Goal: Task Accomplishment & Management: Complete application form

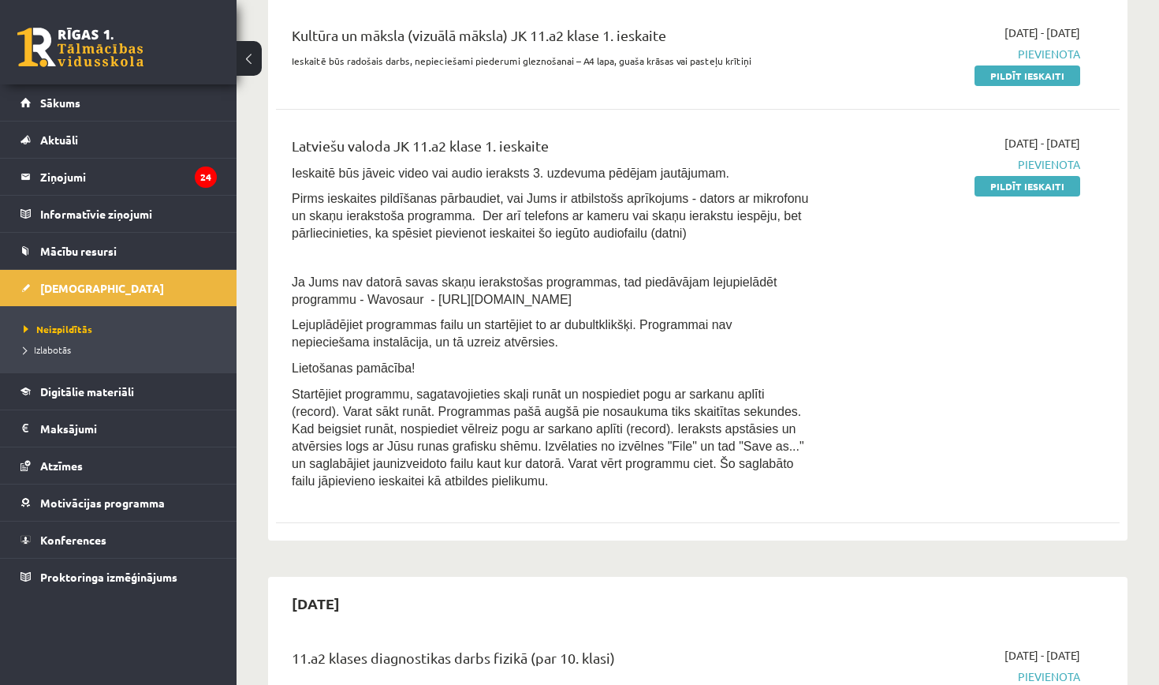
scroll to position [455, 0]
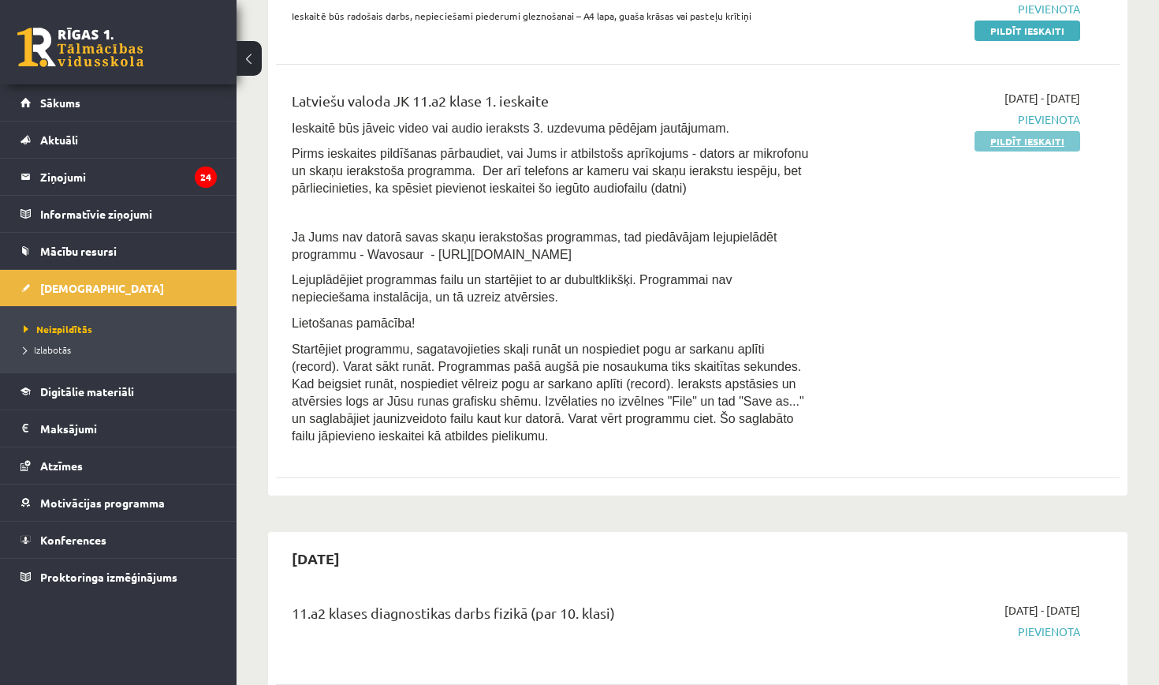
click at [1045, 140] on link "Pildīt ieskaiti" at bounding box center [1028, 141] width 106 height 21
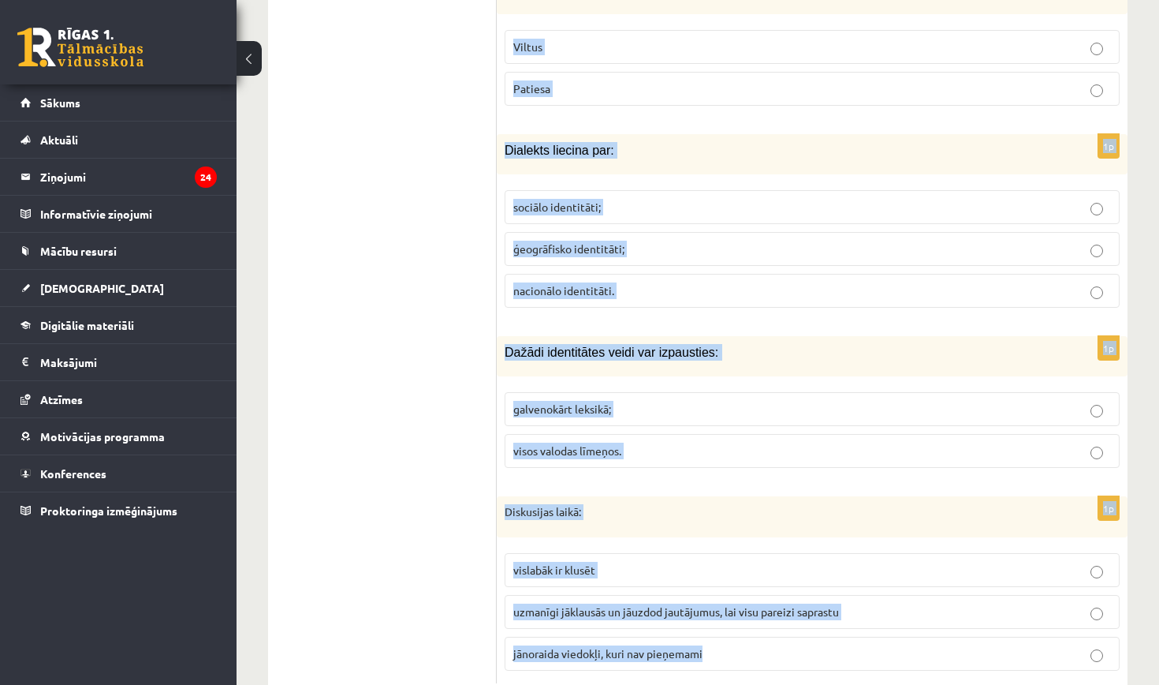
scroll to position [7491, 0]
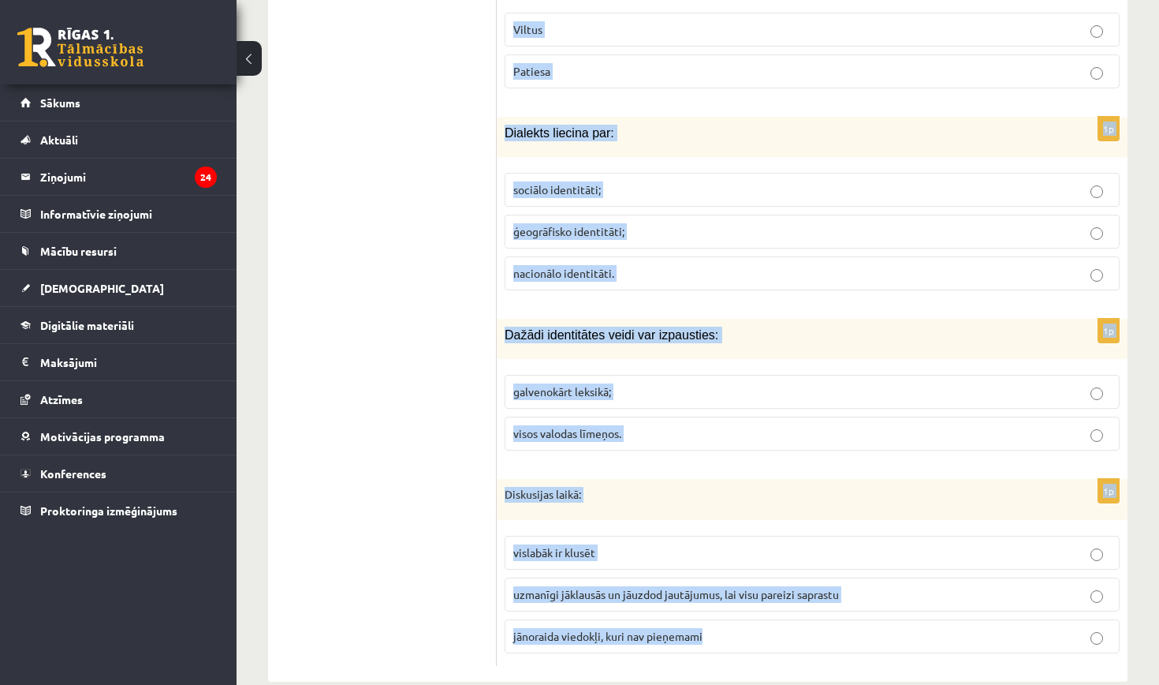
drag, startPoint x: 506, startPoint y: 155, endPoint x: 793, endPoint y: 684, distance: 602.4
copy form "Loremipsumd sita: Conse adipisc, elitseddoe Tempori utlabo Etdol magnaa Enima m…"
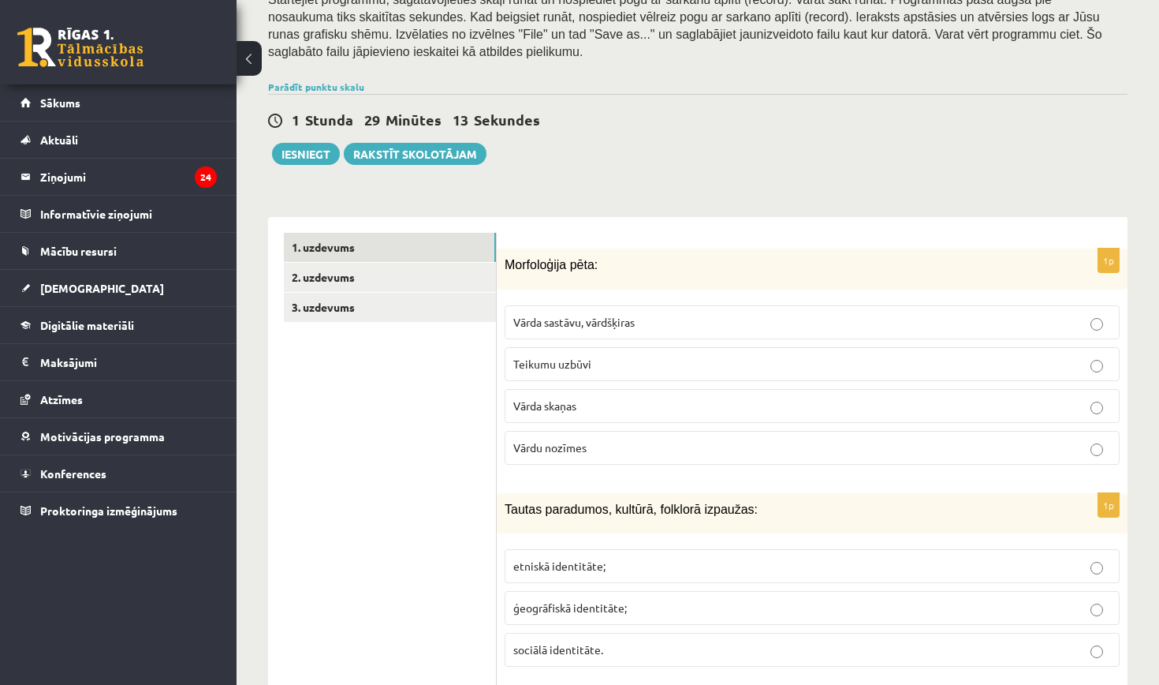
click at [591, 315] on span "Vārda sastāvu, vārdšķiras" at bounding box center [573, 322] width 121 height 14
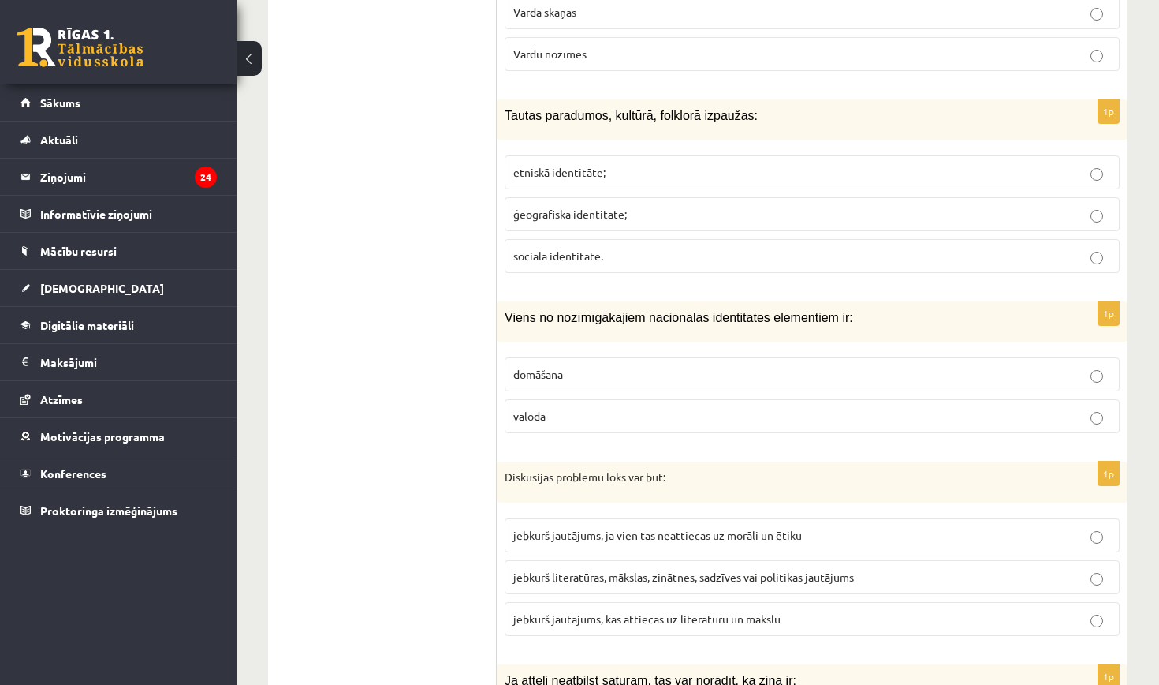
scroll to position [693, 0]
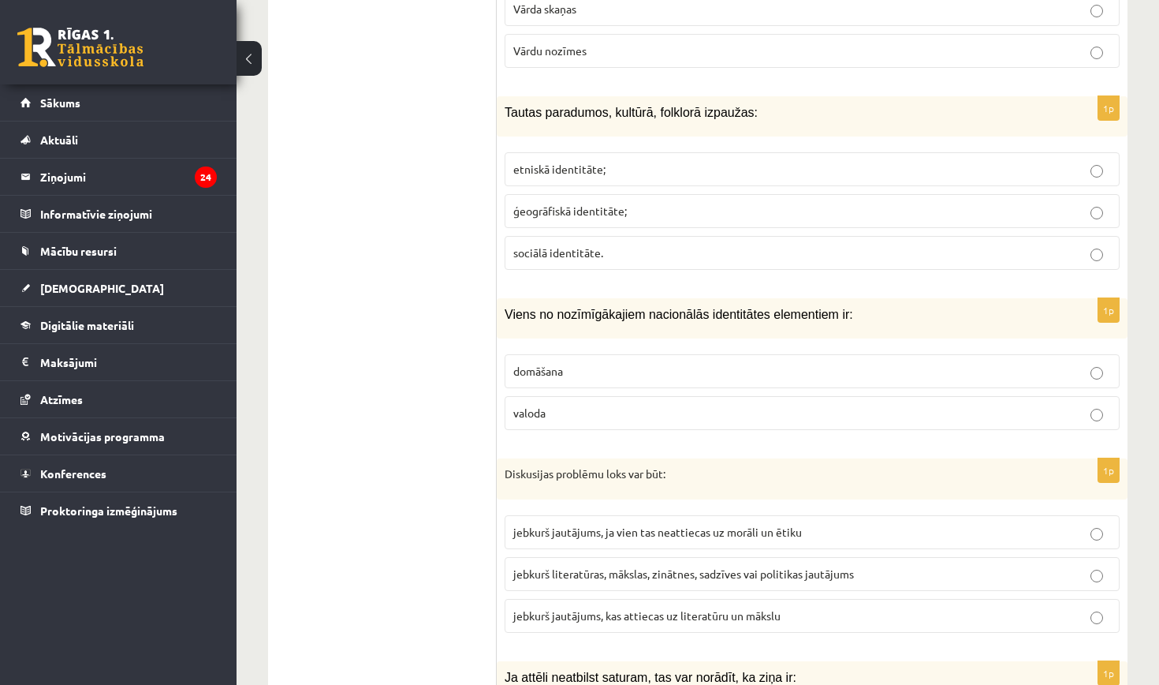
click at [641, 162] on p "etniskā identitāte;" at bounding box center [812, 169] width 598 height 17
click at [657, 407] on p "valoda" at bounding box center [812, 413] width 598 height 17
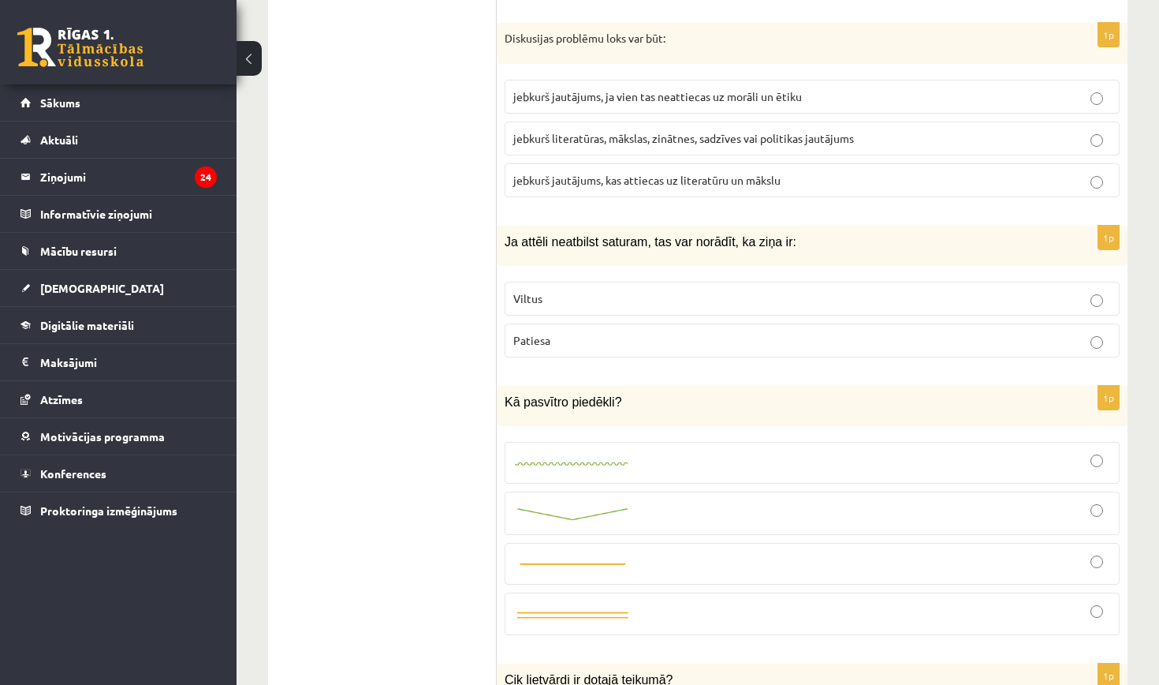
scroll to position [1107, 0]
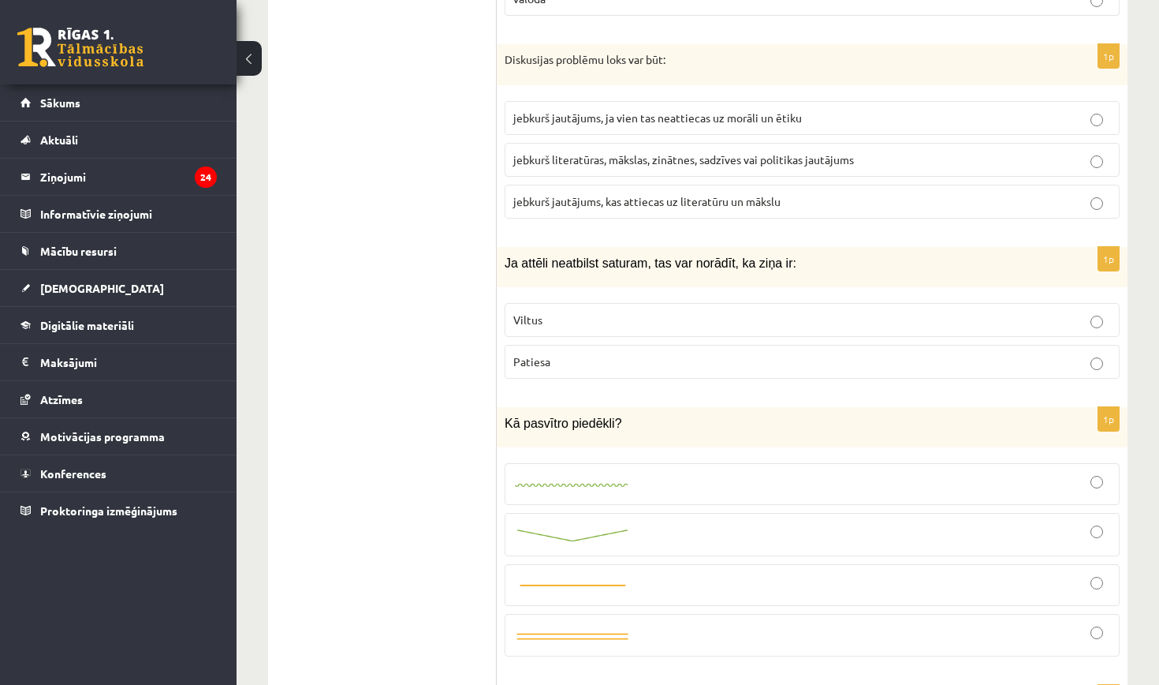
click at [674, 152] on span "jebkurš literatūras, mākslas, zinātnes, sadzīves vai politikas jautājums" at bounding box center [683, 159] width 341 height 14
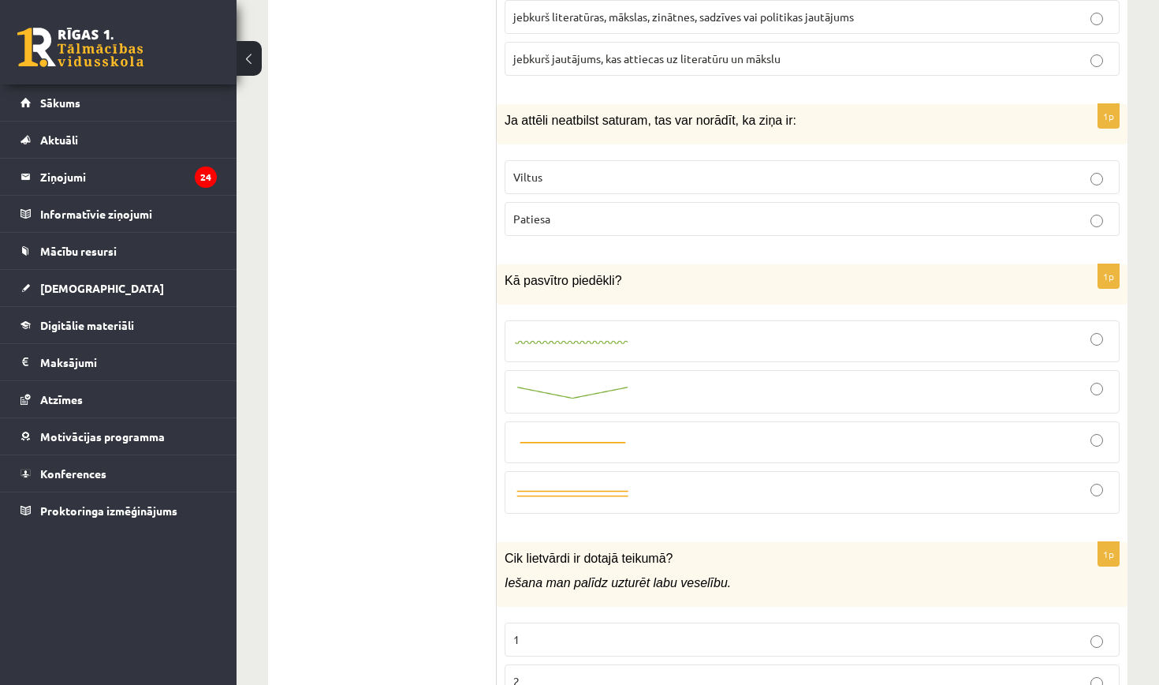
scroll to position [1256, 0]
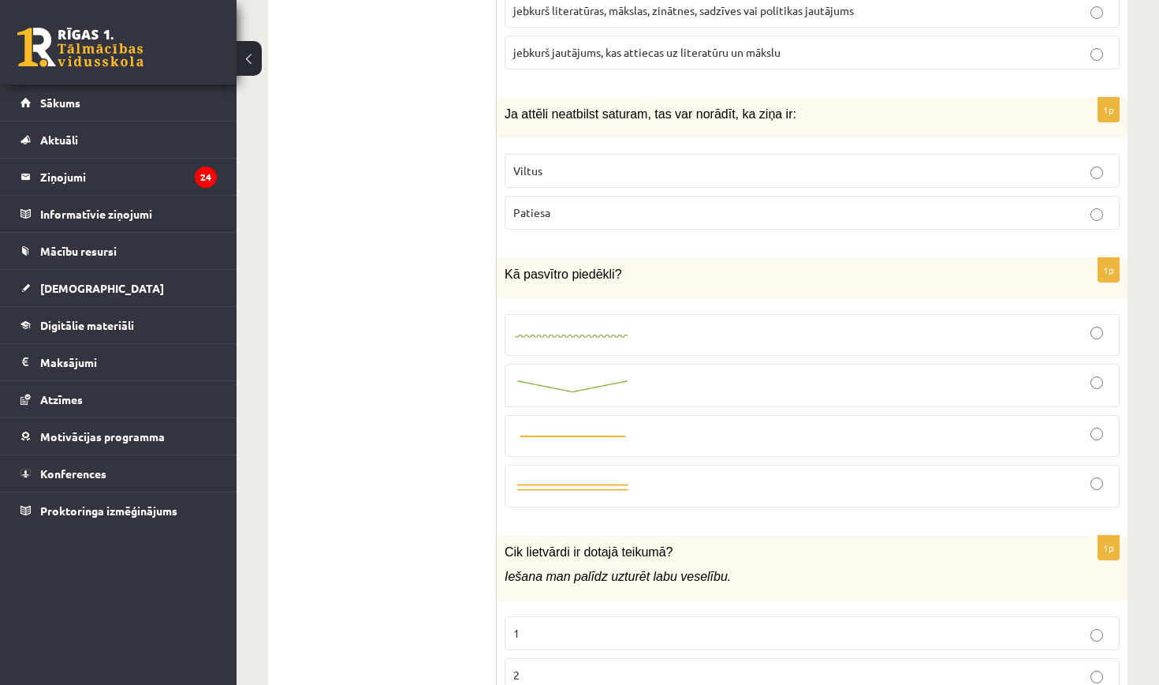
click at [635, 162] on p "Viltus" at bounding box center [812, 170] width 598 height 17
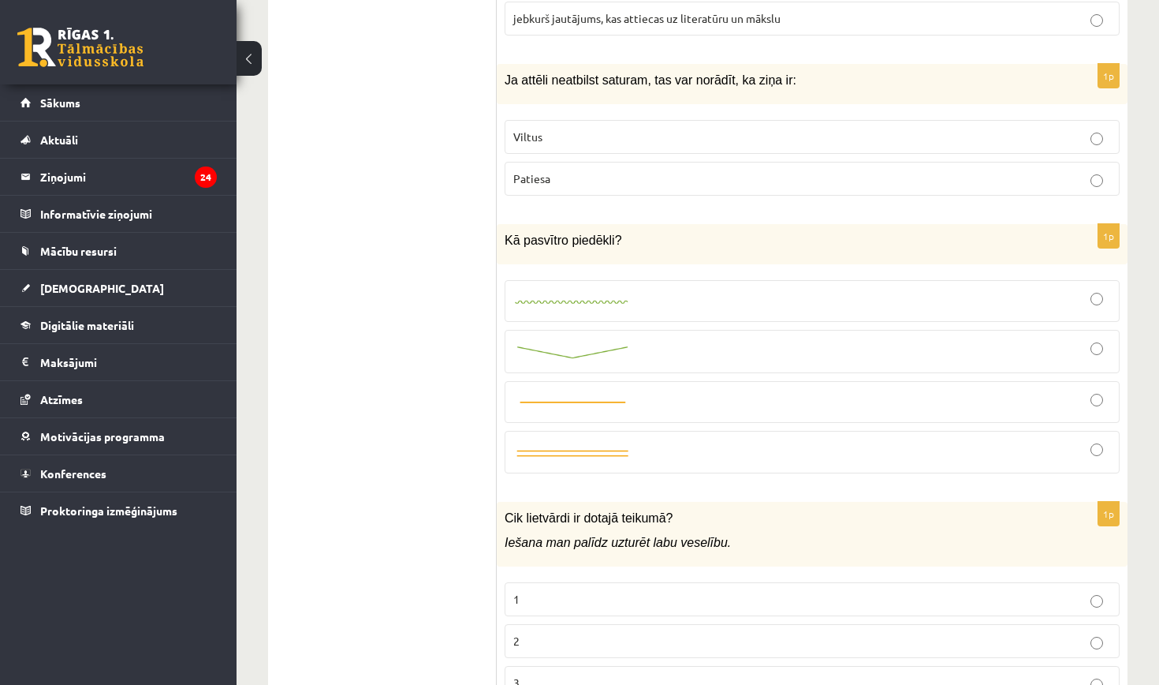
scroll to position [1260, 0]
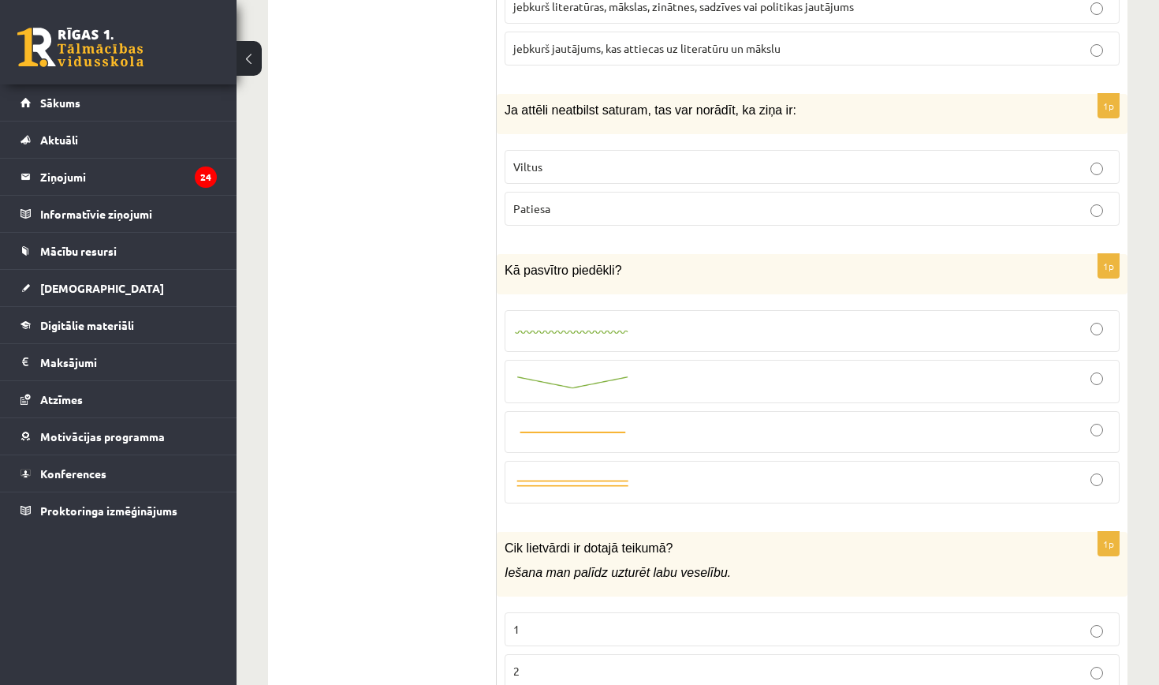
click at [704, 319] on div at bounding box center [812, 331] width 598 height 24
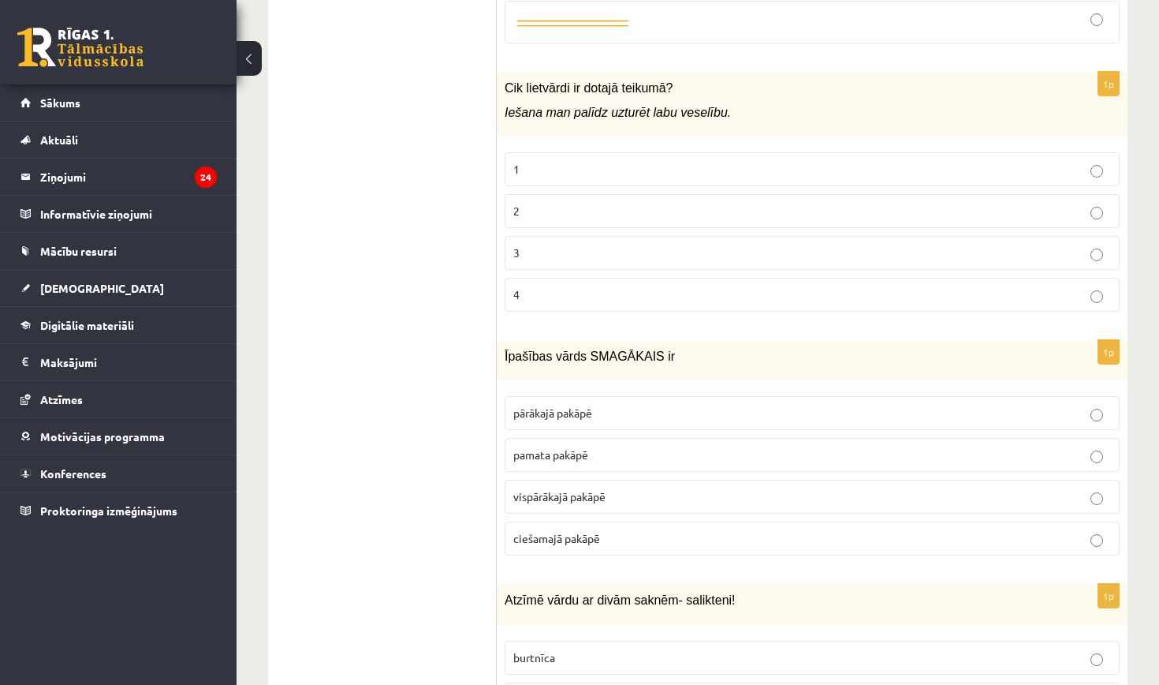
scroll to position [1726, 0]
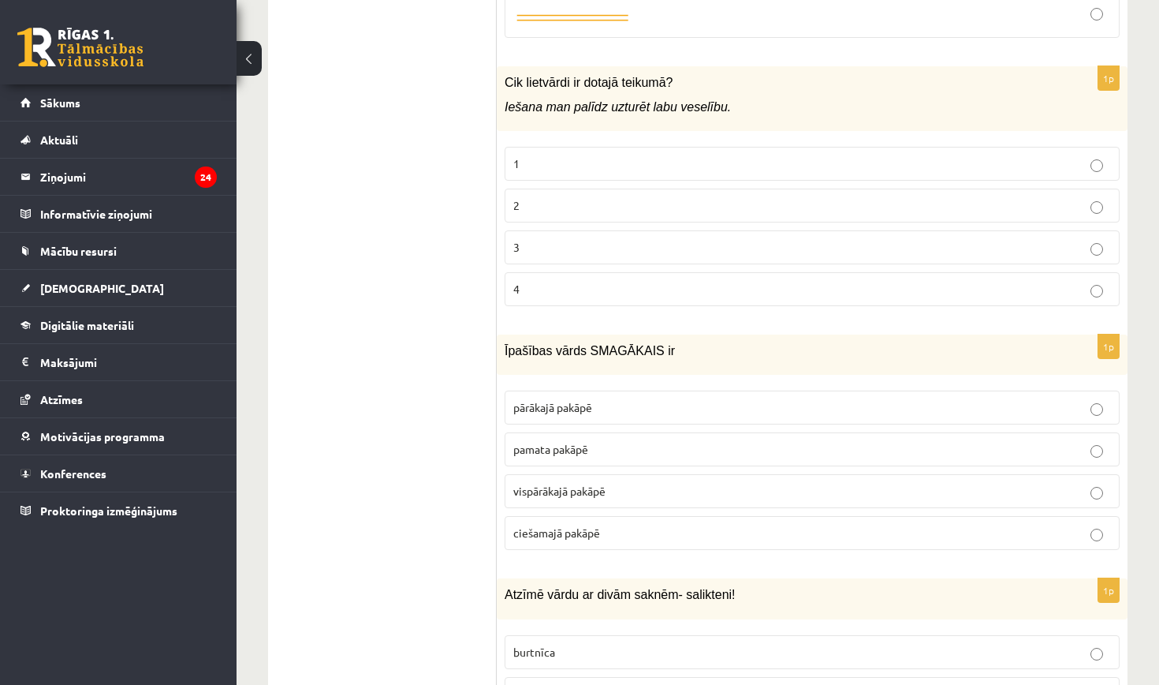
click at [640, 197] on p "2" at bounding box center [812, 205] width 598 height 17
click at [627, 483] on p "vispārākajā pakāpē" at bounding box center [812, 491] width 598 height 17
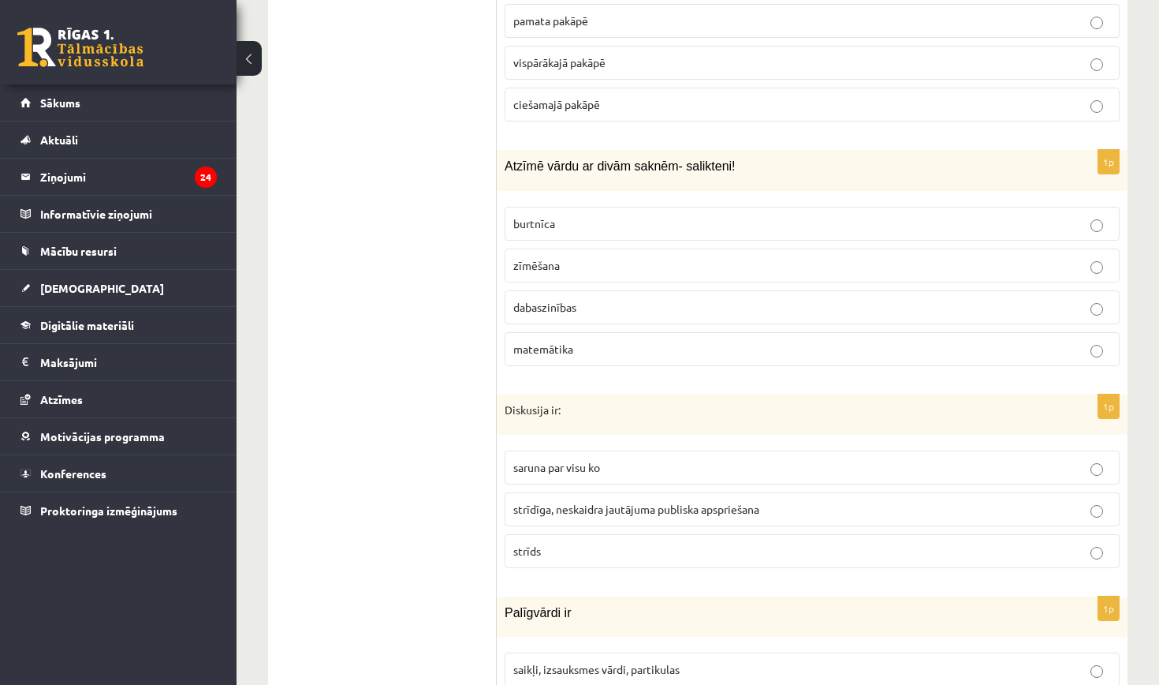
scroll to position [2179, 0]
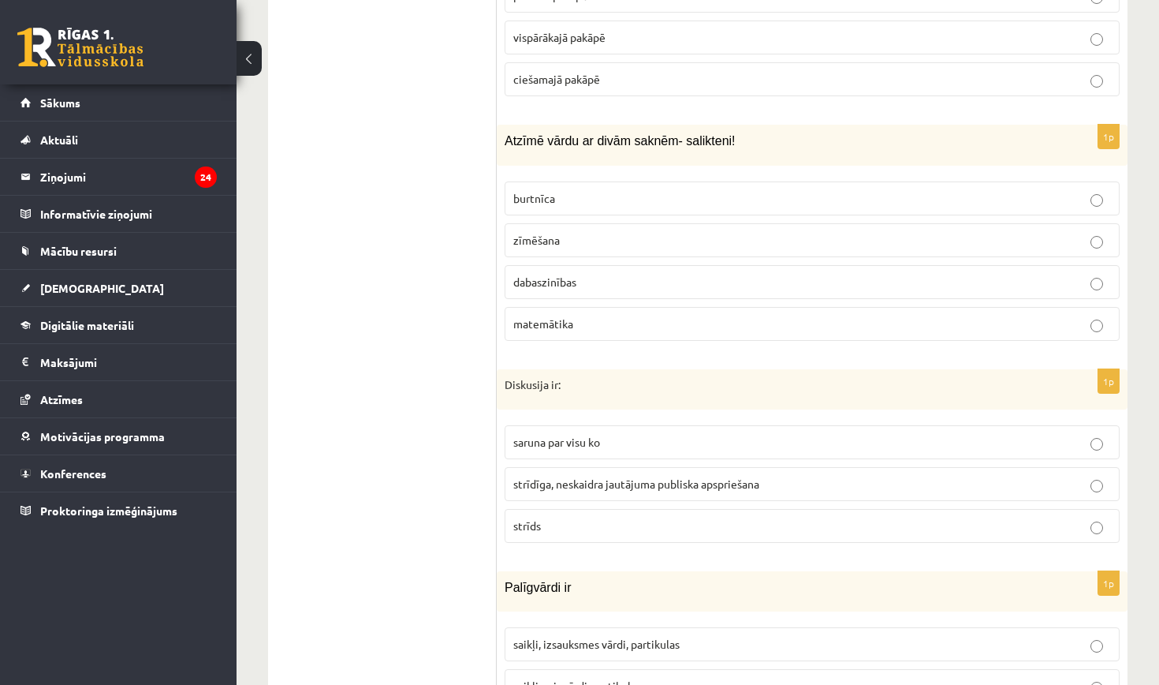
click at [621, 274] on p "dabaszinības" at bounding box center [812, 282] width 598 height 17
click at [613, 476] on span "strīdīga, neskaidra jautājuma publiska apspriešana" at bounding box center [636, 483] width 246 height 14
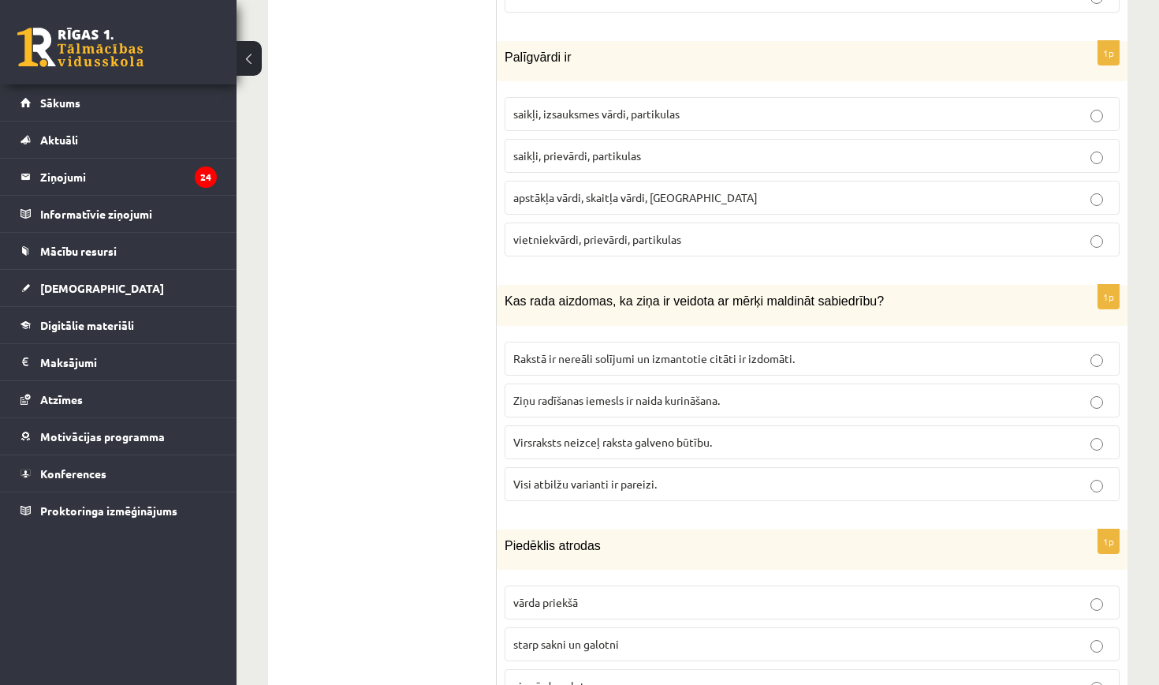
scroll to position [2728, 0]
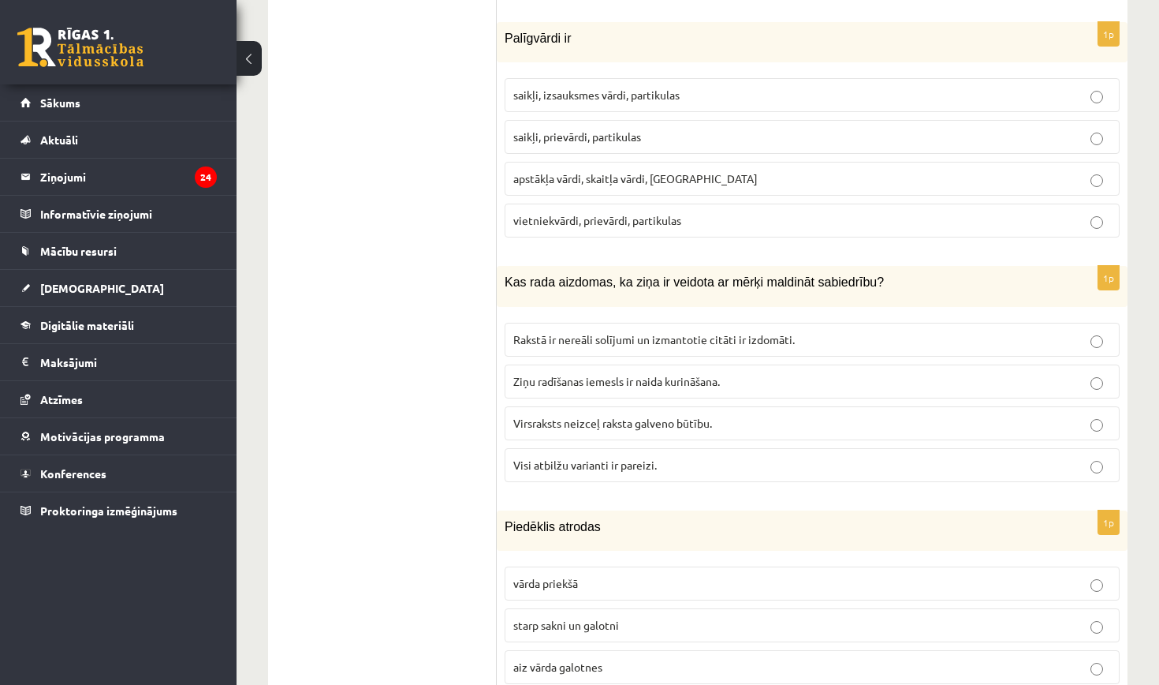
click at [644, 129] on p "saikļi, prievārdi, partikulas" at bounding box center [812, 137] width 598 height 17
click at [617, 457] on span "Visi atbilžu varianti ir pareizi." at bounding box center [585, 464] width 144 height 14
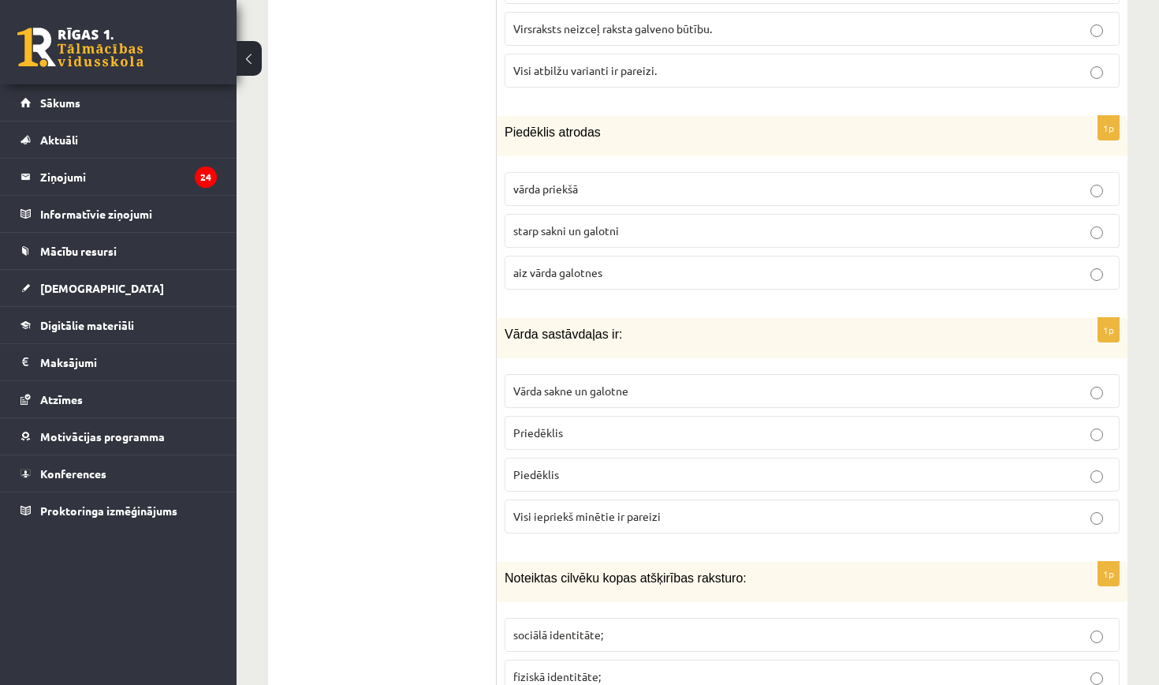
scroll to position [3126, 0]
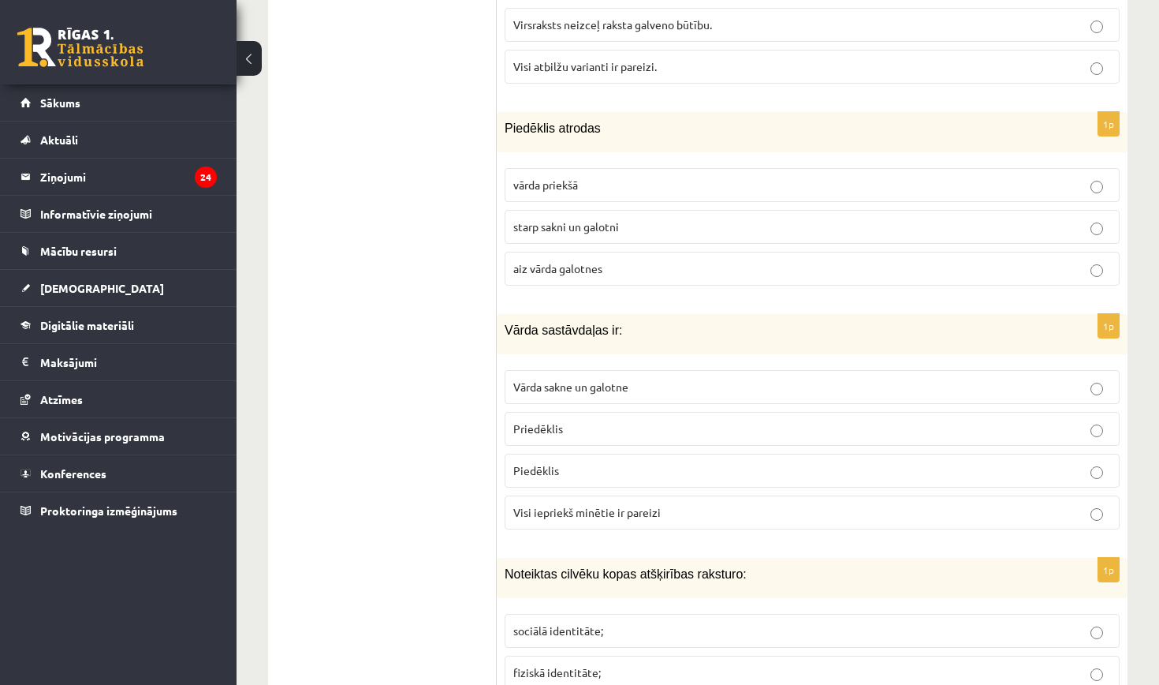
click at [651, 218] on p "starp sakni un galotni" at bounding box center [812, 226] width 598 height 17
click at [621, 505] on span "Visi iepriekš minētie ir pareizi" at bounding box center [586, 512] width 147 height 14
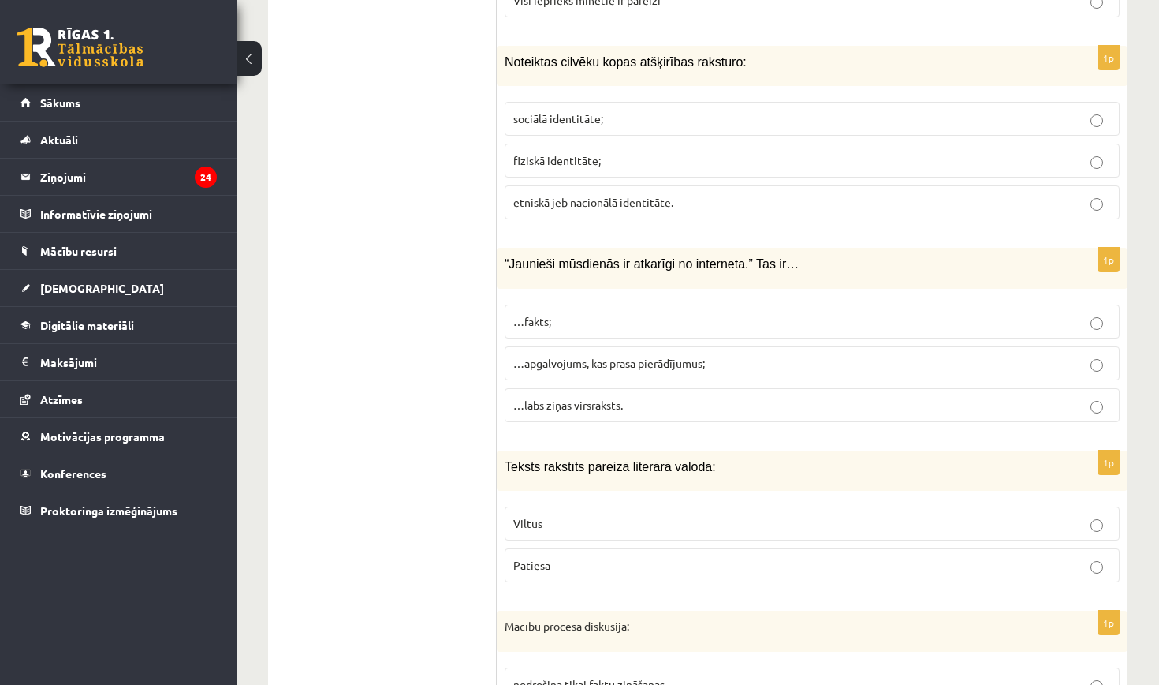
scroll to position [3645, 0]
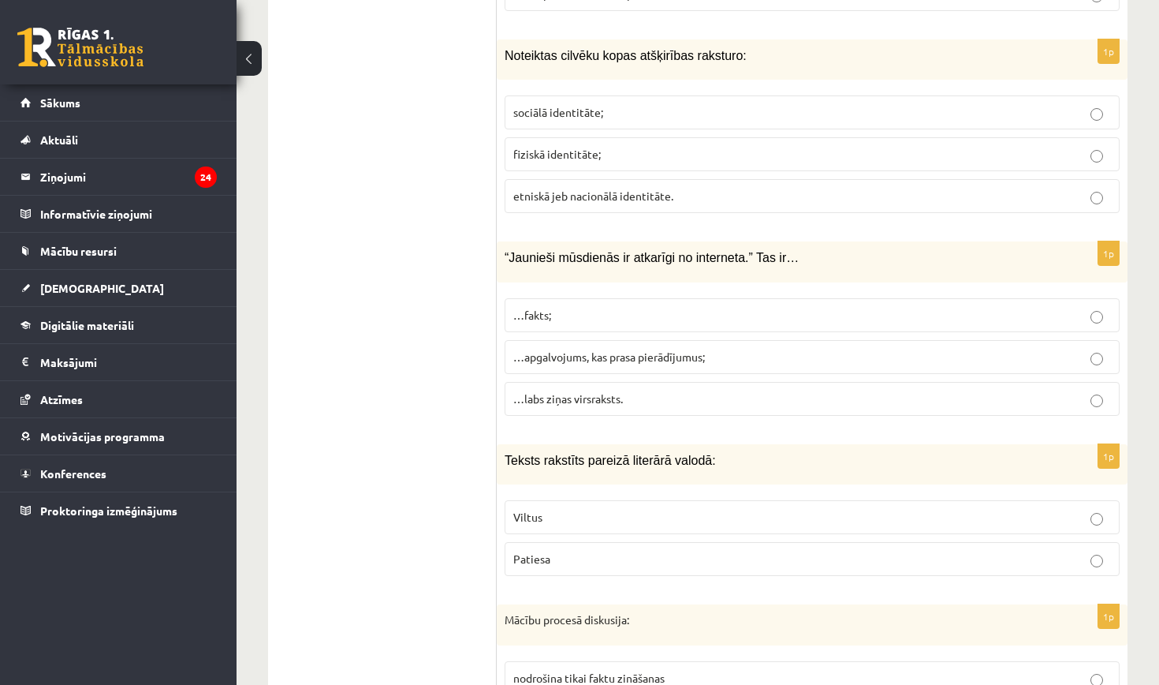
click at [614, 179] on label "etniskā jeb nacionālā identitāte." at bounding box center [812, 196] width 615 height 34
click at [677, 349] on label "…apgalvojums, kas prasa pierādījumus;" at bounding box center [812, 357] width 615 height 34
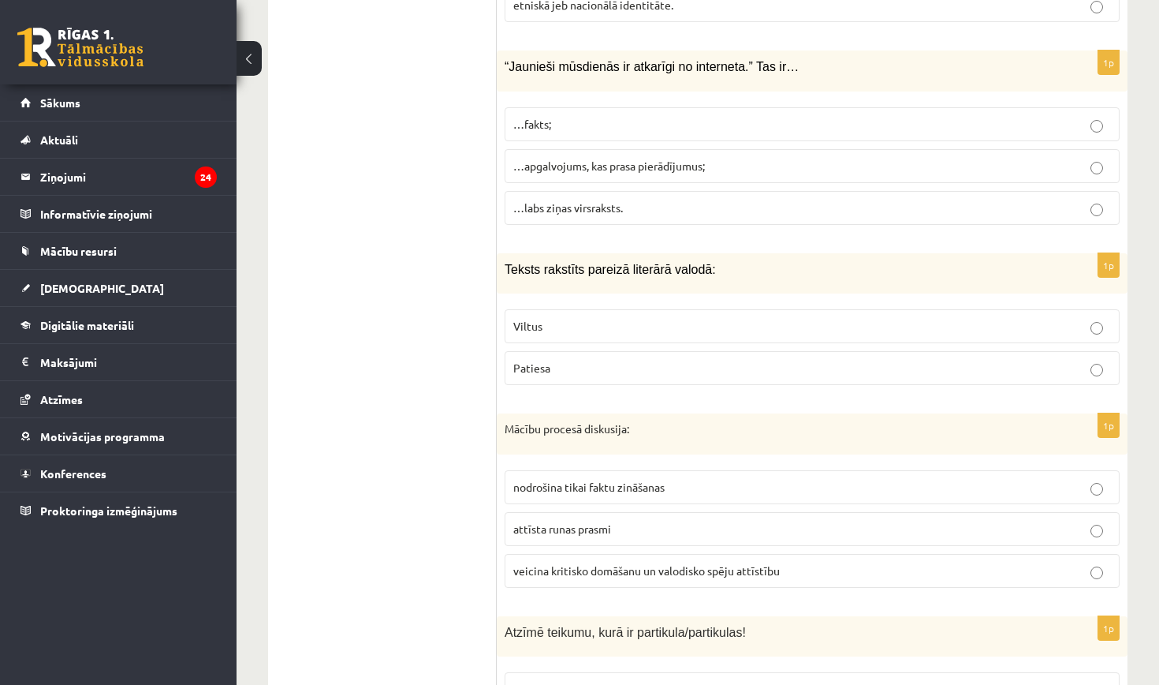
scroll to position [3924, 0]
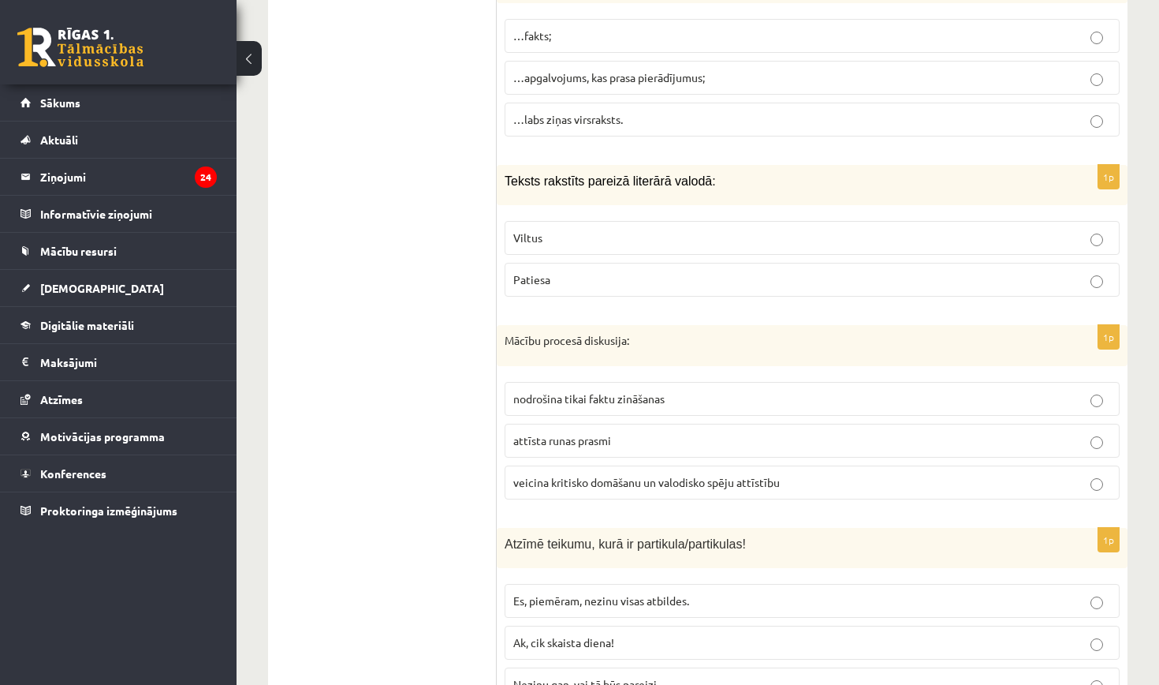
click at [689, 271] on p "Patiesa" at bounding box center [812, 279] width 598 height 17
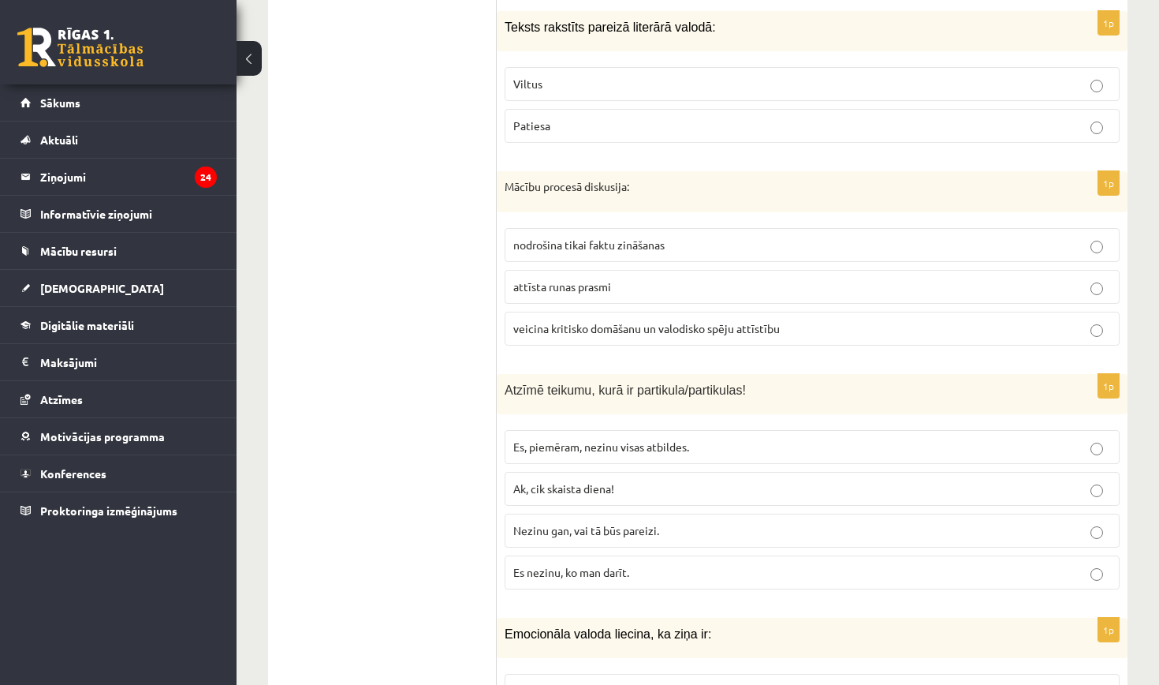
scroll to position [4078, 0]
click at [689, 312] on label "veicina kritisko domāšanu un valodisko spēju attīstību" at bounding box center [812, 329] width 615 height 34
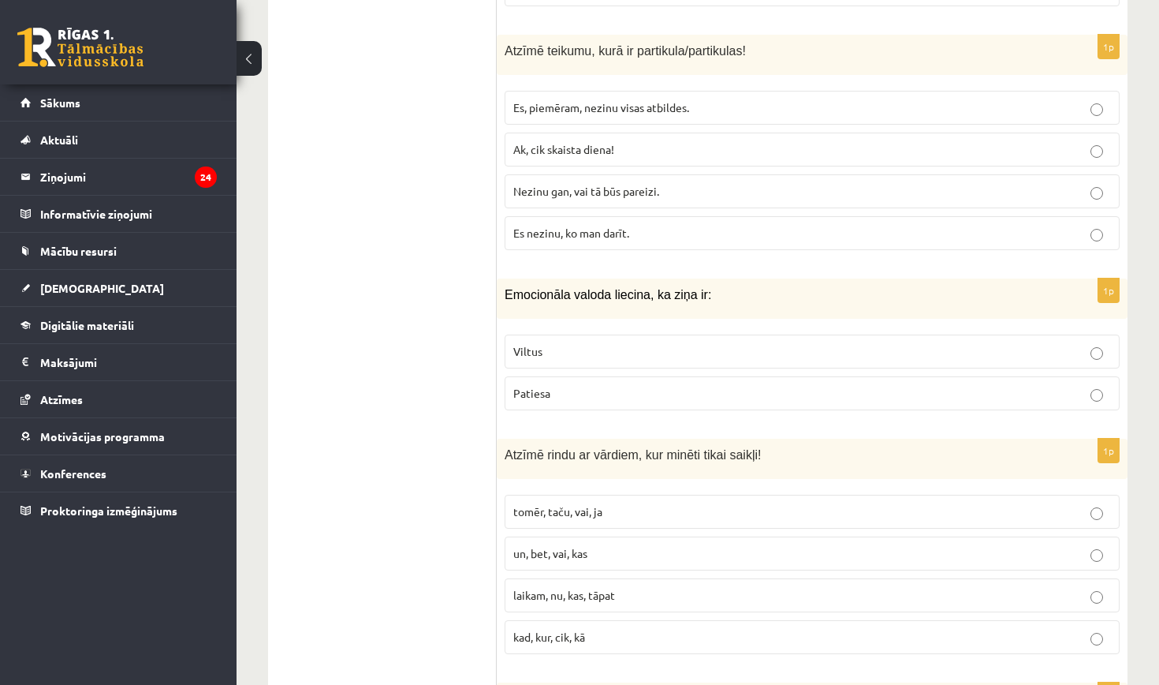
scroll to position [4413, 0]
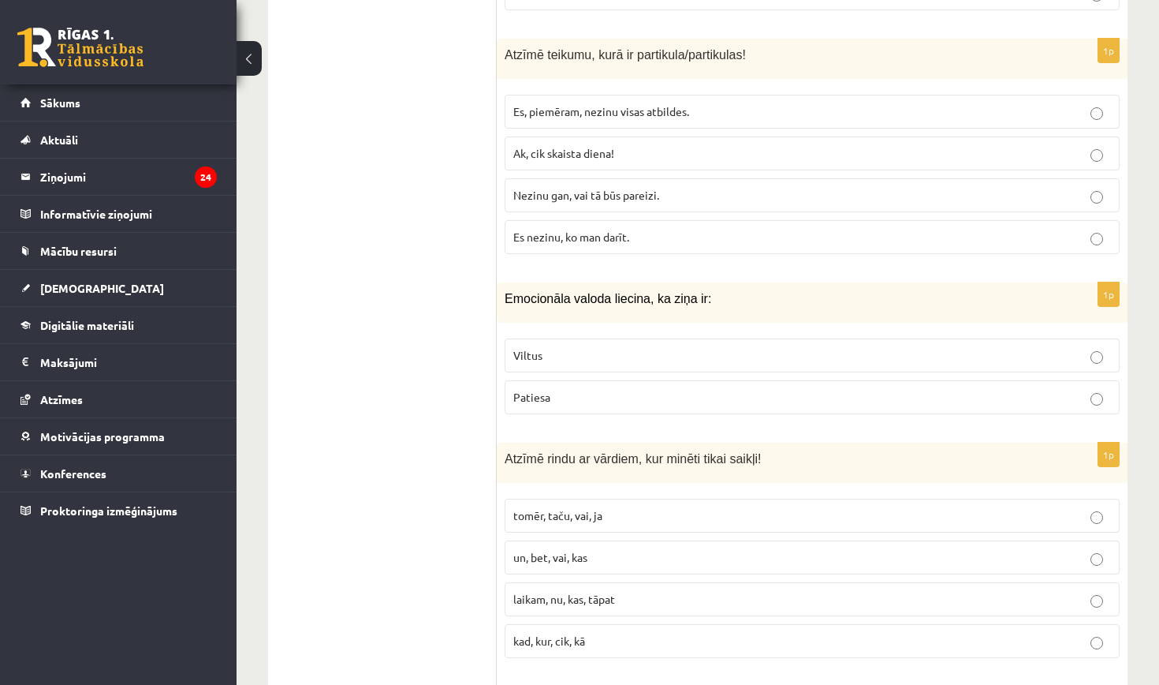
click at [641, 188] on span "Nezinu gan, vai tā būs pareizi." at bounding box center [586, 195] width 146 height 14
click at [687, 347] on p "Viltus" at bounding box center [812, 355] width 598 height 17
click at [681, 507] on p "tomēr, taču, vai, ja" at bounding box center [812, 515] width 598 height 17
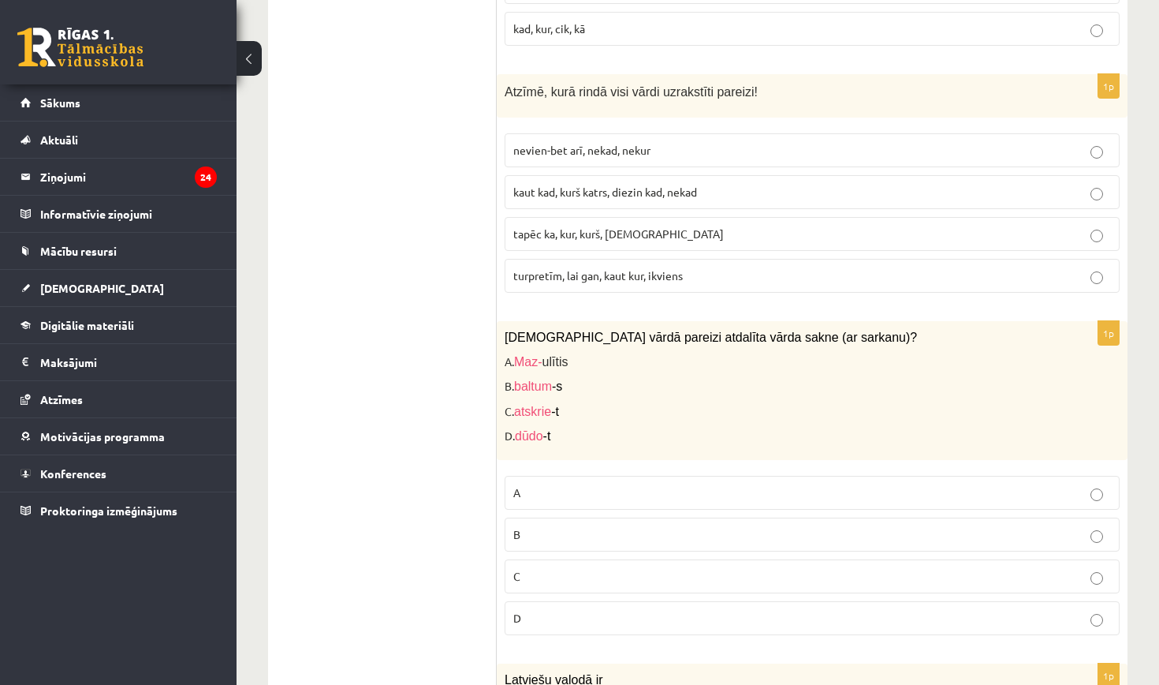
scroll to position [5044, 0]
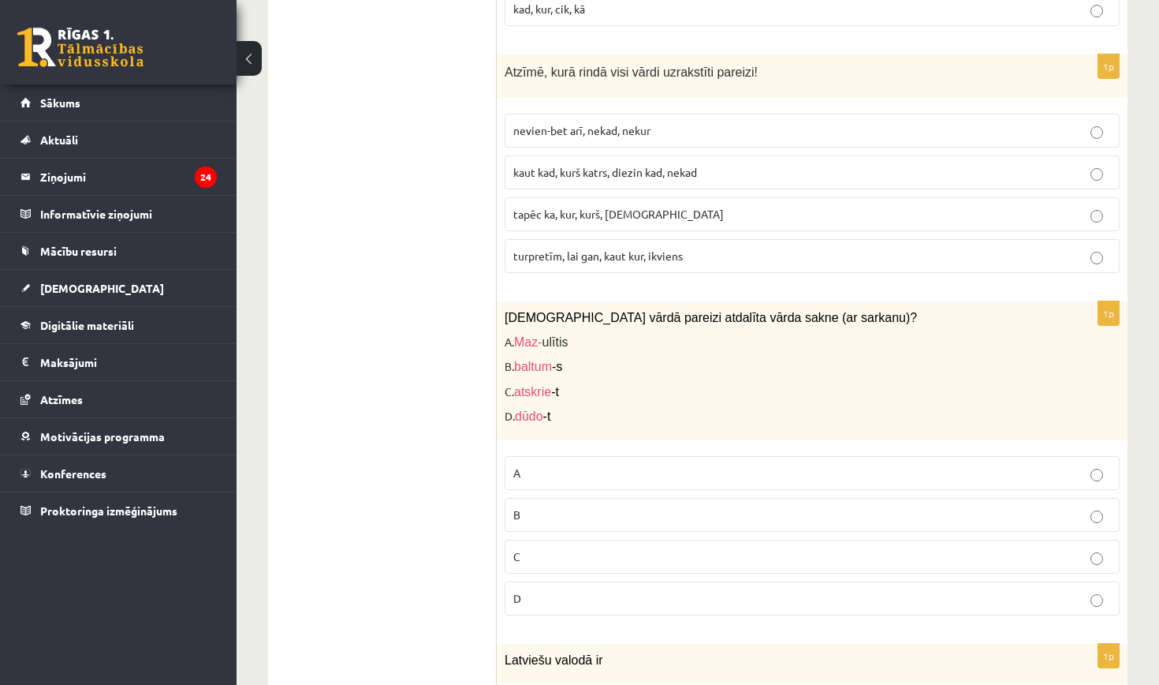
click at [716, 248] on p "turpretīm, lai gan, kaut kur, ikviens" at bounding box center [812, 256] width 598 height 17
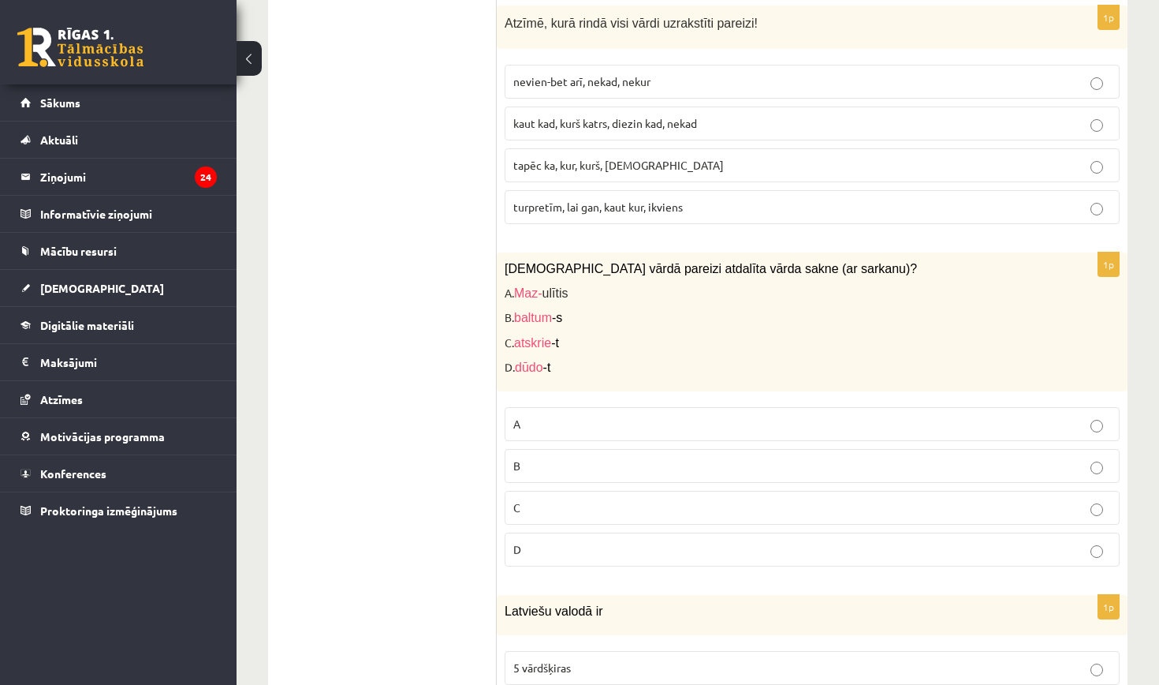
scroll to position [5100, 0]
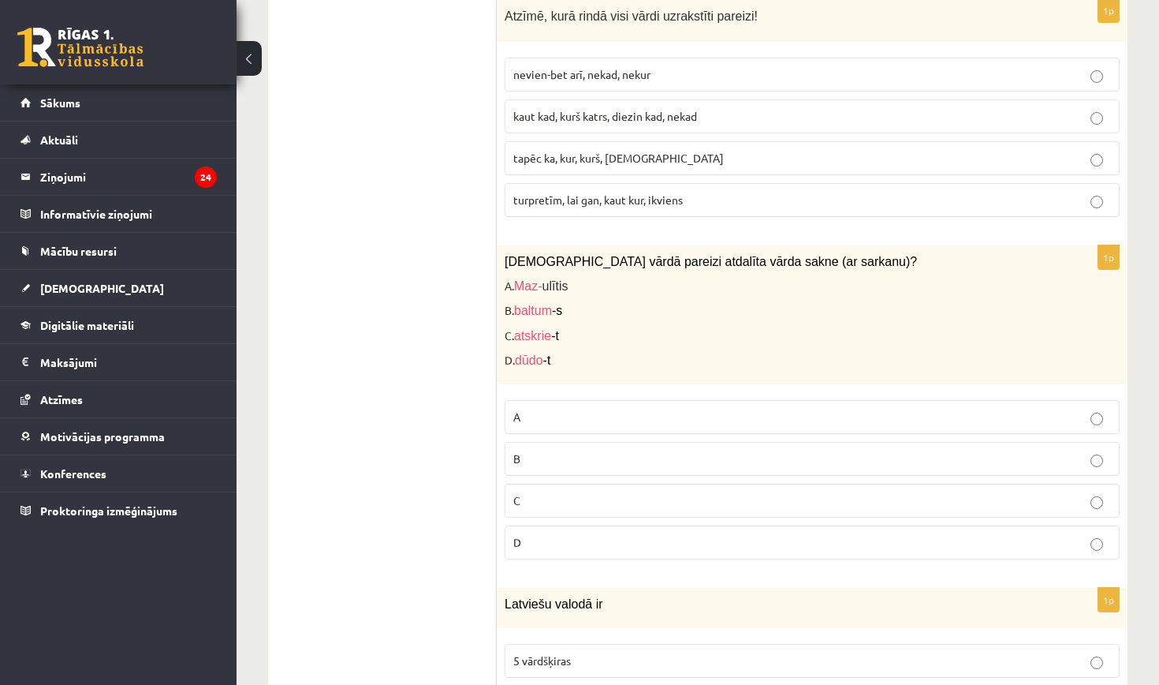
click at [627, 492] on p "C" at bounding box center [812, 500] width 598 height 17
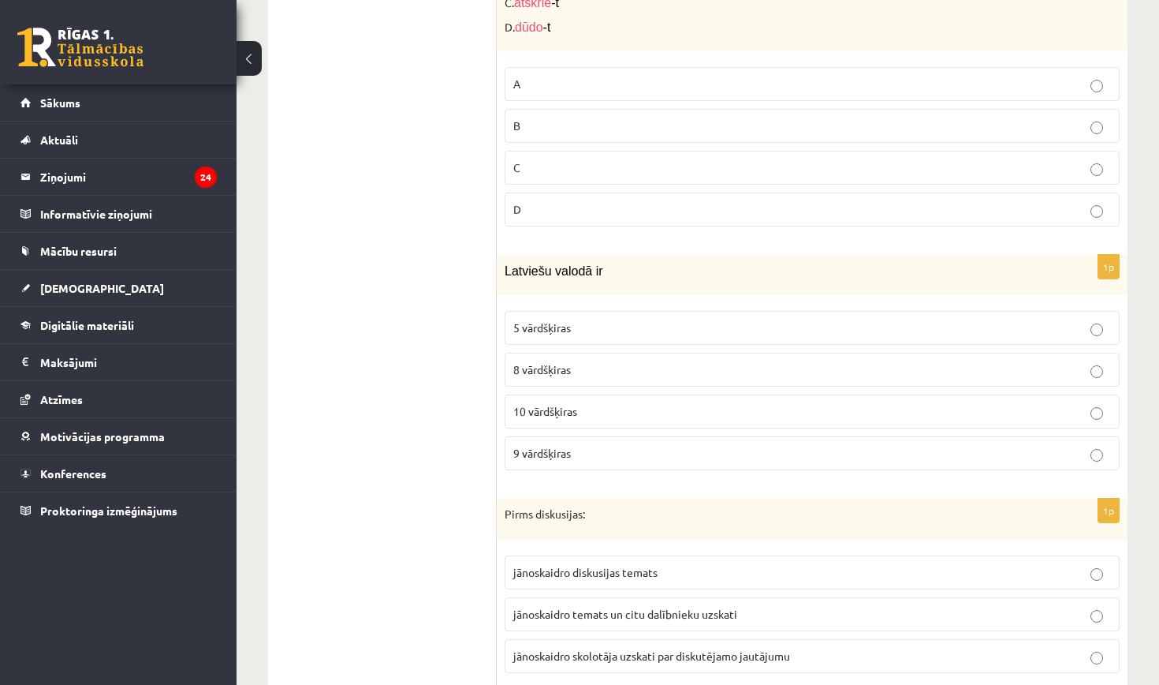
scroll to position [5436, 0]
click at [584, 433] on label "9 vārdšķiras" at bounding box center [812, 450] width 615 height 34
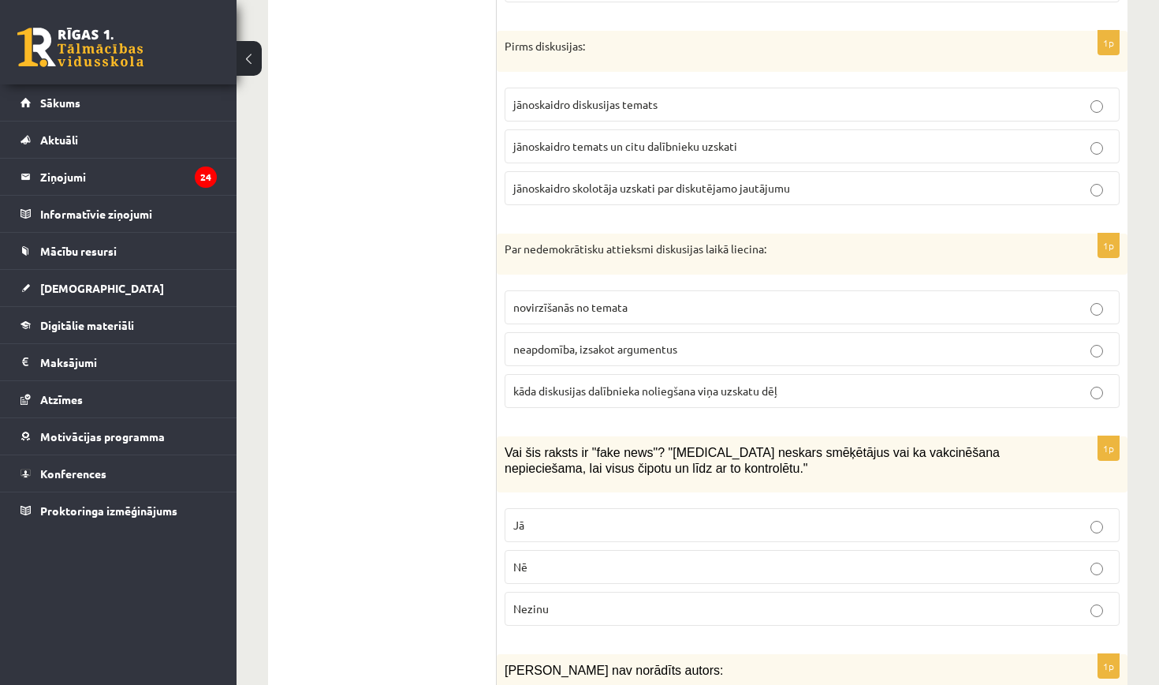
scroll to position [5898, 0]
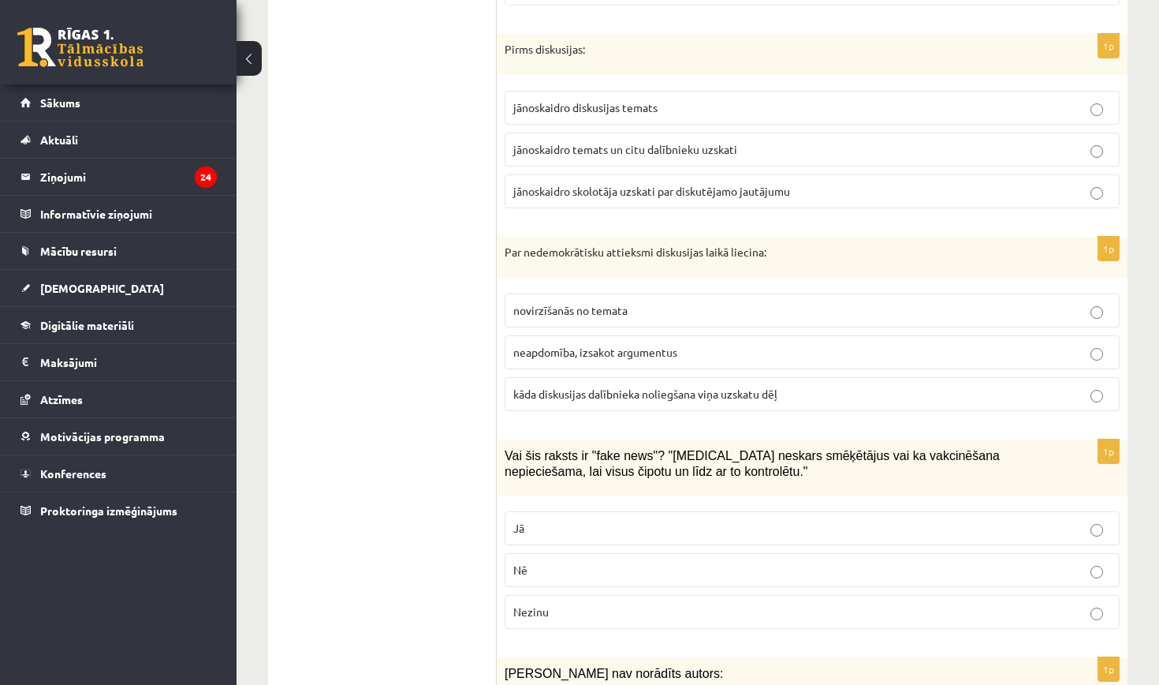
click at [680, 142] on span "jānoskaidro temats un citu dalībnieku uzskati" at bounding box center [625, 149] width 224 height 14
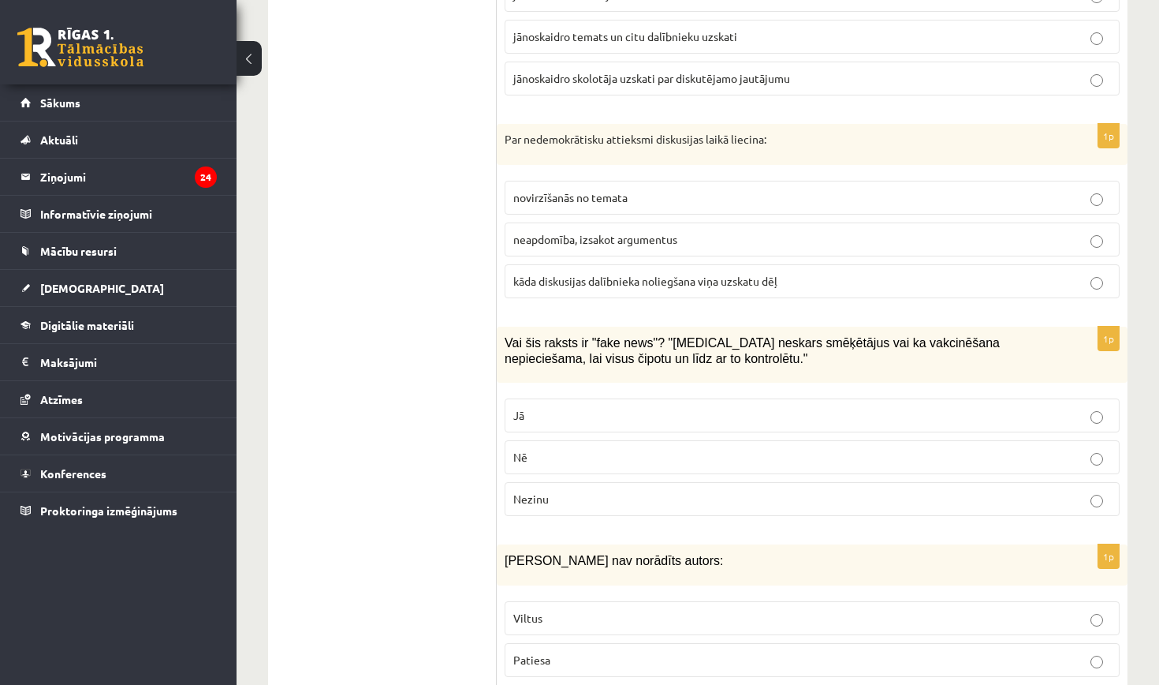
scroll to position [6019, 0]
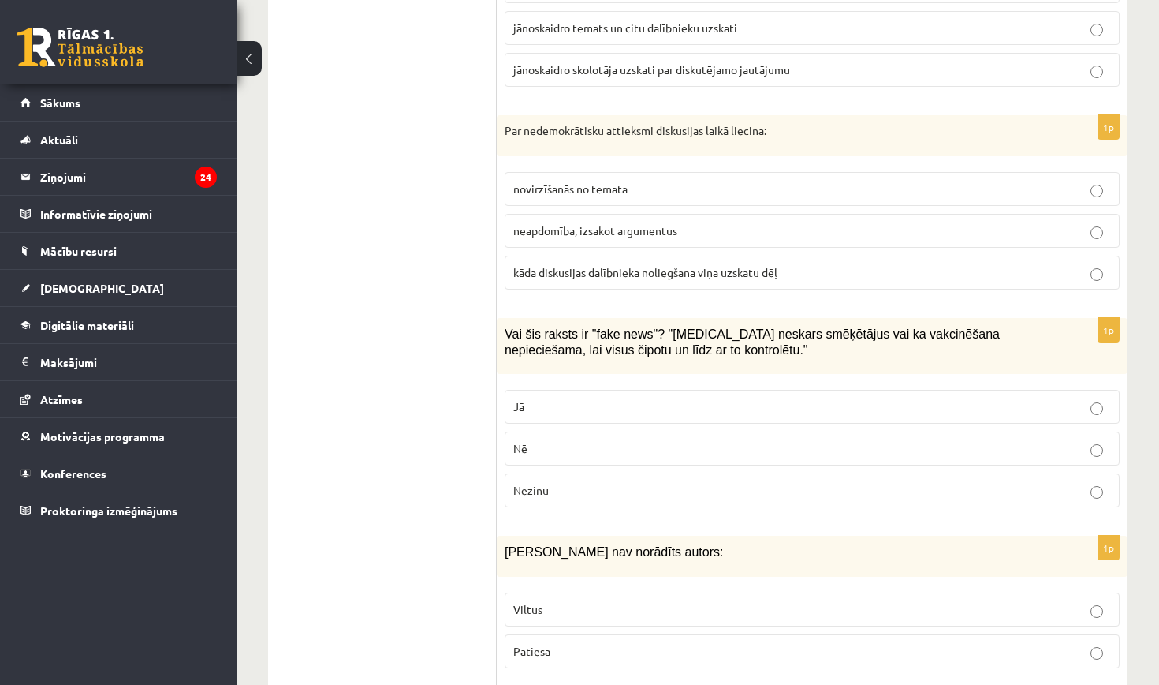
click at [658, 265] on span "kāda diskusijas dalībnieka noliegšana viņa uzskatu dēļ" at bounding box center [645, 272] width 264 height 14
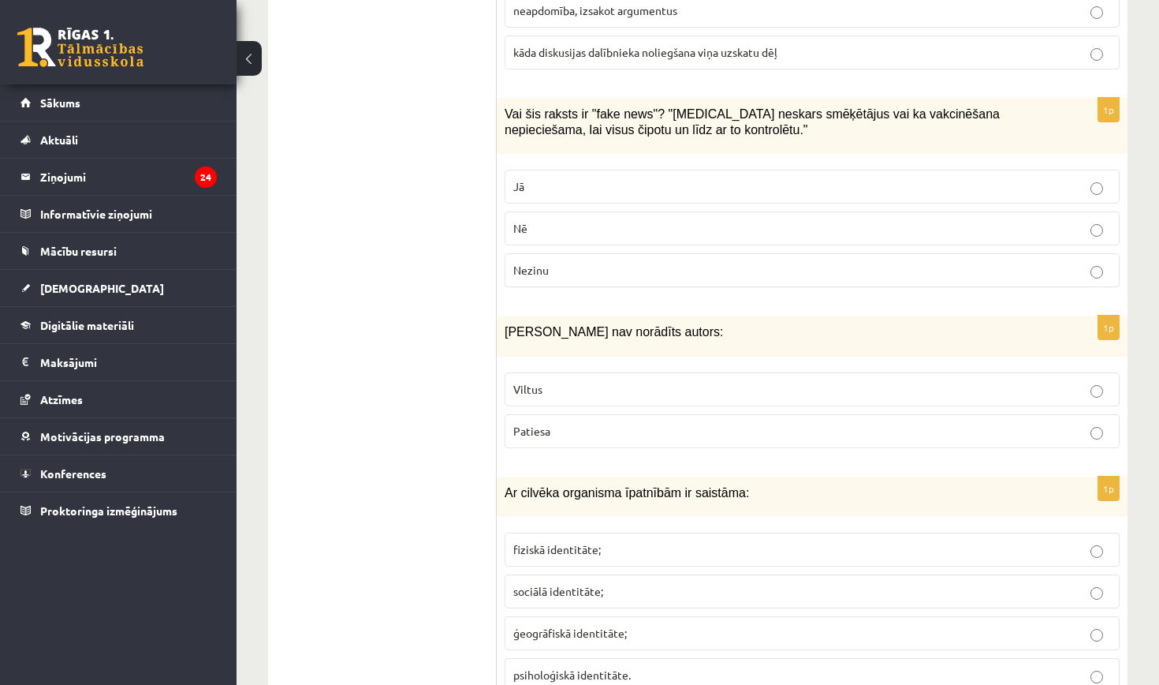
scroll to position [6264, 0]
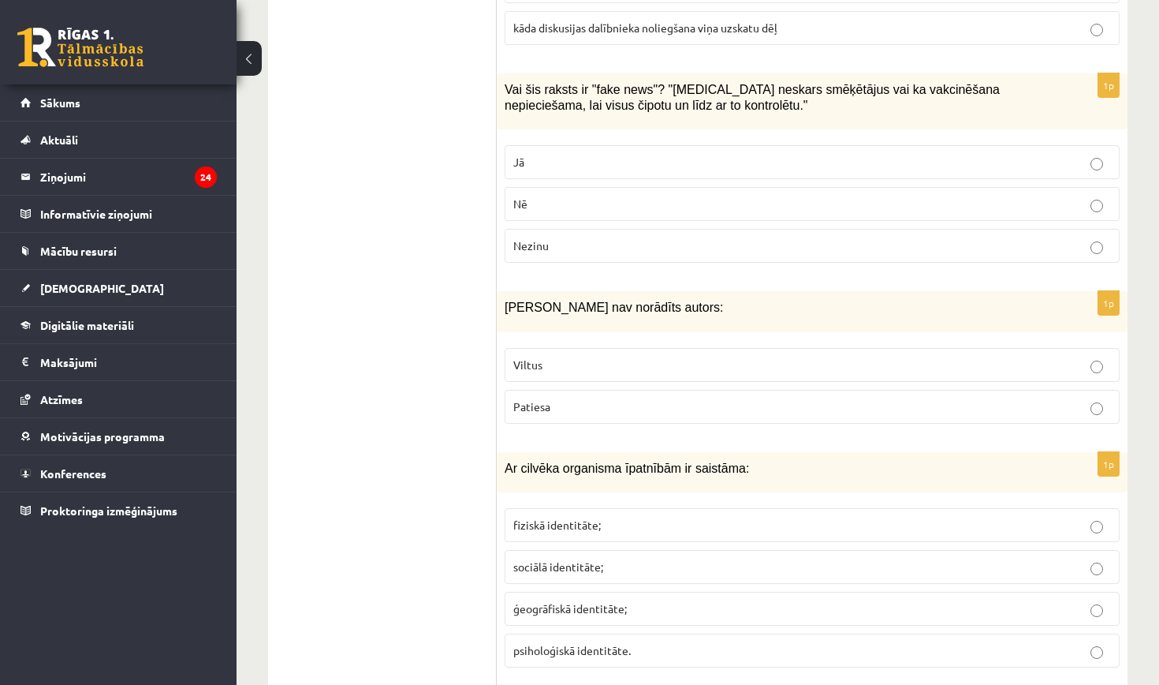
click at [651, 154] on p "Jā" at bounding box center [812, 162] width 598 height 17
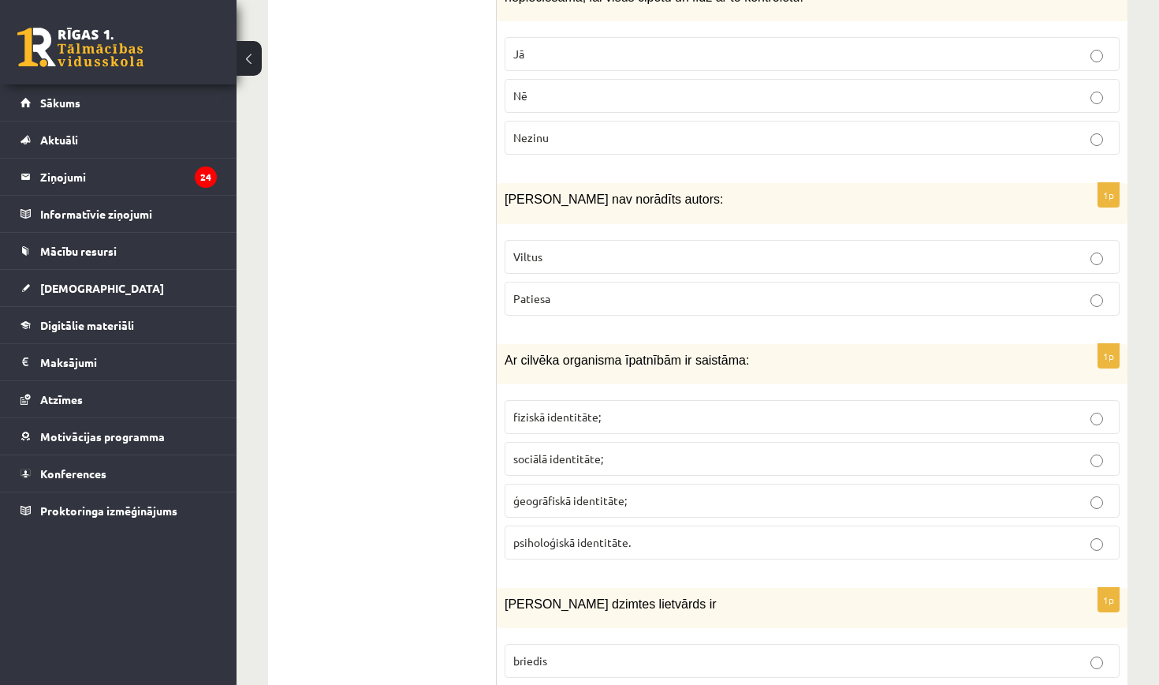
scroll to position [6376, 0]
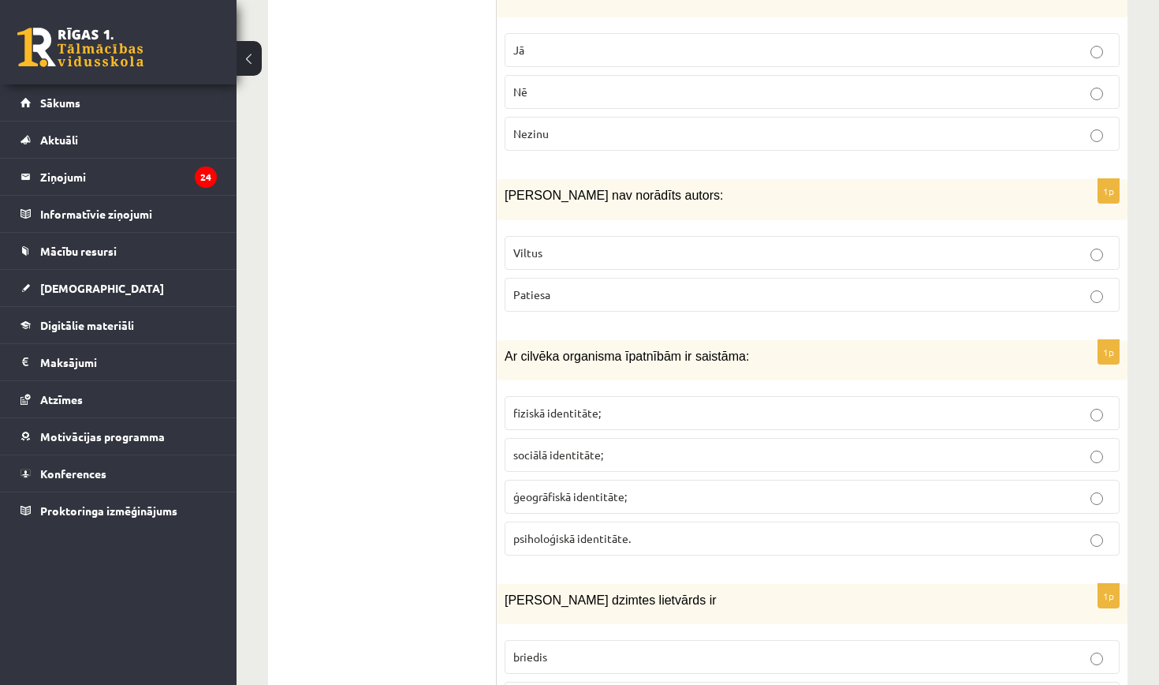
click at [610, 236] on label "Viltus" at bounding box center [812, 253] width 615 height 34
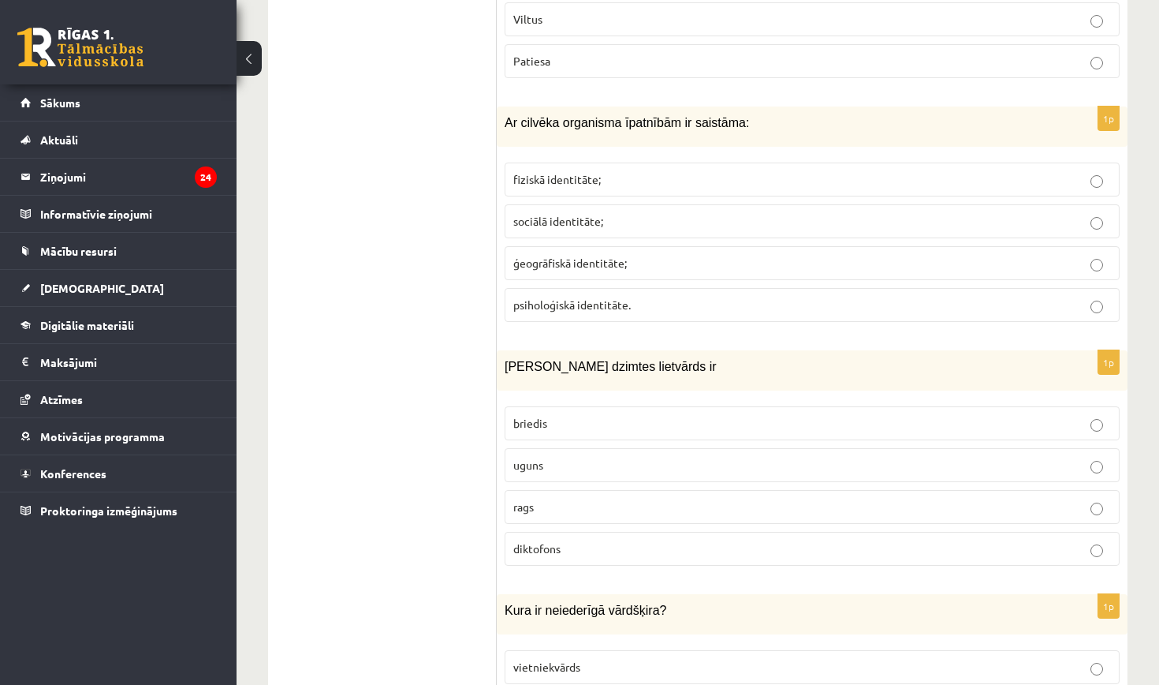
scroll to position [6630, 0]
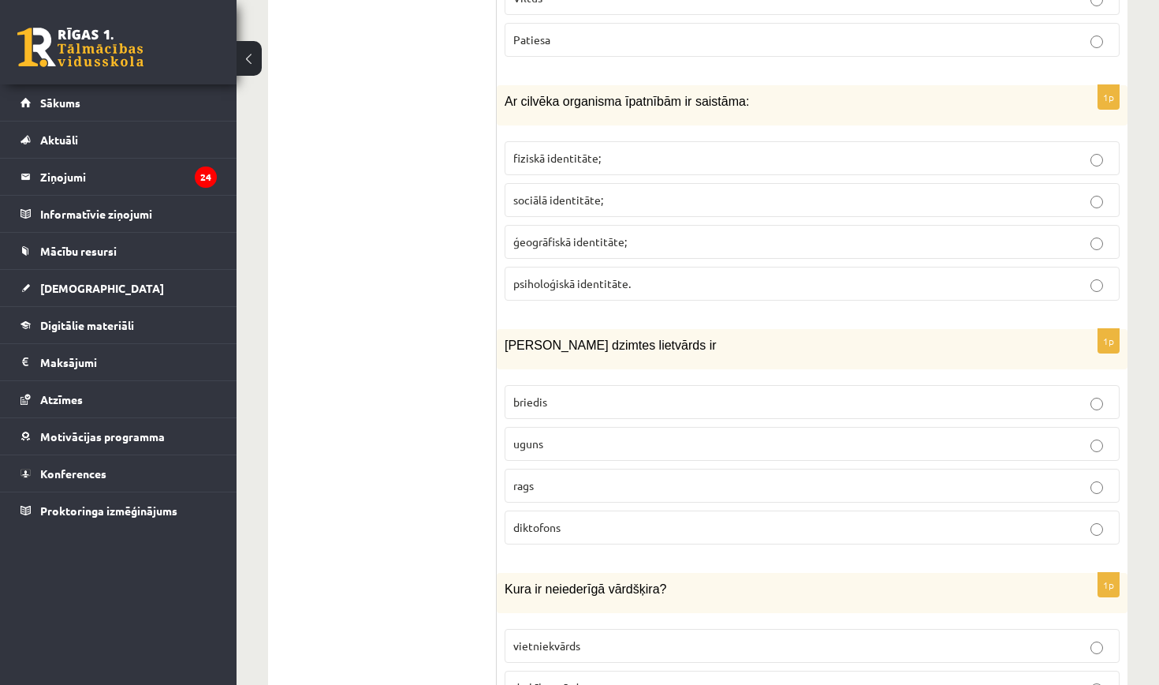
click at [598, 141] on label "fiziskā identitāte;" at bounding box center [812, 158] width 615 height 34
click at [577, 427] on label "uguns" at bounding box center [812, 444] width 615 height 34
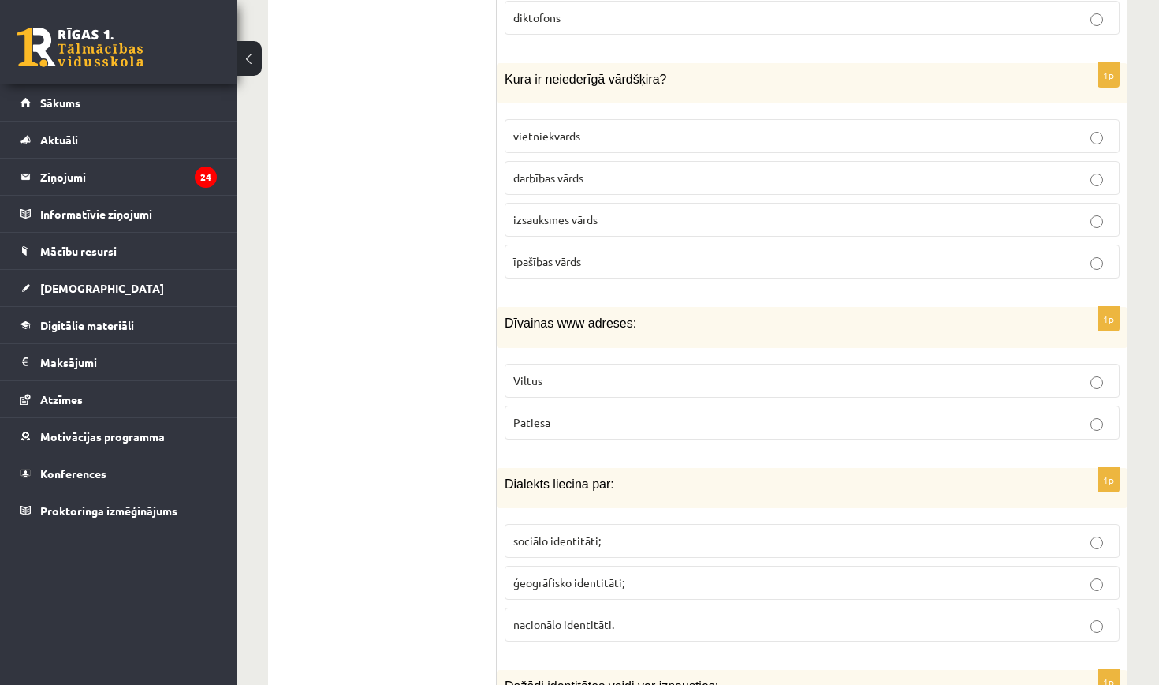
scroll to position [7147, 0]
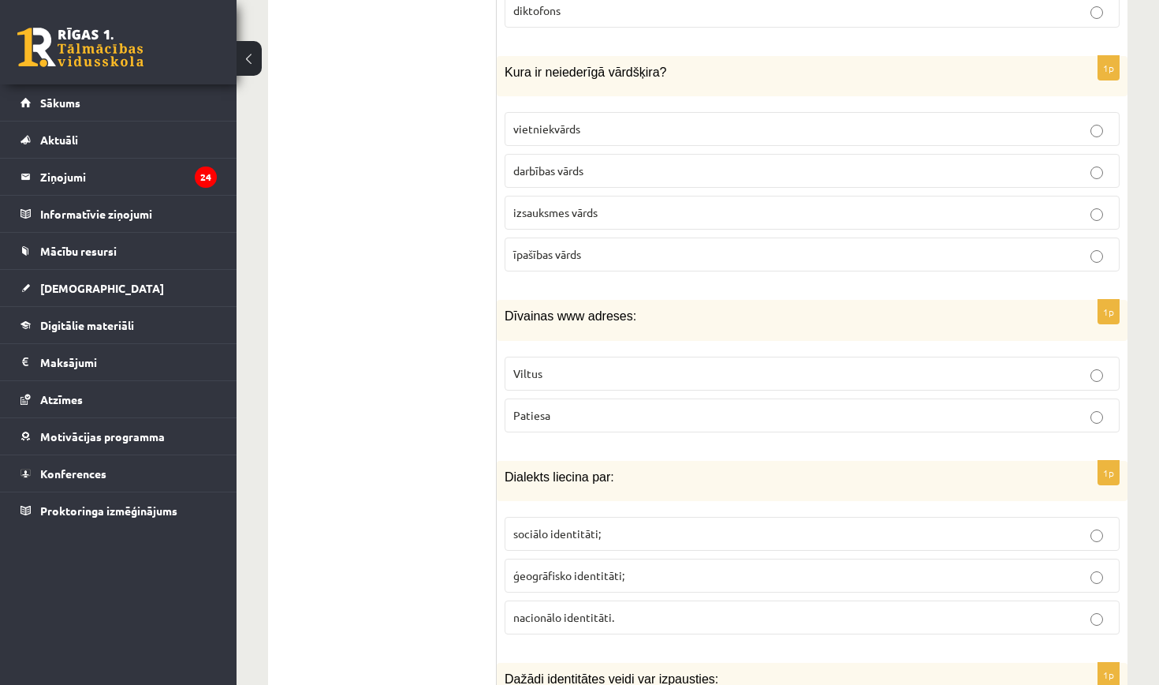
click at [668, 204] on p "izsauksmes vārds" at bounding box center [812, 212] width 598 height 17
click at [651, 365] on p "Viltus" at bounding box center [812, 373] width 598 height 17
click at [621, 568] on span "ģeogrāfisko identitāti;" at bounding box center [568, 575] width 111 height 14
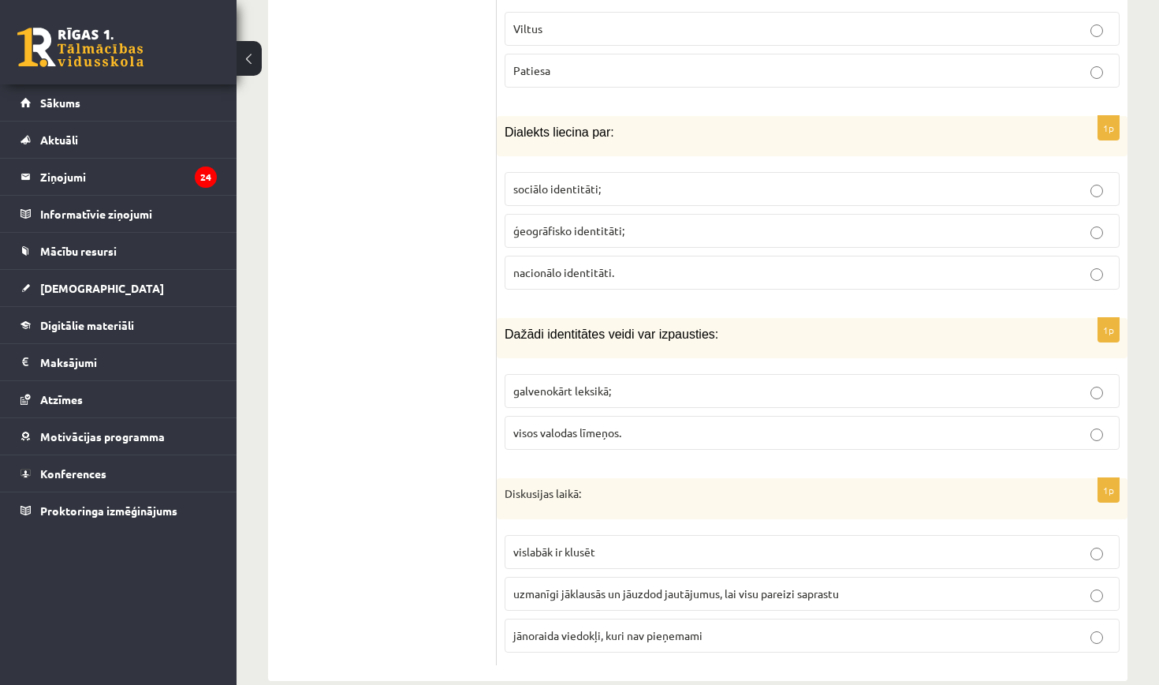
scroll to position [7491, 0]
click at [610, 426] on span "visos valodas līmeņos." at bounding box center [567, 433] width 108 height 14
click at [606, 587] on span "uzmanīgi jāklausās un jāuzdod jautājumus, lai visu pareizi saprastu" at bounding box center [676, 594] width 326 height 14
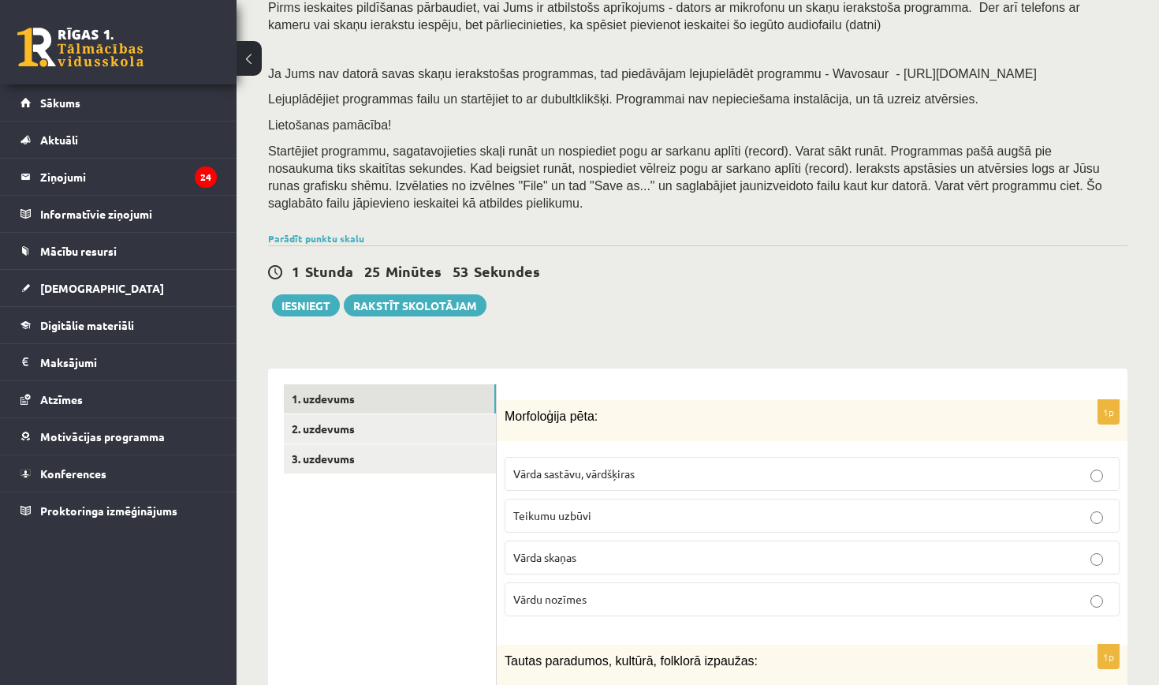
scroll to position [147, 0]
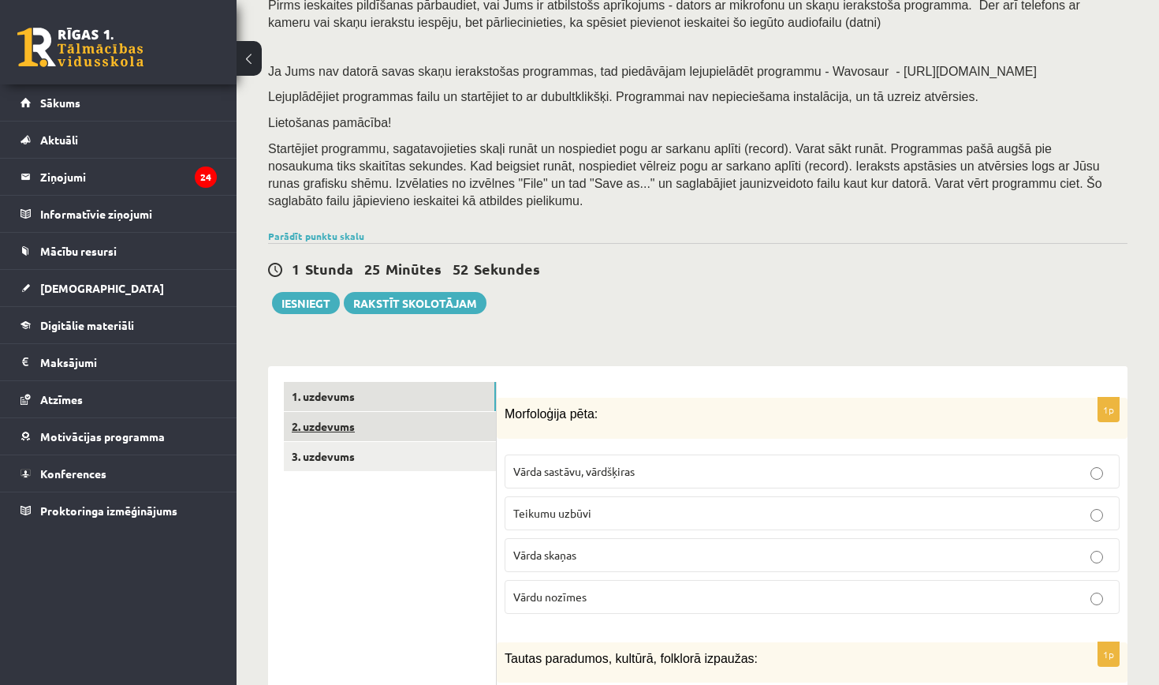
click at [360, 424] on link "2. uzdevums" at bounding box center [390, 426] width 212 height 29
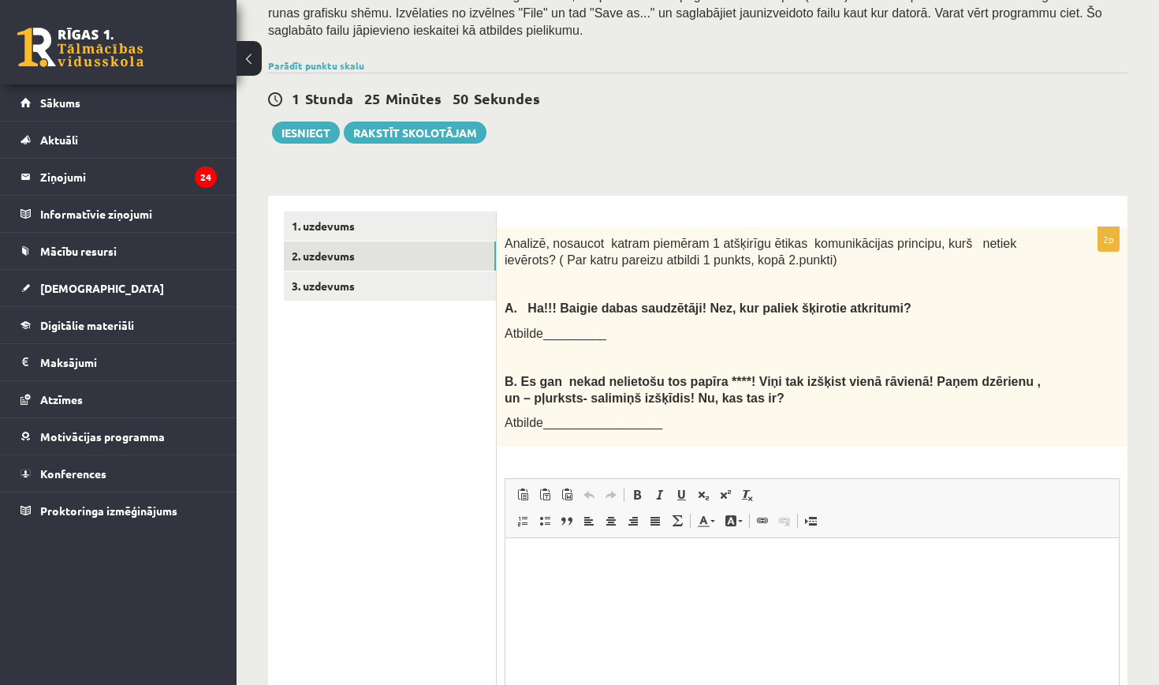
scroll to position [317, 0]
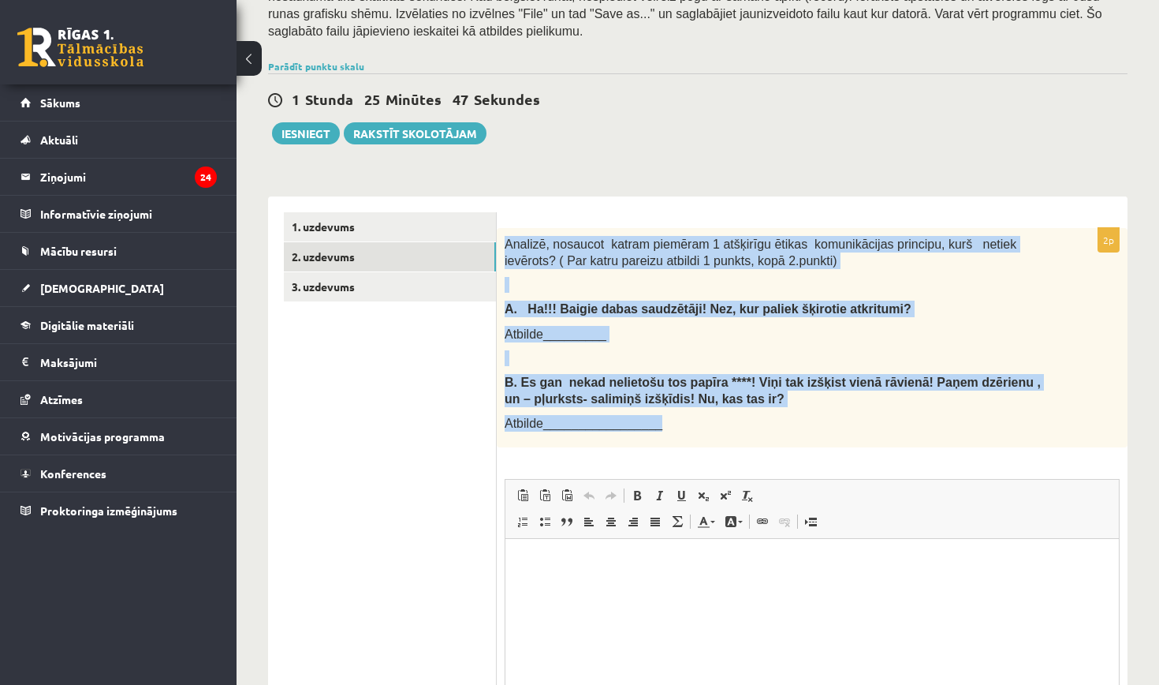
drag, startPoint x: 505, startPoint y: 231, endPoint x: 751, endPoint y: 429, distance: 315.8
click at [751, 429] on div "Analizē, nosaucot katram piemēram 1 atšķirīgu ētikas komunikācijas principu, ku…" at bounding box center [812, 337] width 631 height 219
copy div "Analizē, nosaucot katram piemēram 1 atšķirīgu ētikas komunikācijas principu, ku…"
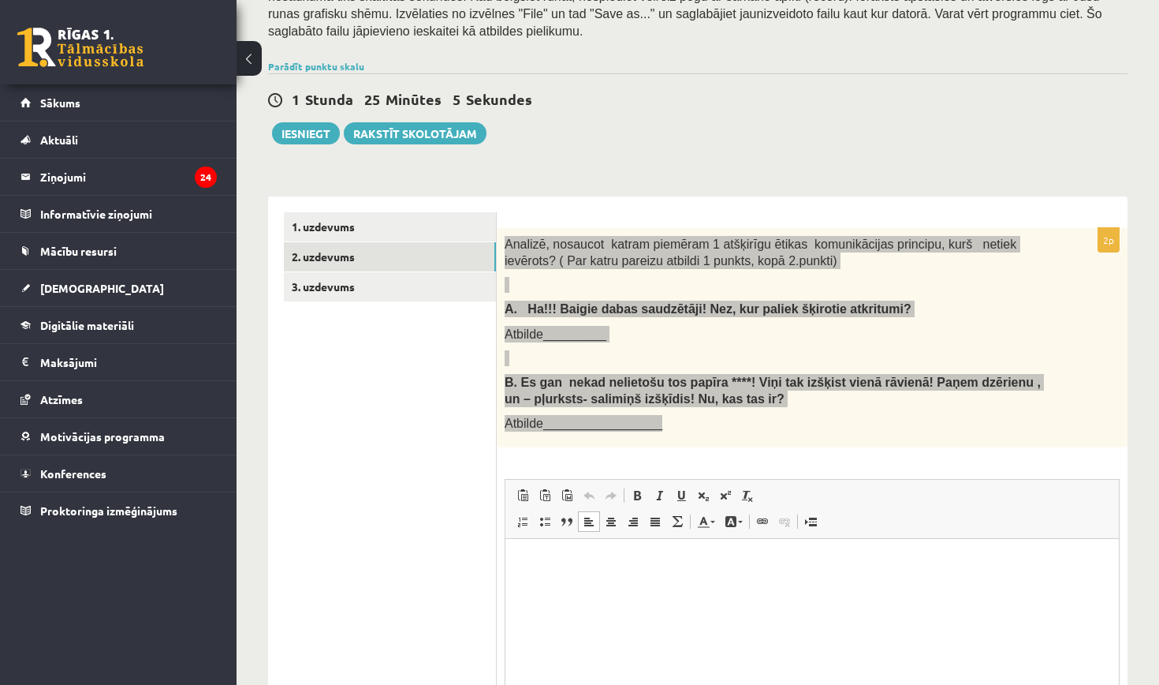
click at [595, 564] on p "Rich Text Editor, wiswyg-editor-user-answer-47433931029240" at bounding box center [812, 562] width 582 height 17
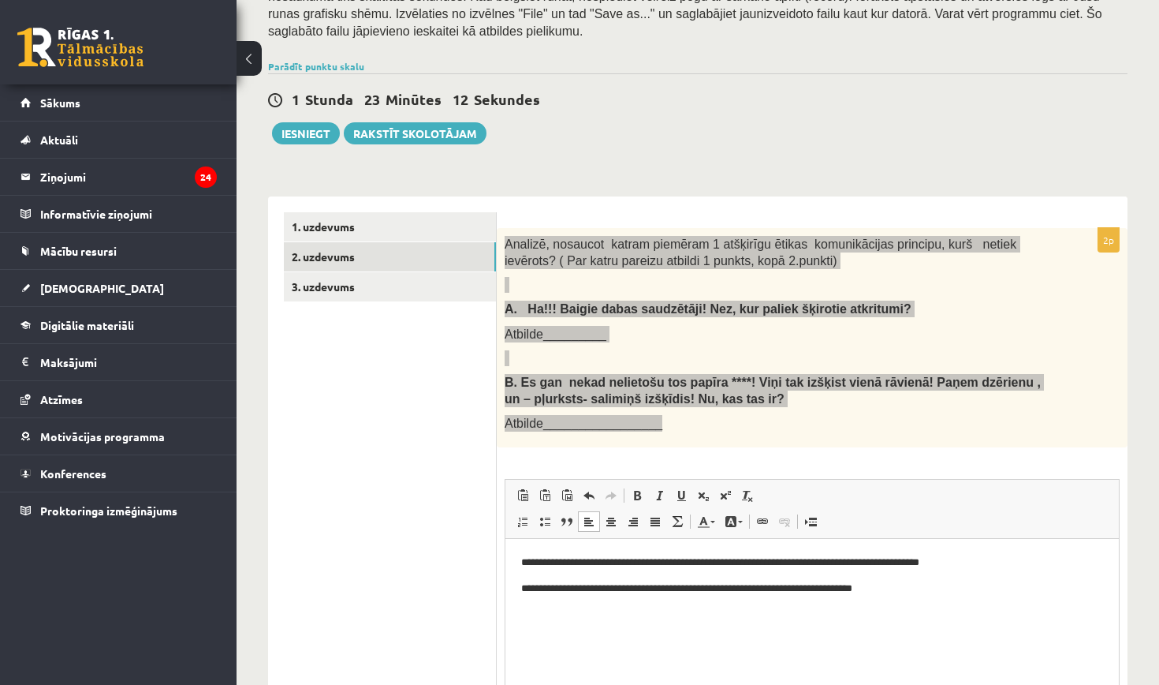
click at [853, 591] on p "**********" at bounding box center [812, 588] width 582 height 16
click at [1018, 592] on p "**********" at bounding box center [812, 588] width 582 height 16
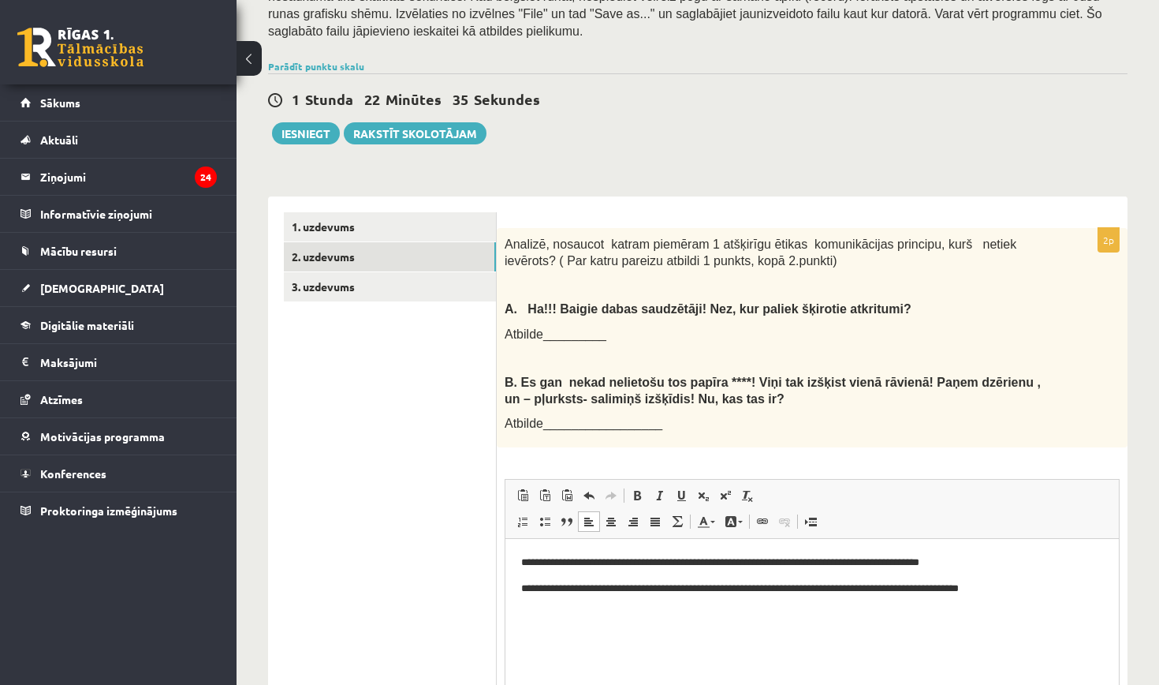
click at [1119, 541] on div "Rich Text Editor, wiswyg-editor-user-answer-47433931029240 Editor toolbars Past…" at bounding box center [812, 599] width 615 height 240
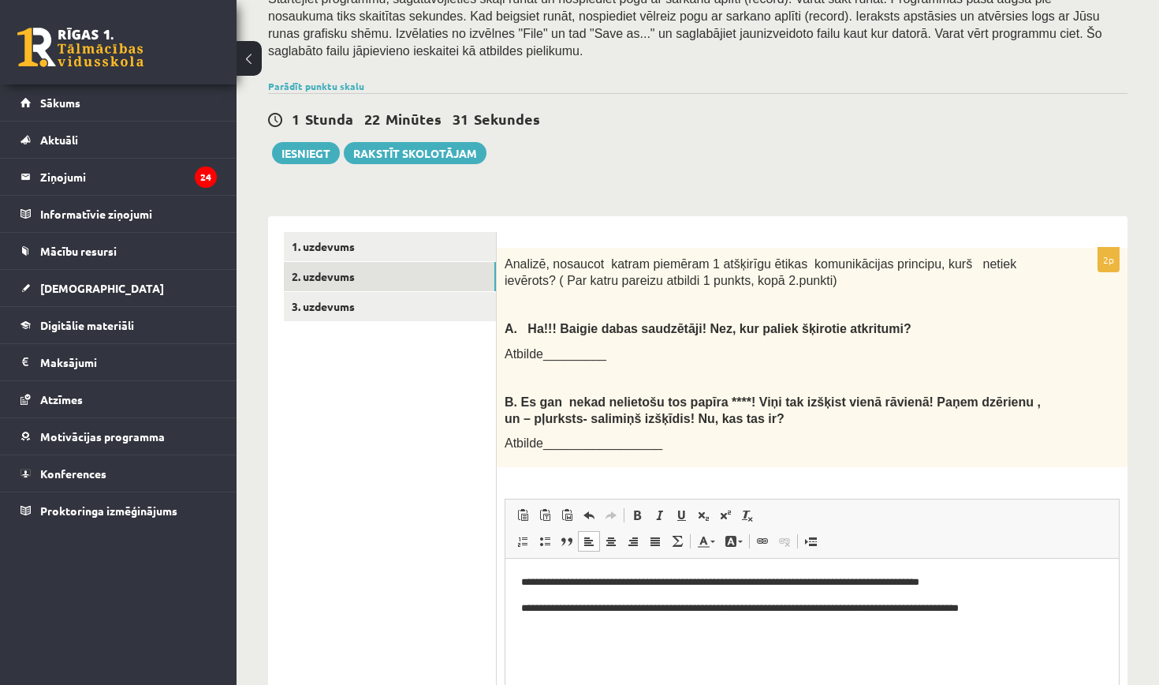
scroll to position [309, 0]
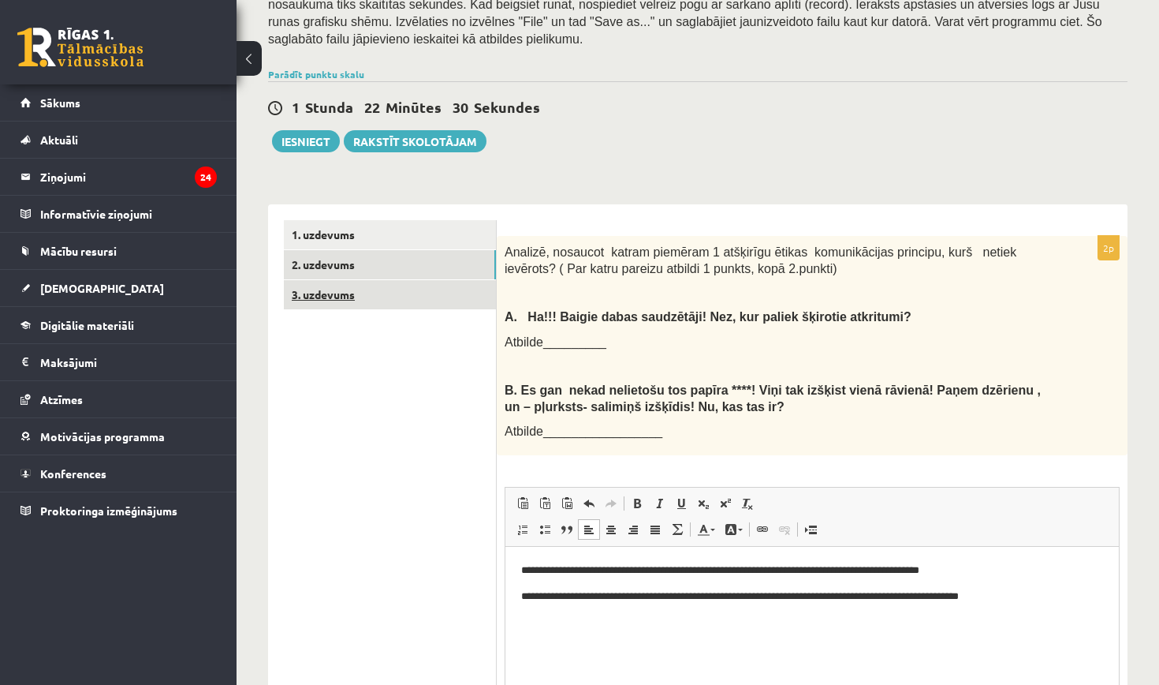
click at [345, 282] on link "3. uzdevums" at bounding box center [390, 294] width 212 height 29
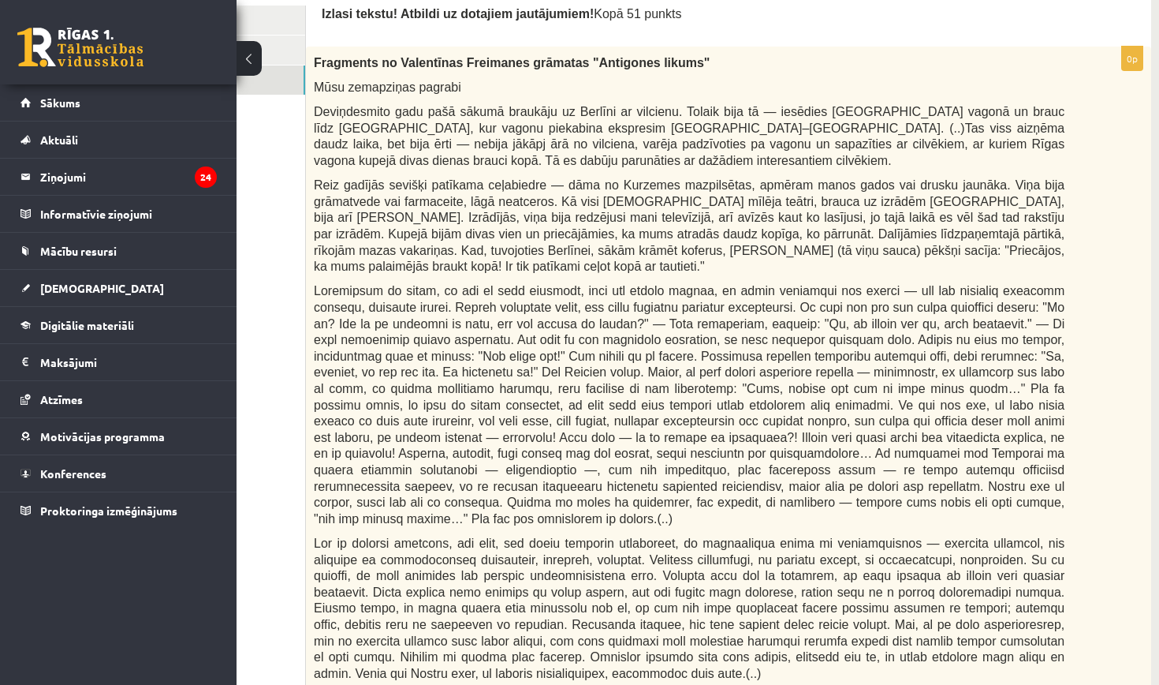
scroll to position [513, 126]
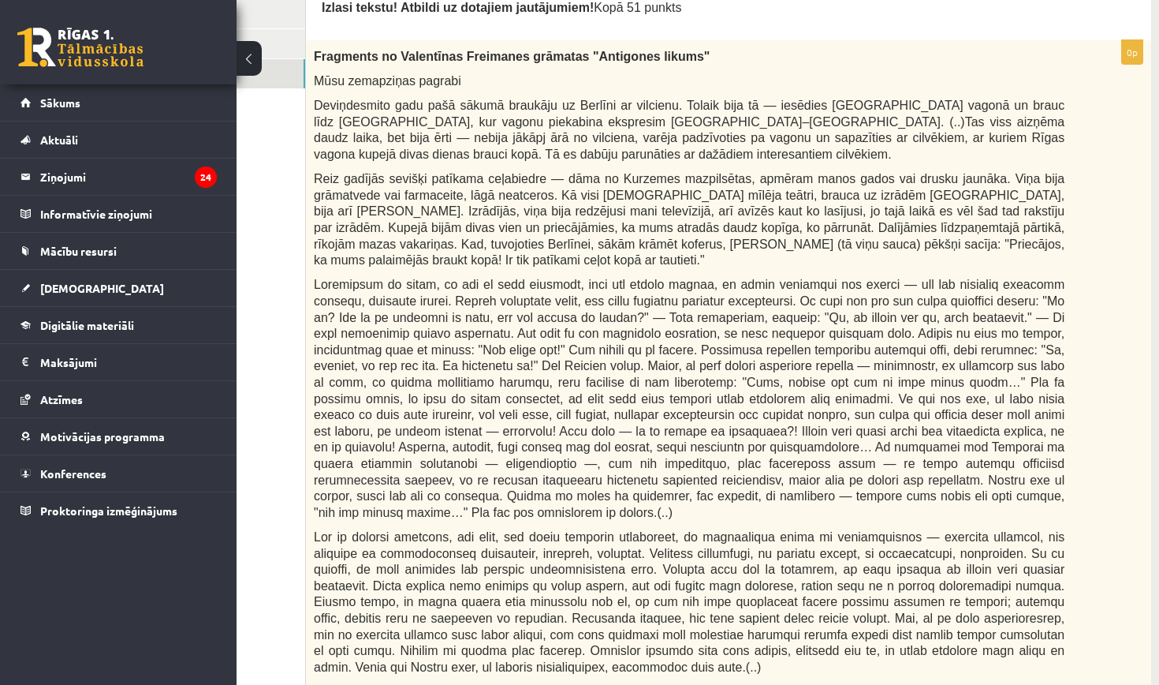
click at [313, 45] on div "Fragments no Valentīnas Freimanes grāmatas "Antigones likums" Mūsu zemapziņas p…" at bounding box center [728, 422] width 845 height 765
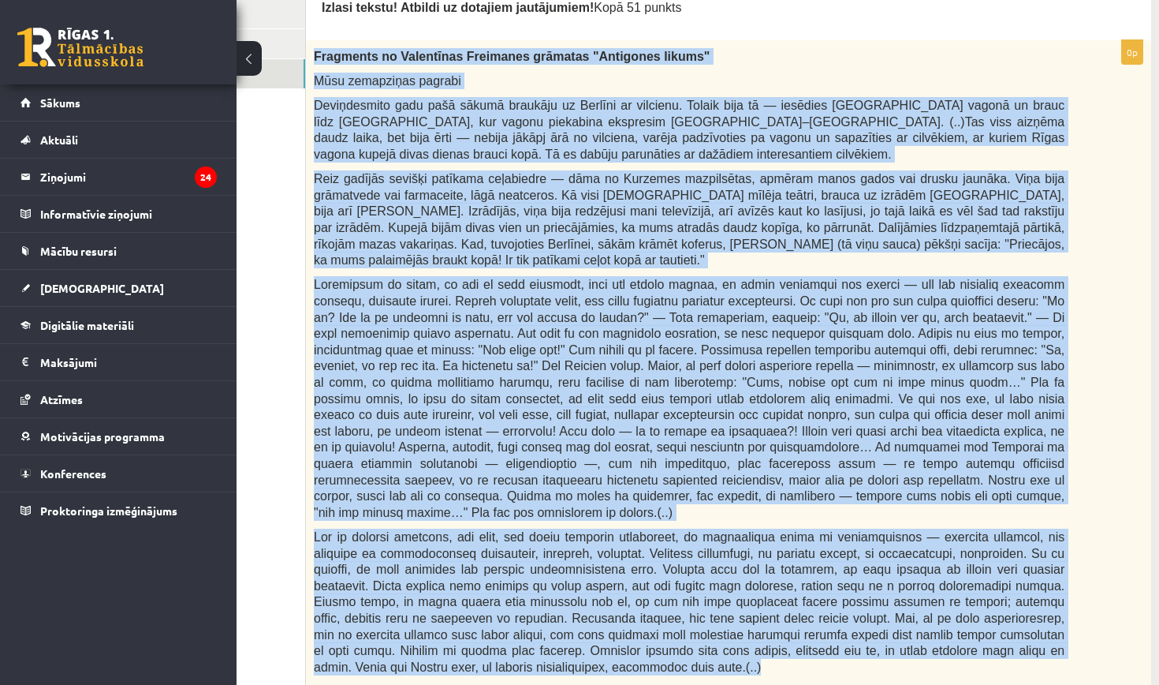
drag, startPoint x: 313, startPoint y: 45, endPoint x: 677, endPoint y: 640, distance: 697.0
click at [677, 640] on div "Fragments no Valentīnas Freimanes grāmatas "Antigones likums" Mūsu zemapziņas p…" at bounding box center [728, 422] width 845 height 765
click at [313, 45] on div "Fragments no Valentīnas Freimanes grāmatas "Antigones likums" Mūsu zemapziņas p…" at bounding box center [728, 422] width 845 height 765
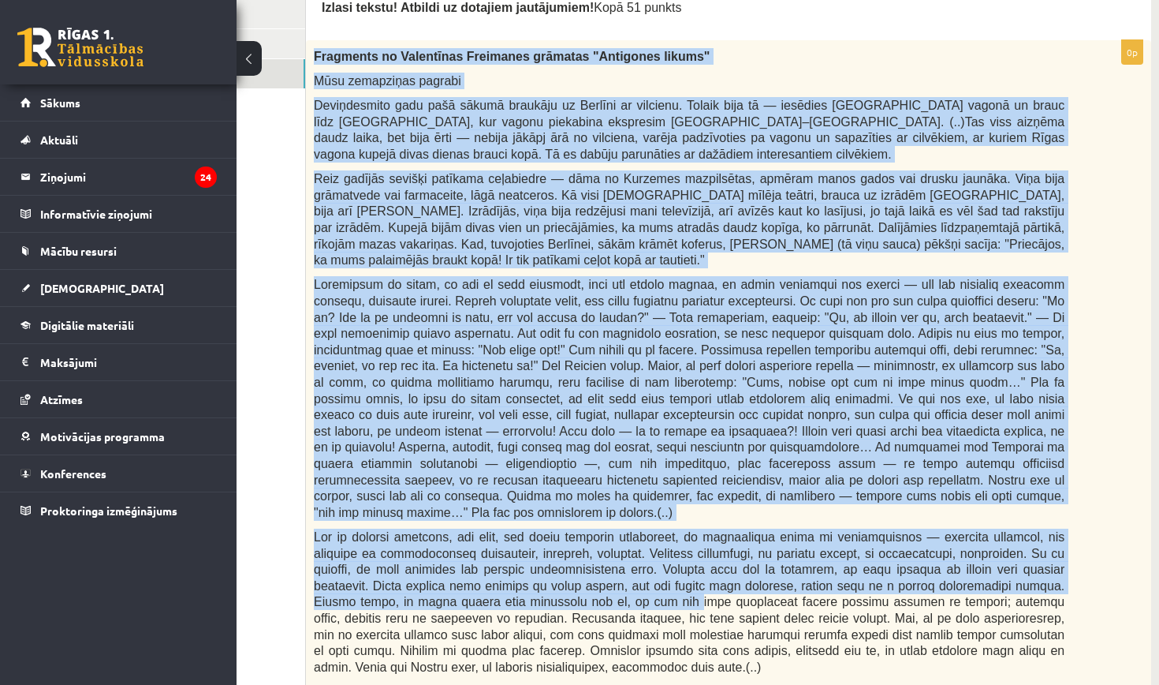
drag, startPoint x: 313, startPoint y: 45, endPoint x: 519, endPoint y: 586, distance: 578.9
click at [519, 586] on div "Fragments no Valentīnas Freimanes grāmatas "Antigones likums" Mūsu zemapziņas p…" at bounding box center [728, 422] width 845 height 765
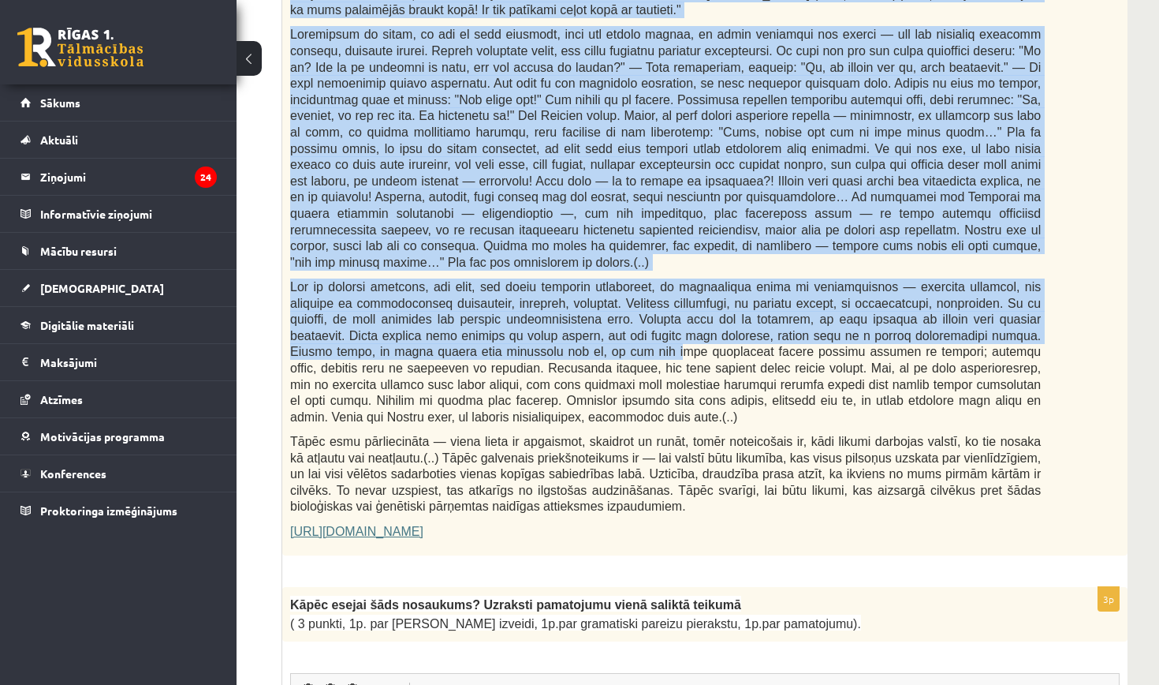
scroll to position [761, 150]
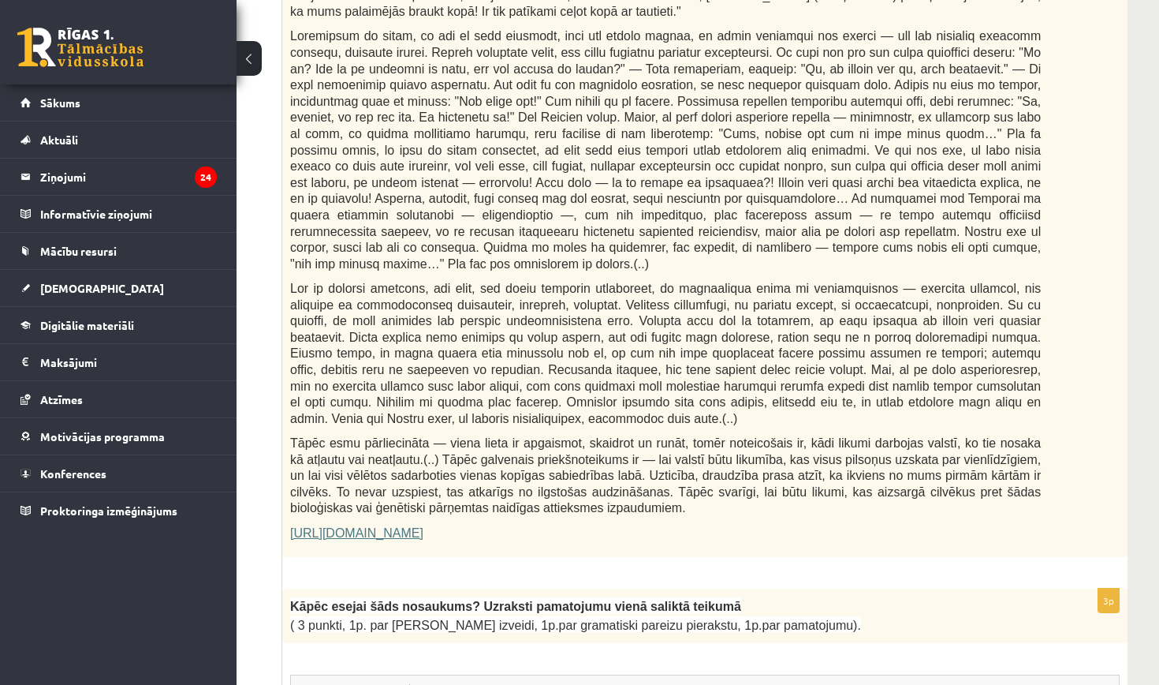
click at [801, 480] on p "Tāpēc esmu pārliecināta — viena lieta ir apgaismot, skaidrot un runāt, tomēr no…" at bounding box center [665, 475] width 751 height 81
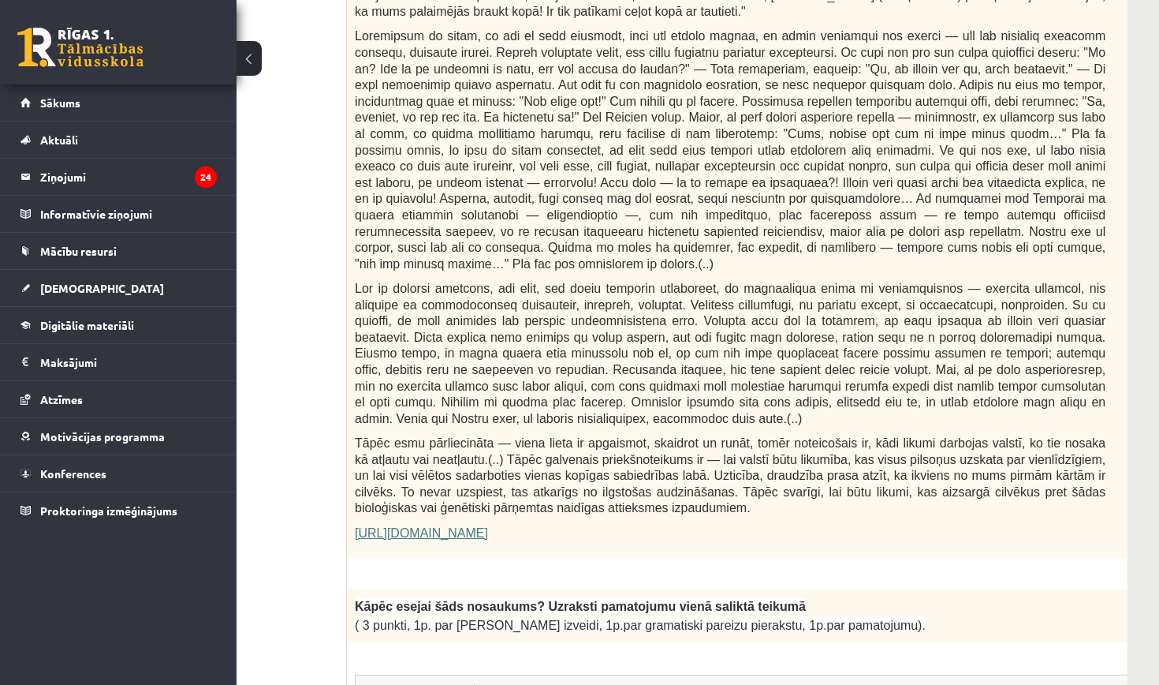
drag, startPoint x: 869, startPoint y: 596, endPoint x: 361, endPoint y: 47, distance: 748.4
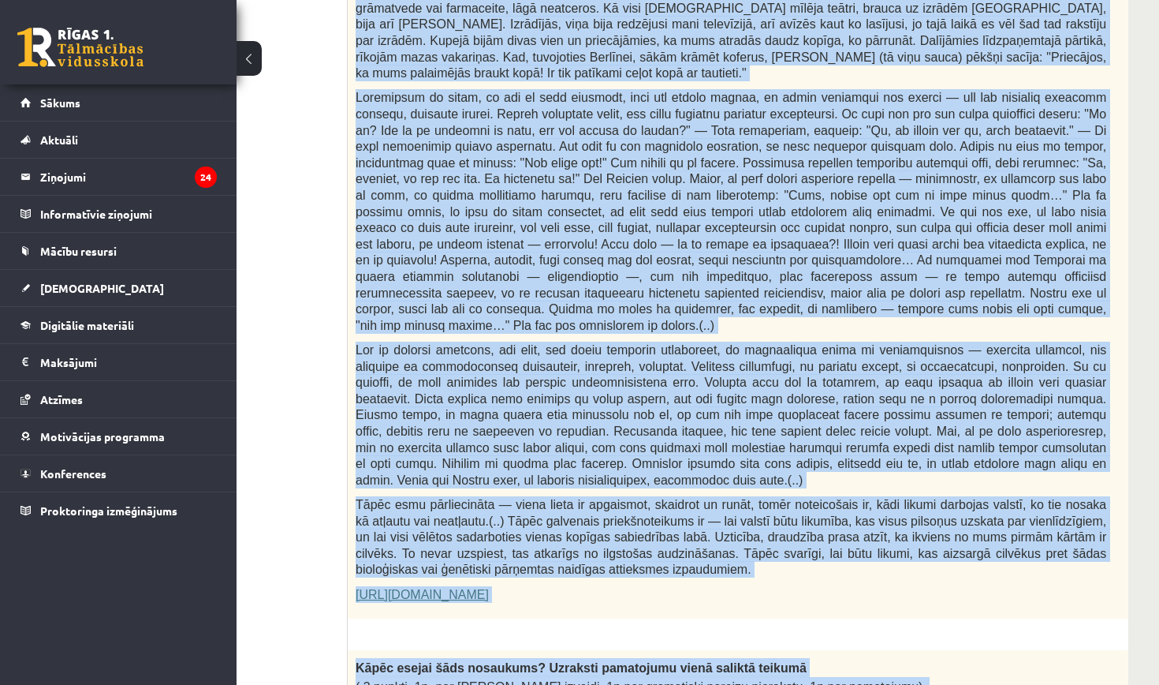
scroll to position [733, 149]
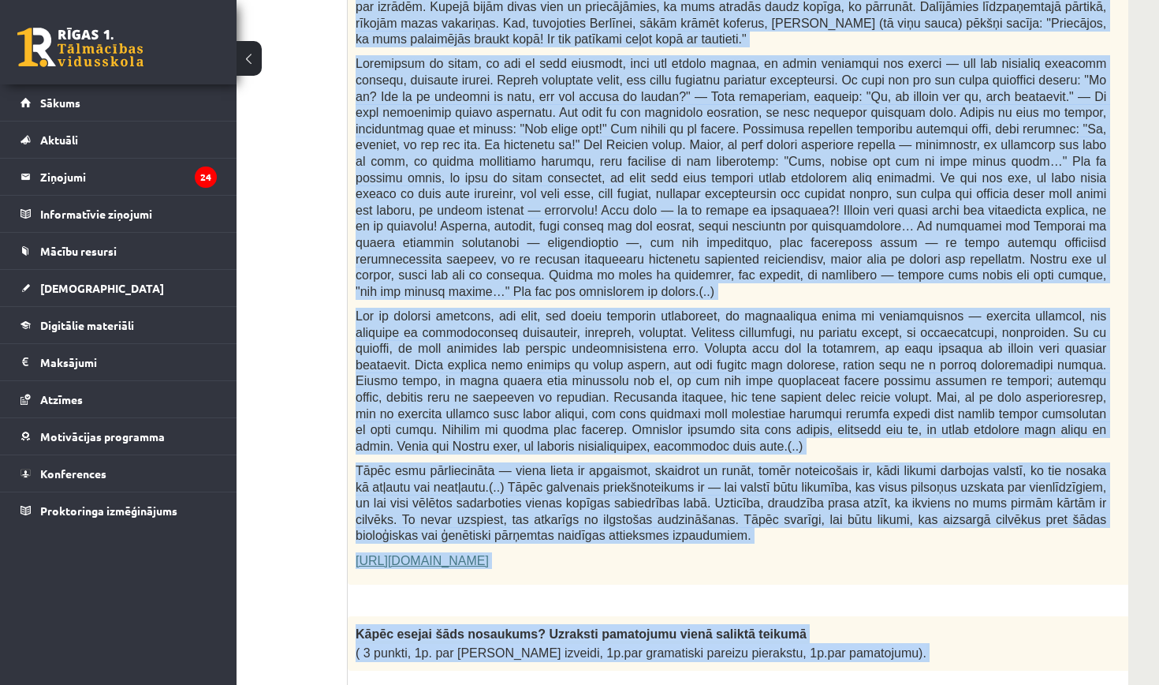
drag, startPoint x: 352, startPoint y: 42, endPoint x: 591, endPoint y: 554, distance: 564.9
click at [591, 554] on div "Fragments no Valentīnas Freimanes grāmatas "Antigones likums" Mūsu zemapziņas p…" at bounding box center [770, 201] width 845 height 765
copy div "Loremipsu do Sitametcon Adipiscin elitsedd "Eiusmodte incidi" Utla etdolorema a…"
drag, startPoint x: 592, startPoint y: 468, endPoint x: 628, endPoint y: 565, distance: 103.6
click at [628, 565] on div "0p Fragments no Valentīnas Freimanes grāmatas "Antigones likums" Mūsu zemapziņa…" at bounding box center [770, 209] width 845 height 781
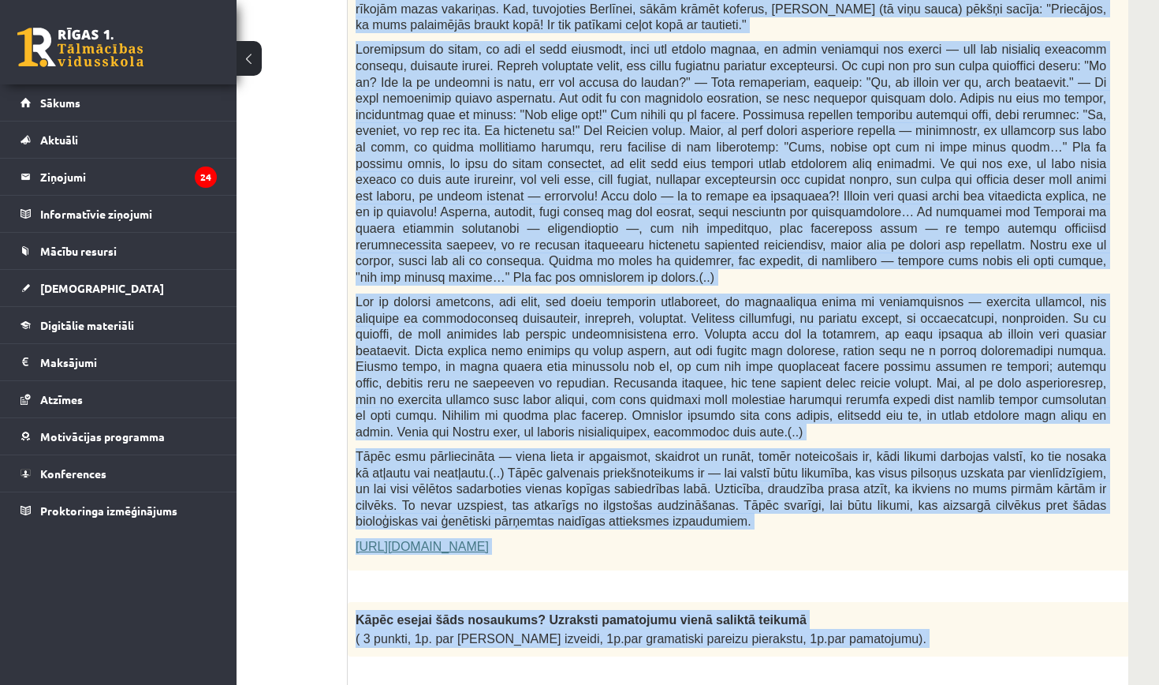
scroll to position [763, 149]
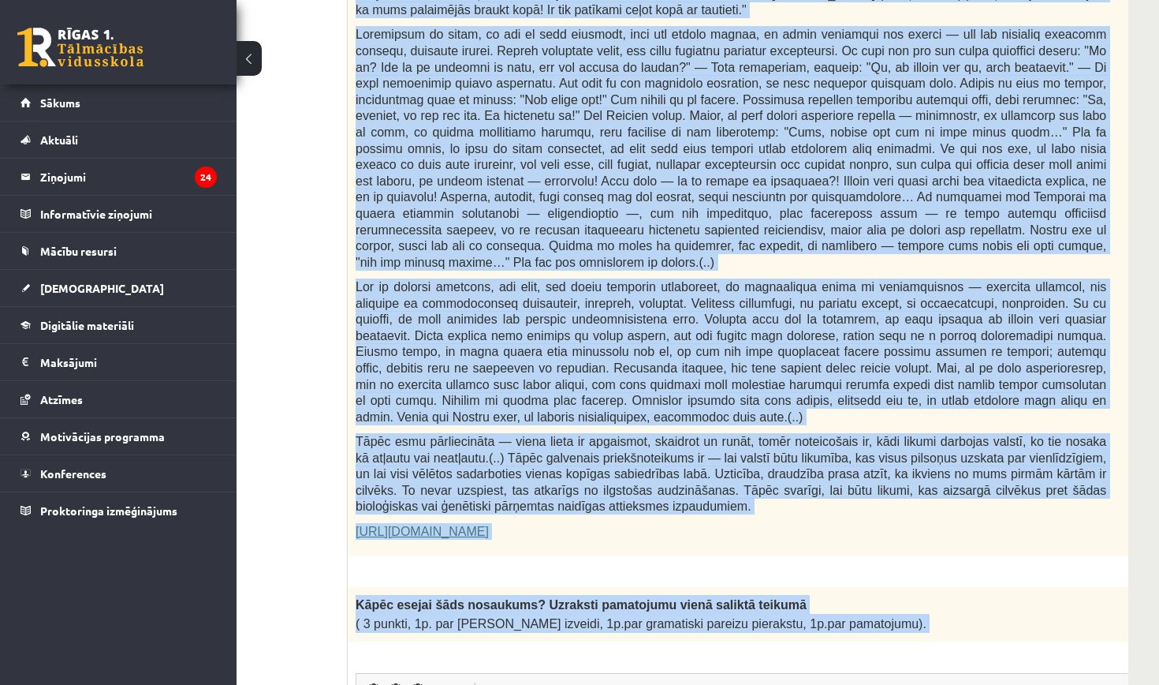
drag, startPoint x: 358, startPoint y: 173, endPoint x: 599, endPoint y: 606, distance: 495.7
copy form "Loremi dolors! Ametcon ad elitsedd eiusmodtemp! Inci 49 utlabo 4e Doloremag al …"
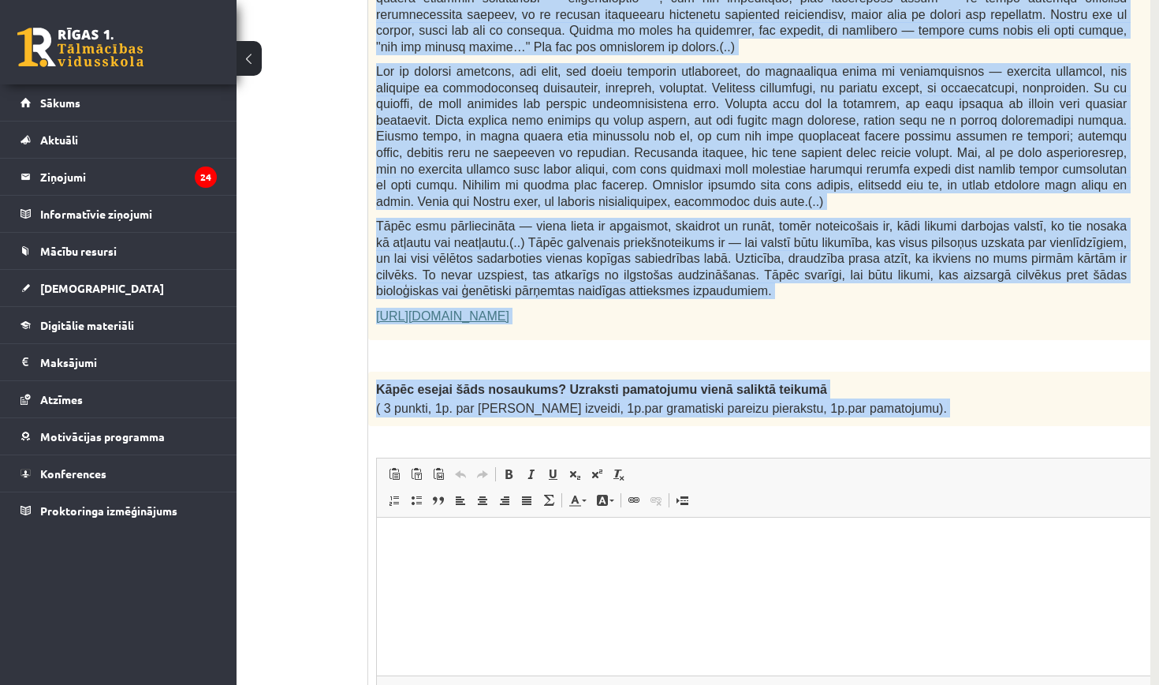
scroll to position [0, 3]
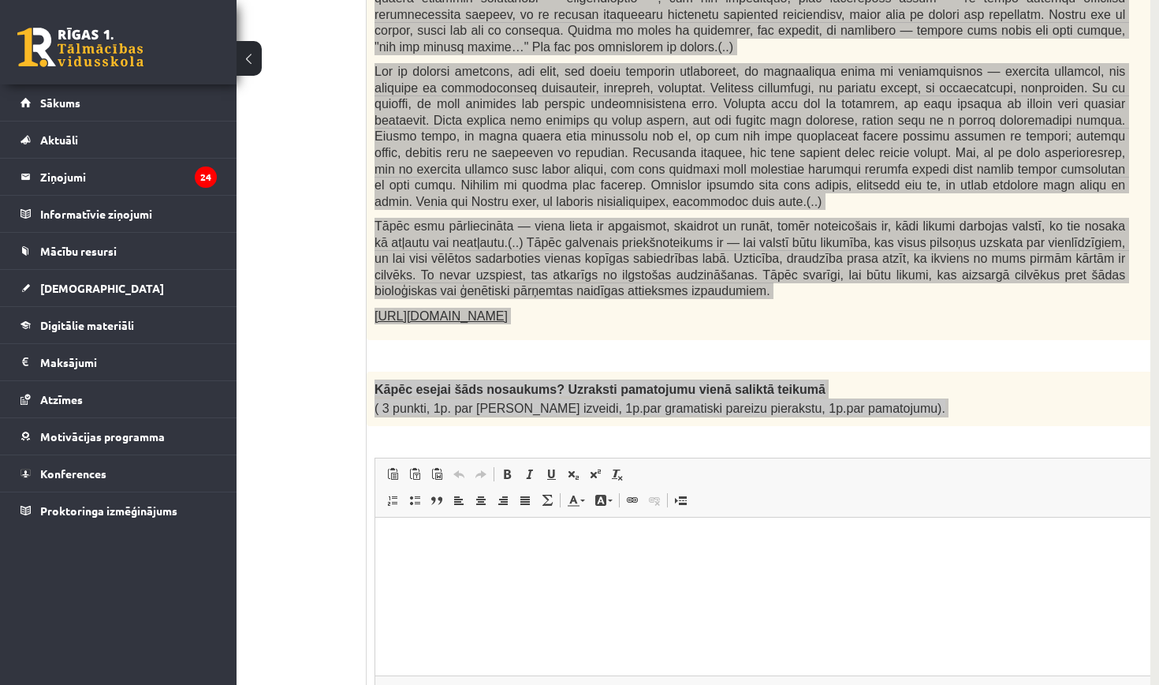
click at [411, 550] on html at bounding box center [789, 541] width 828 height 48
click at [588, 540] on p "**********" at bounding box center [789, 540] width 797 height 16
click at [660, 532] on html "**********" at bounding box center [789, 540] width 828 height 47
click at [650, 546] on p "**********" at bounding box center [789, 540] width 797 height 16
click at [593, 540] on p "**********" at bounding box center [789, 540] width 797 height 16
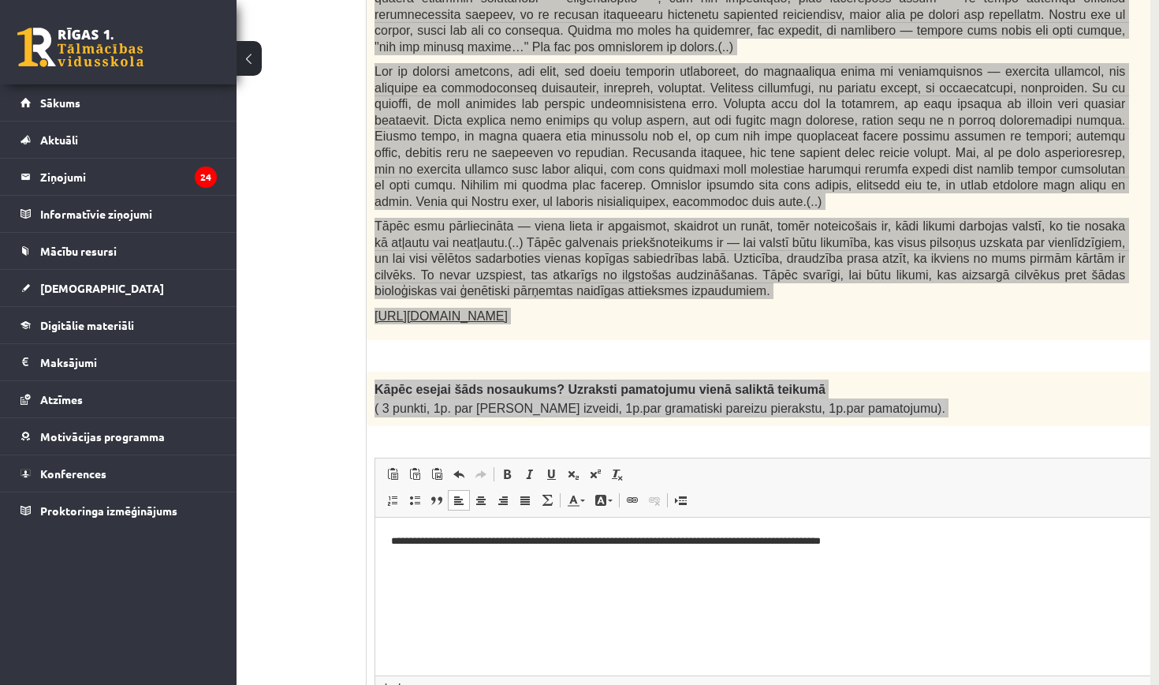
click at [916, 532] on html "**********" at bounding box center [789, 540] width 828 height 47
click at [897, 541] on p "**********" at bounding box center [789, 540] width 797 height 16
click at [803, 542] on p "**********" at bounding box center [789, 540] width 797 height 16
click at [806, 537] on p "**********" at bounding box center [789, 540] width 797 height 16
click at [908, 539] on p "**********" at bounding box center [789, 540] width 797 height 16
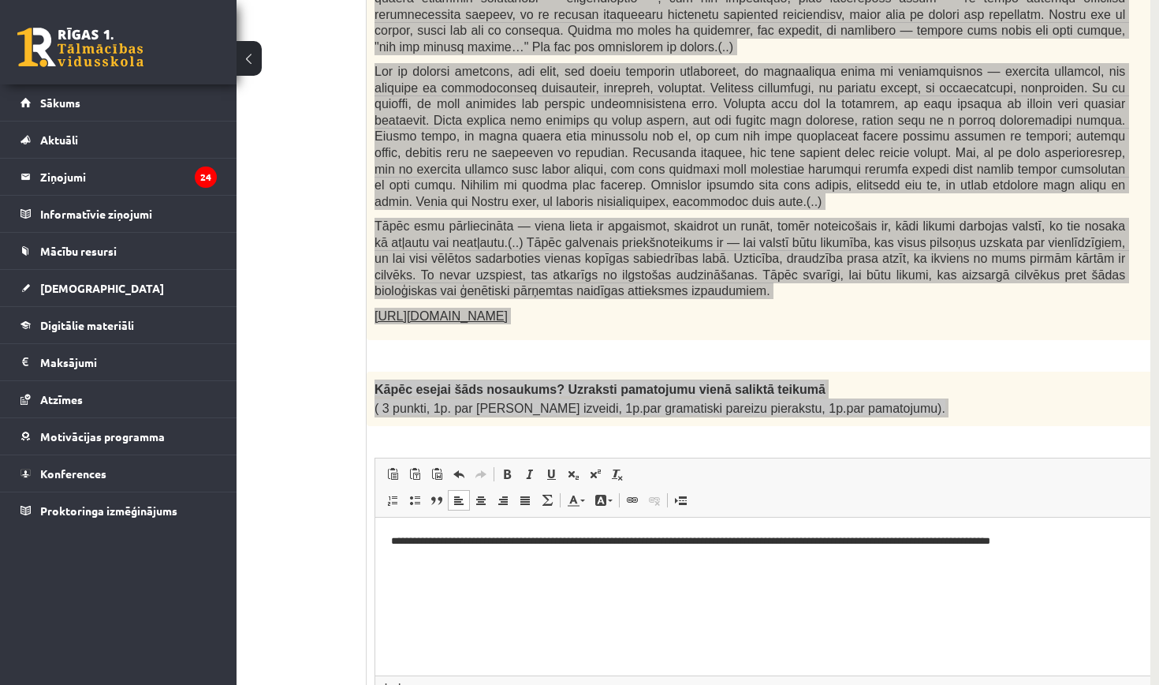
click at [974, 540] on p "**********" at bounding box center [789, 540] width 797 height 16
drag, startPoint x: 1043, startPoint y: 537, endPoint x: 971, endPoint y: 539, distance: 71.8
click at [971, 539] on p "**********" at bounding box center [789, 540] width 797 height 16
click at [1051, 539] on p "**********" at bounding box center [789, 540] width 797 height 16
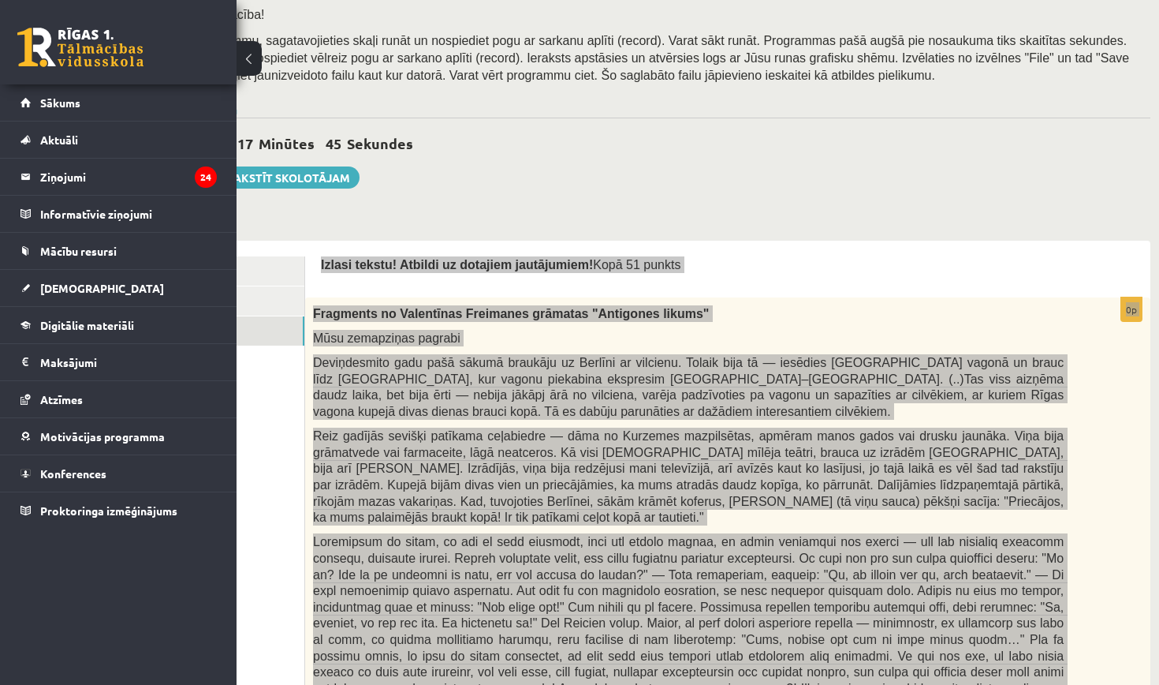
scroll to position [249, 127]
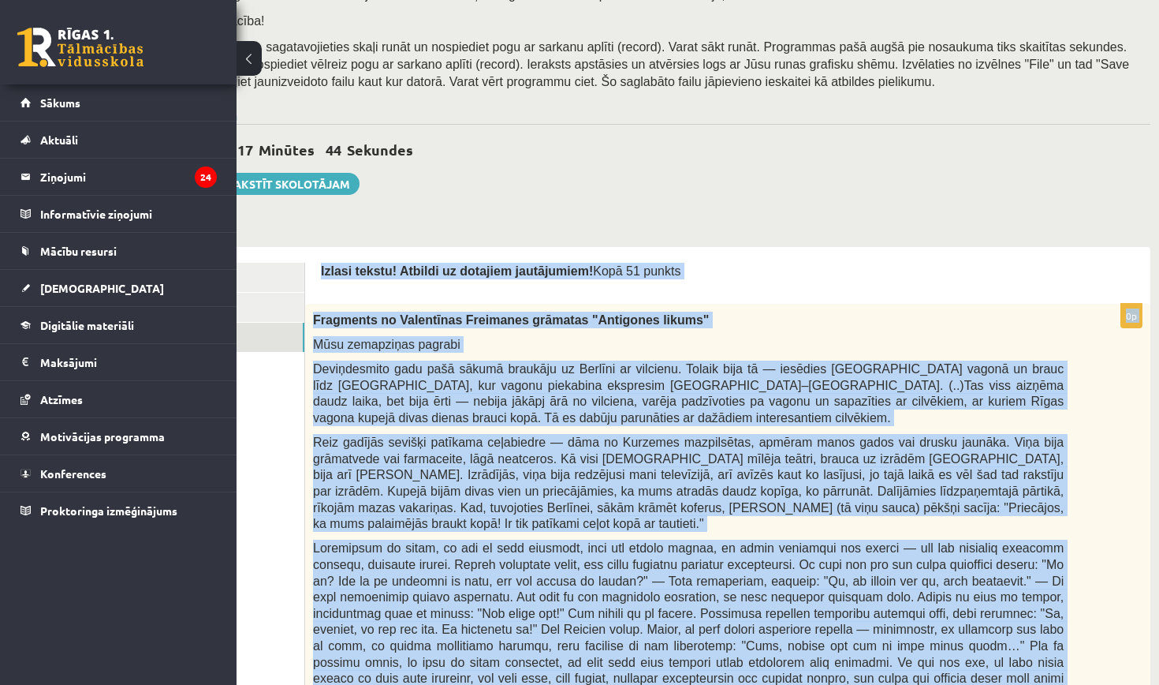
click at [1145, 439] on div "Fragments no Valentīnas Freimanes grāmatas "Antigones likums" Mūsu zemapziņas p…" at bounding box center [727, 686] width 845 height 765
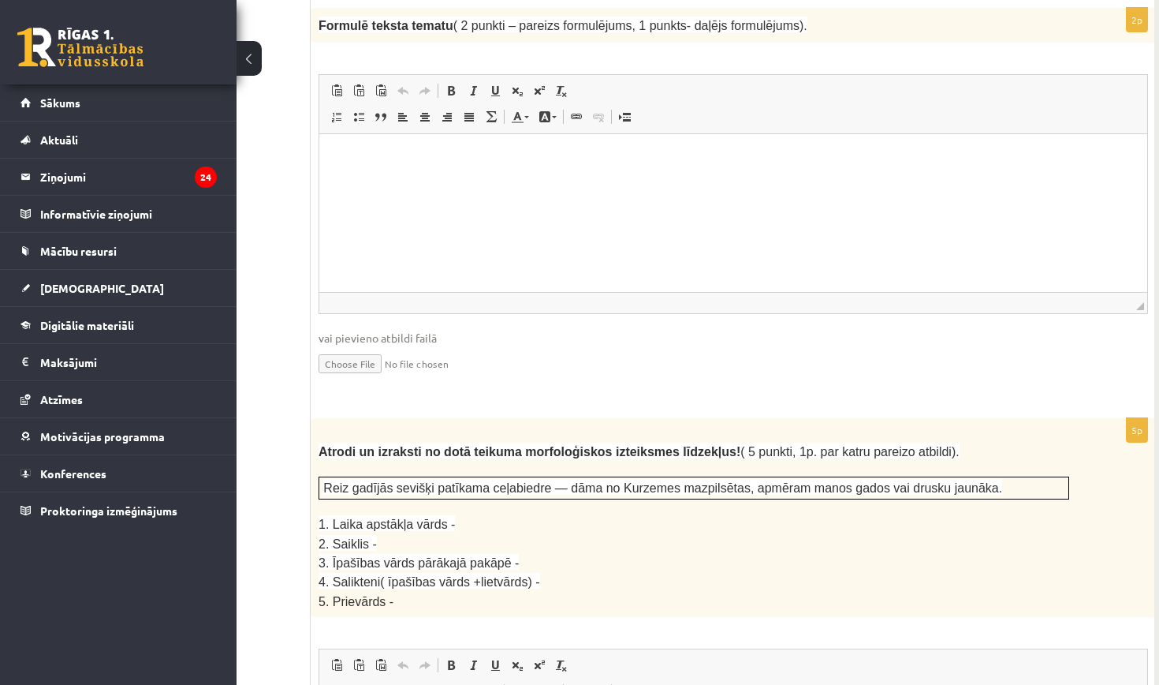
scroll to position [1625, 123]
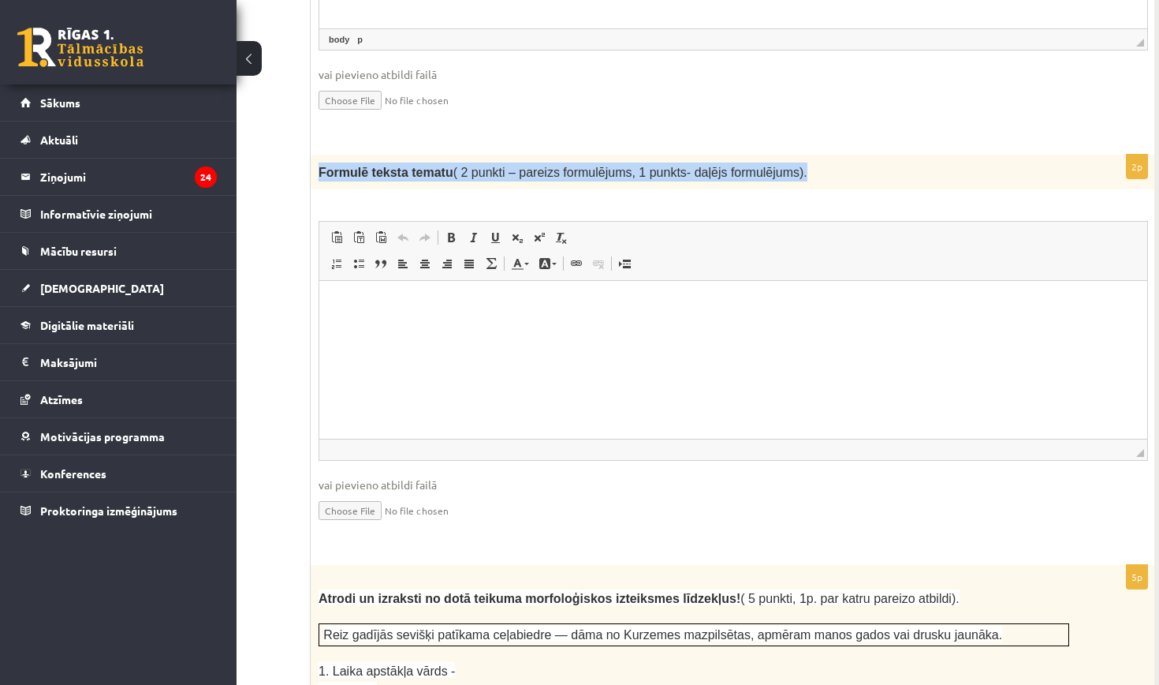
drag, startPoint x: 316, startPoint y: 138, endPoint x: 885, endPoint y: 147, distance: 568.7
click at [885, 155] on div "Formulē teksta tematu ( 2 punkti – pareizs formulējums, 1 punkts- daļējs formul…" at bounding box center [733, 172] width 845 height 35
copy span "Formulē teksta tematu ( 2 punkti – pareizs formulējums, 1 punkts- daļējs formul…"
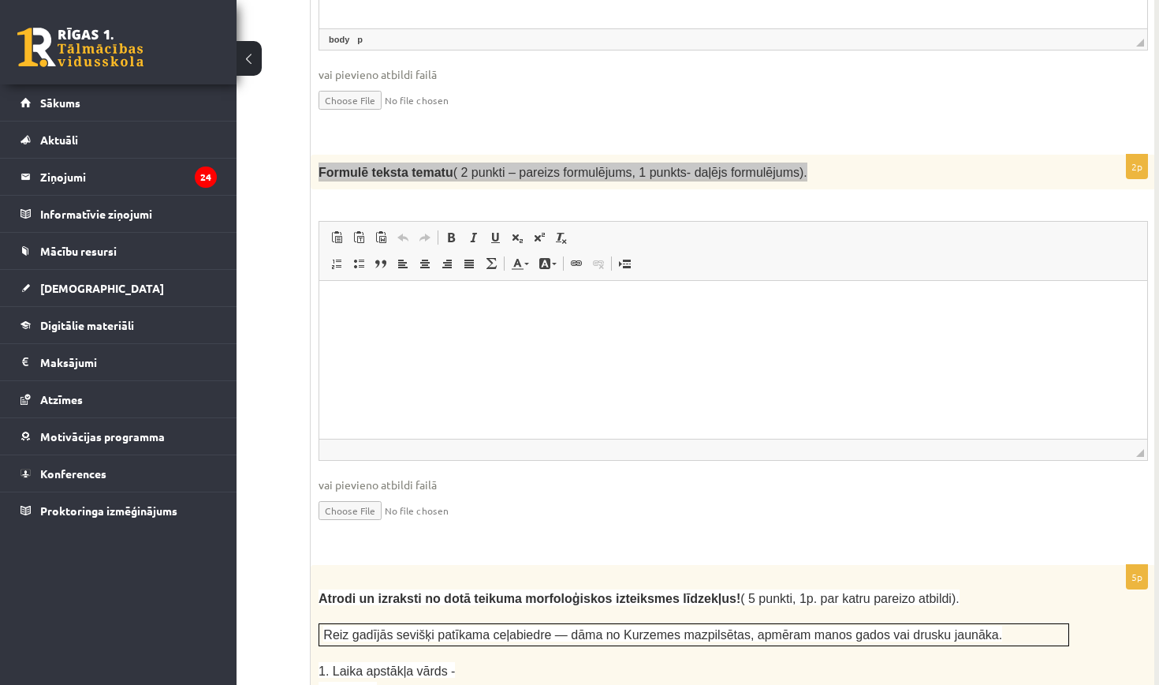
click at [457, 308] on p "Rich Text Editor, wiswyg-editor-user-answer-47433948107220" at bounding box center [733, 305] width 797 height 17
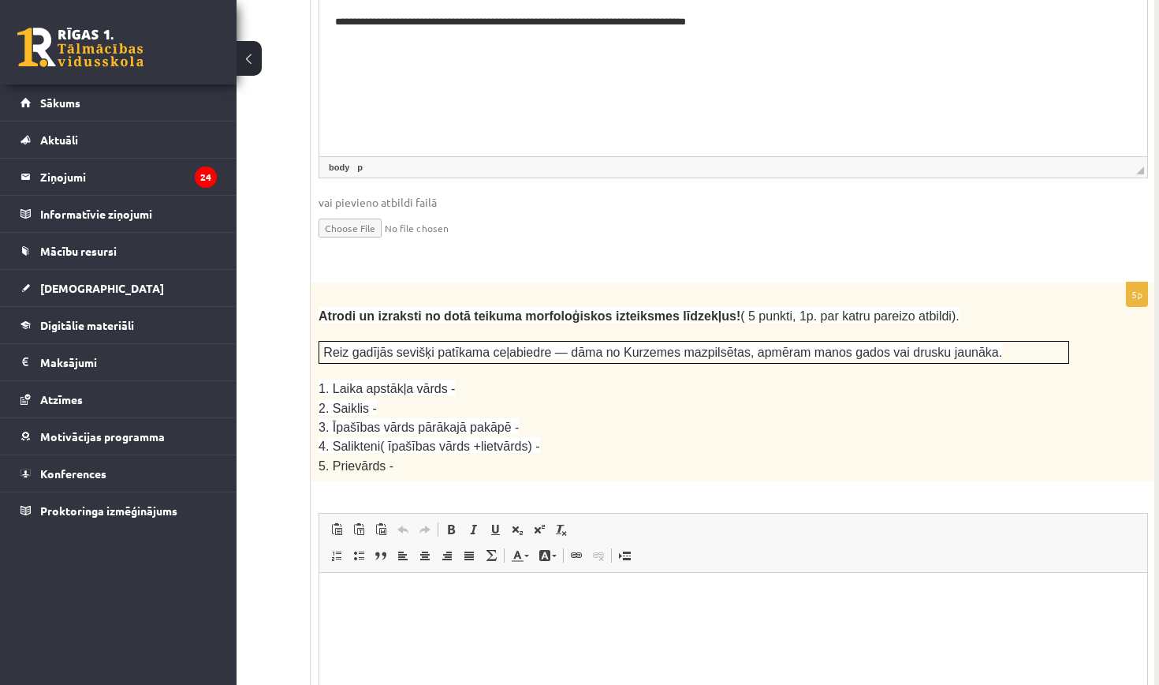
scroll to position [1925, 123]
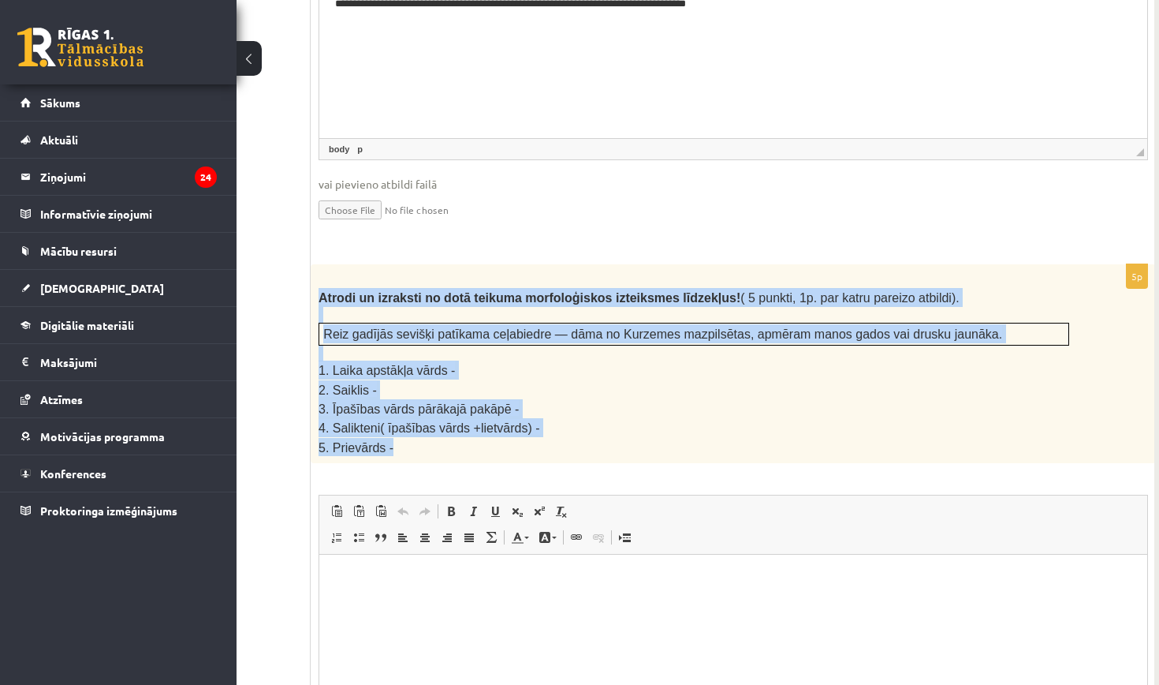
drag, startPoint x: 315, startPoint y: 260, endPoint x: 680, endPoint y: 421, distance: 398.3
click at [680, 421] on div "Atrodi un izraksti no dotā teikuma morfoloģiskos izteiksmes līdzekļus! ( 5 punk…" at bounding box center [733, 363] width 845 height 199
copy div "Atrodi un izraksti no dotā teikuma morfoloģiskos izteiksmes līdzekļus! ( 5 punk…"
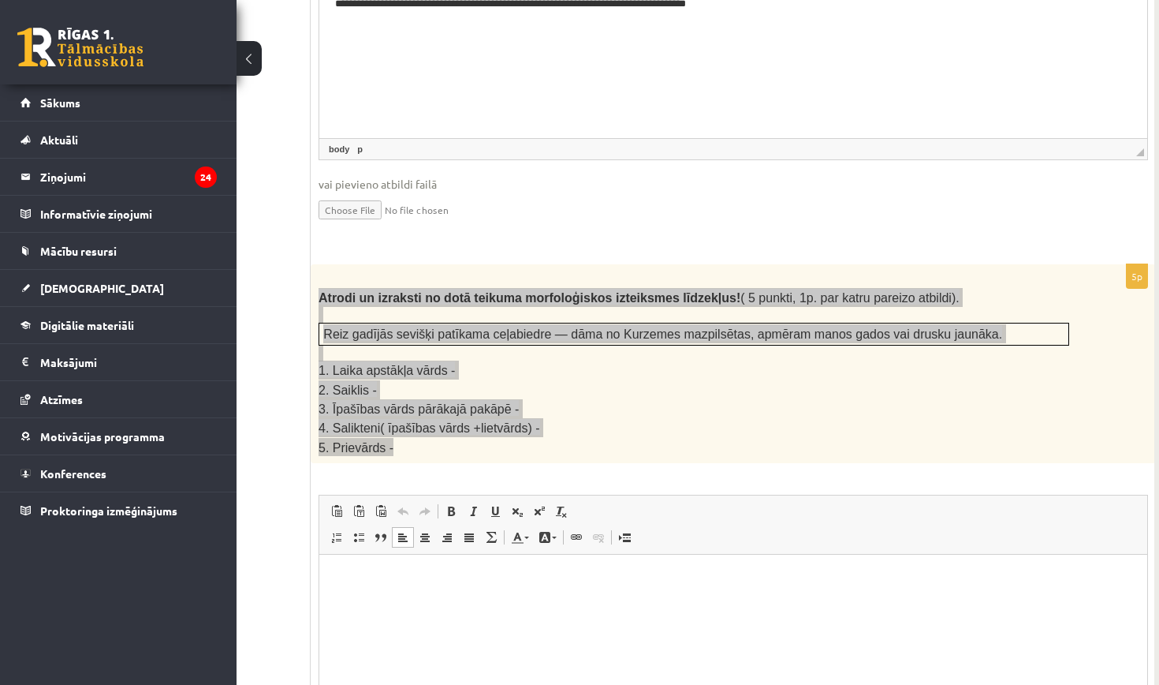
click at [419, 595] on html at bounding box center [733, 578] width 828 height 48
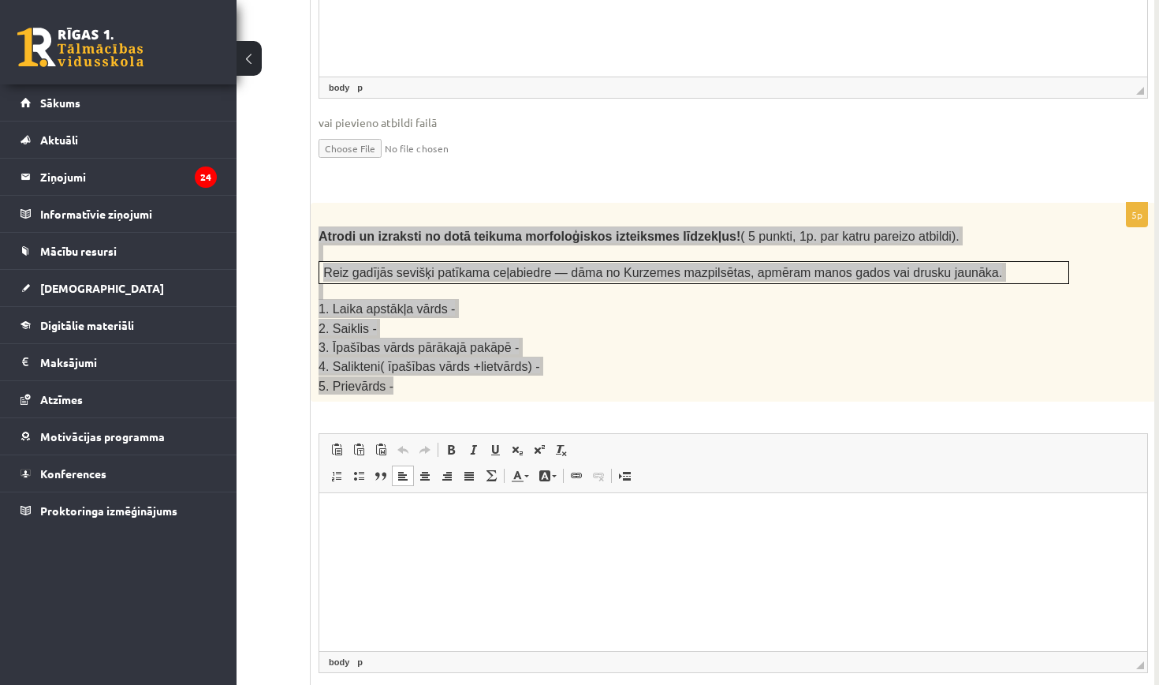
scroll to position [1988, 121]
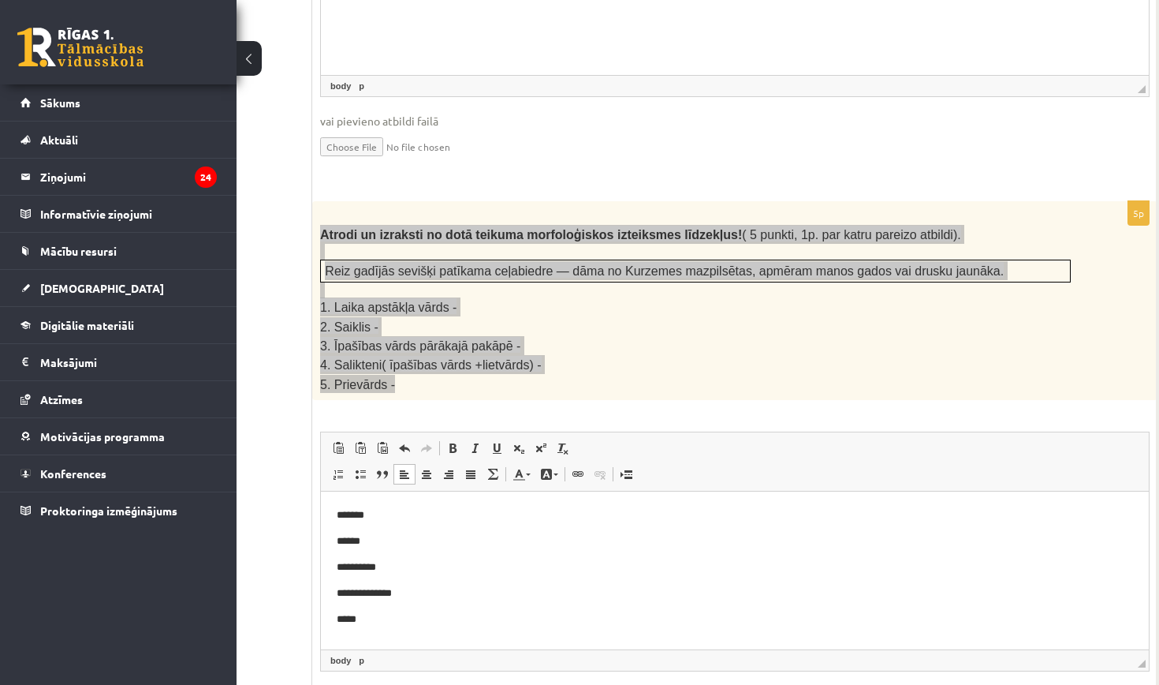
click at [458, 541] on p "******" at bounding box center [735, 541] width 797 height 16
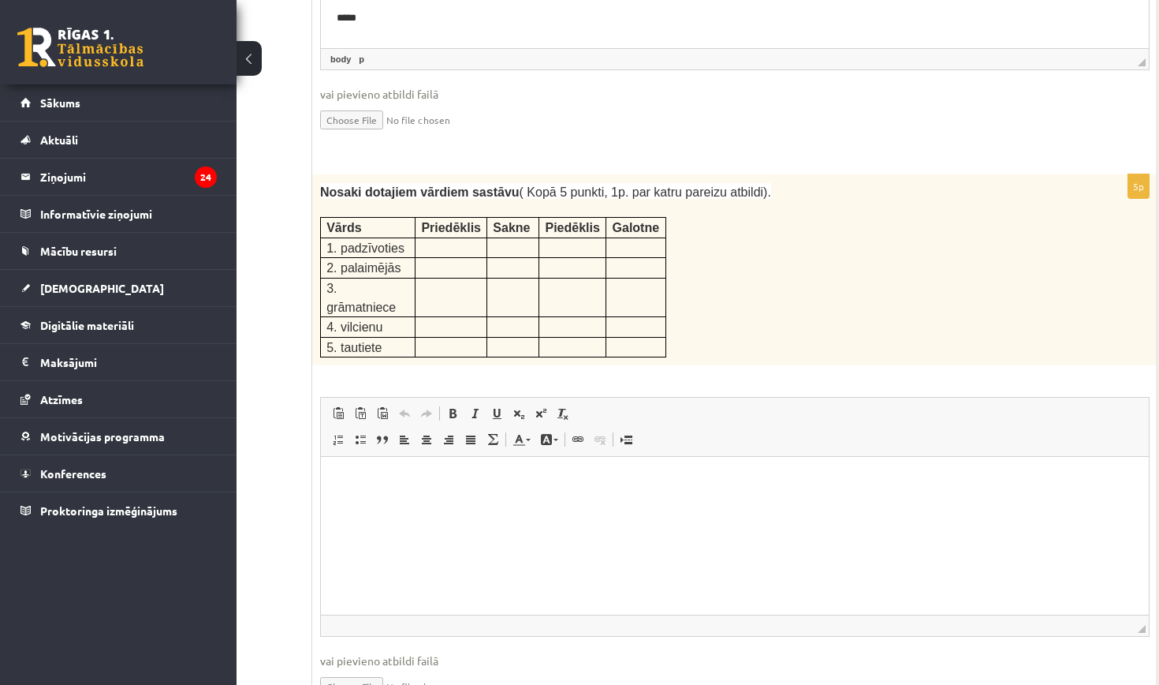
scroll to position [2588, 121]
drag, startPoint x: 319, startPoint y: 147, endPoint x: 735, endPoint y: 282, distance: 437.2
click at [735, 281] on div "Nosaki dotajiem vārdiem sastāvu ( Kopā 5 punkti, 1p. par katru pareizu atbildi)…" at bounding box center [734, 270] width 845 height 191
copy div "Nosaki dotajiem vārdiem sastāvu ( Kopā 5 punkti, 1p. par katru pareizu atbildi)."
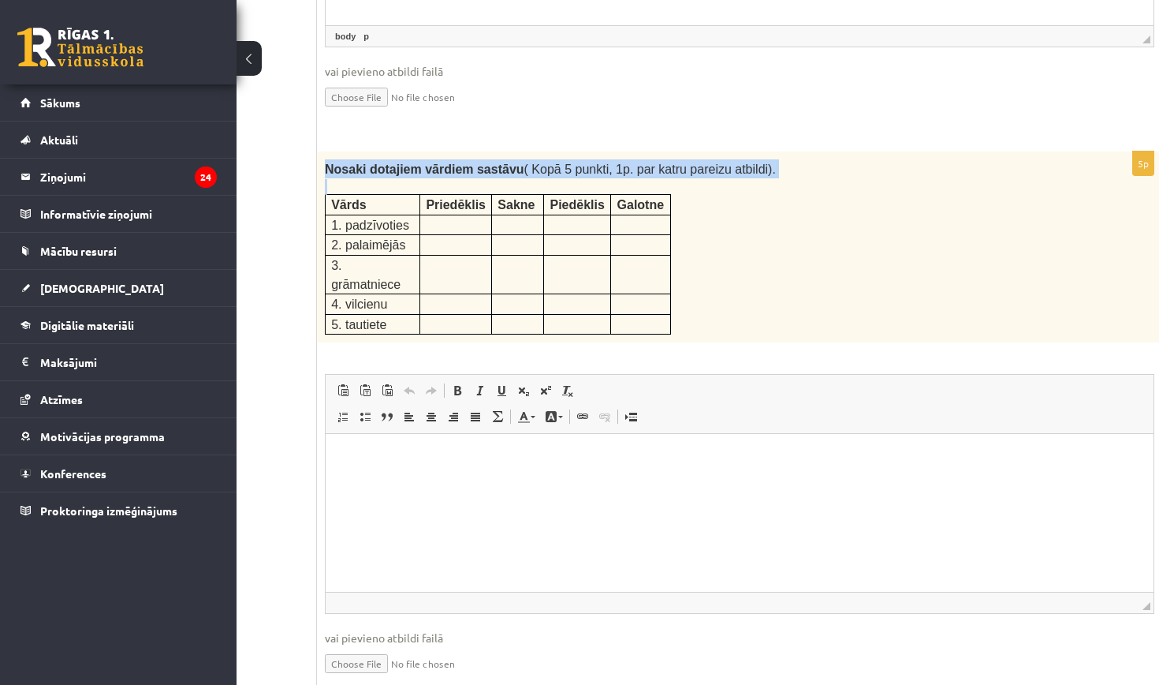
scroll to position [2613, 116]
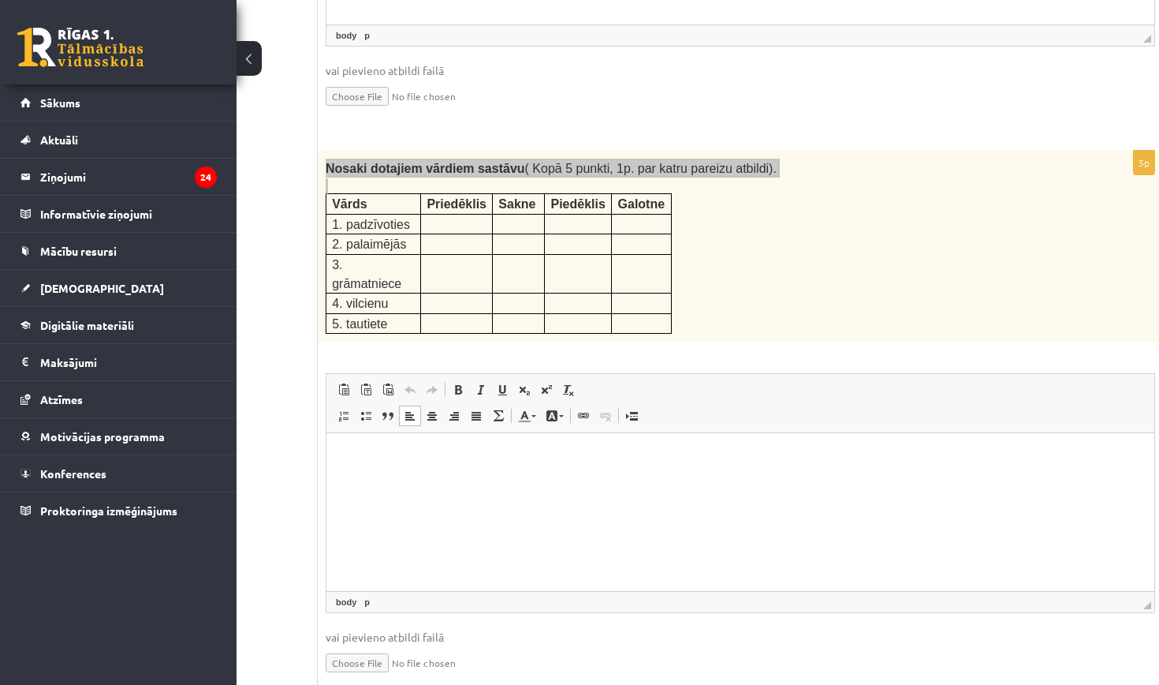
click at [752, 465] on html at bounding box center [741, 457] width 828 height 48
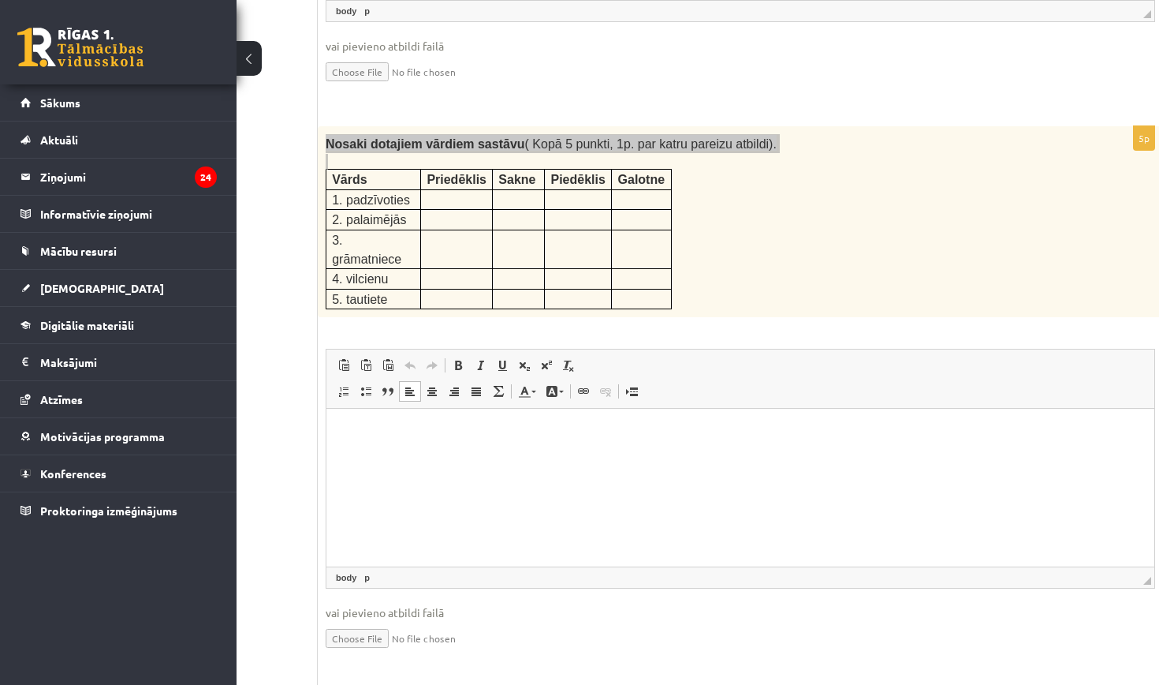
scroll to position [2638, 116]
click at [446, 189] on p at bounding box center [457, 197] width 60 height 16
click at [600, 456] on html at bounding box center [741, 432] width 828 height 48
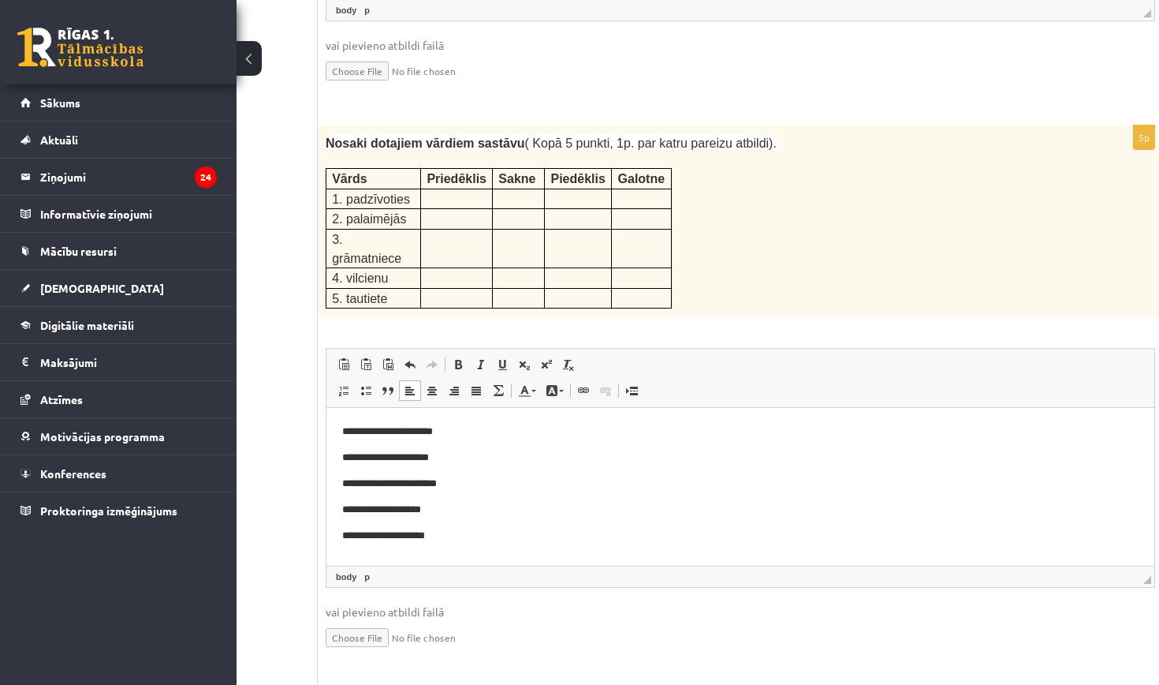
click at [580, 546] on fieldset "**********" at bounding box center [741, 508] width 830 height 320
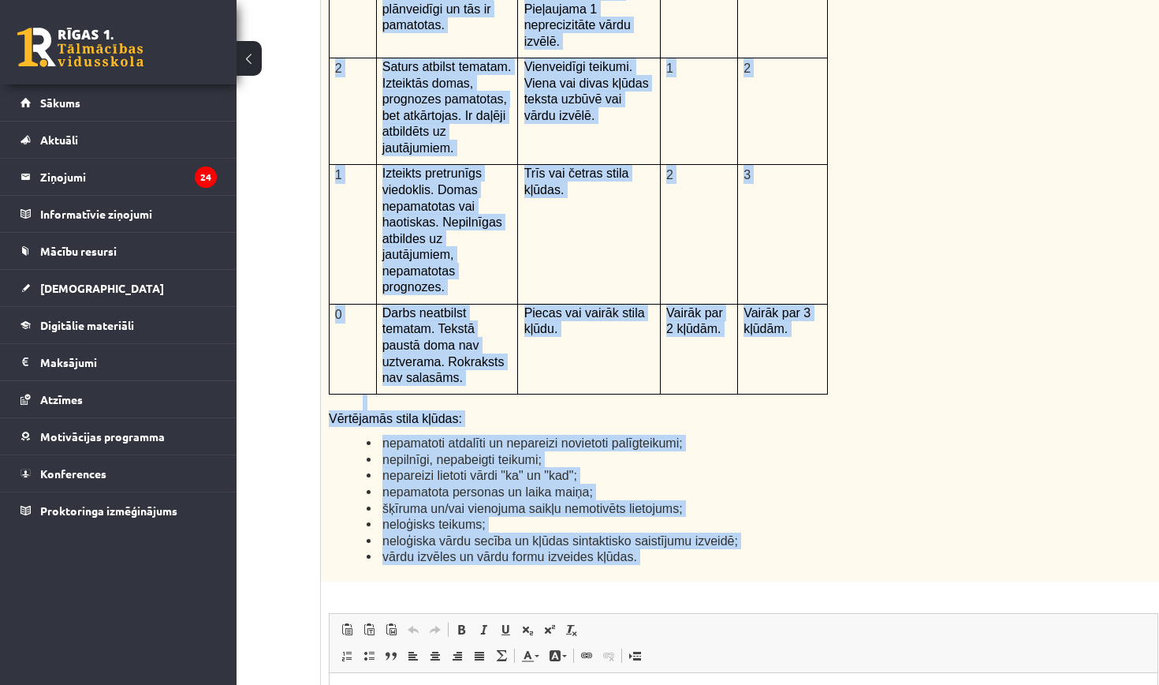
scroll to position [3611, 113]
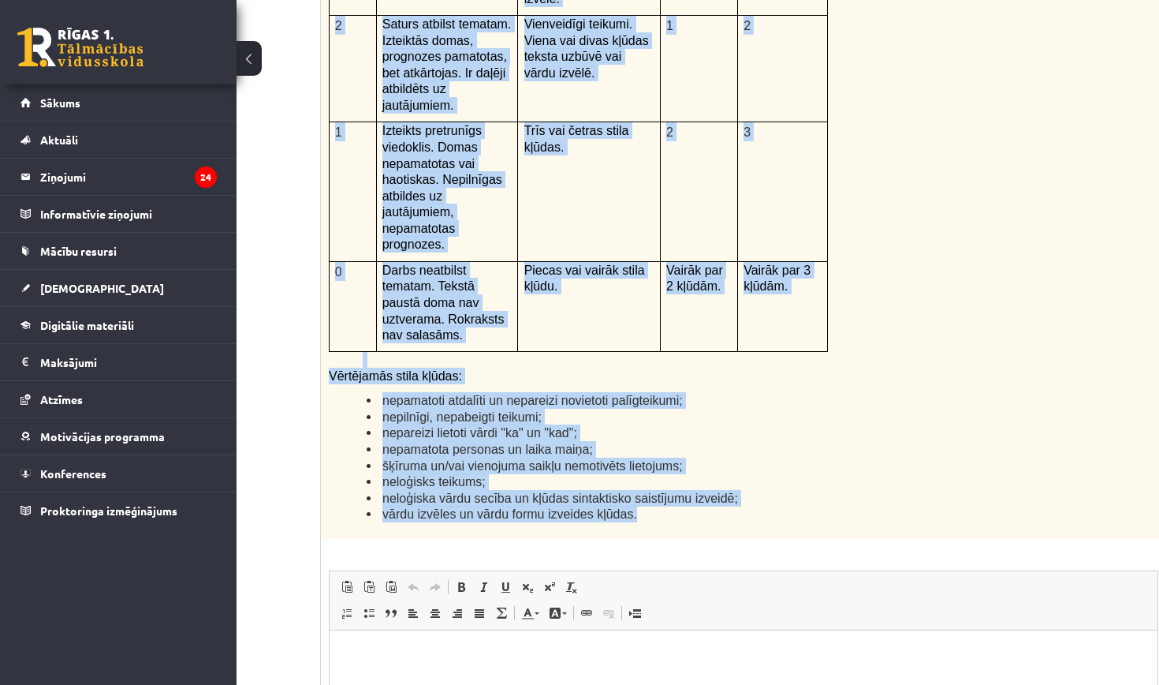
drag, startPoint x: 328, startPoint y: 158, endPoint x: 708, endPoint y: 448, distance: 478.3
click at [708, 448] on div "Kā doto citātu var attiecināt uz Tavu dzīvi? Uzraksti savu atbildi, nosaucot un…" at bounding box center [743, 128] width 845 height 819
copy div "Lo ipsu dolors ame consectetu ad Elit seddo? Eiusmodt inci utlabor, etdolore ma…"
click at [708, 448] on div "Kā doto citātu var attiecināt uz Tavu dzīvi? Uzraksti savu atbildi, nosaucot un…" at bounding box center [743, 128] width 845 height 819
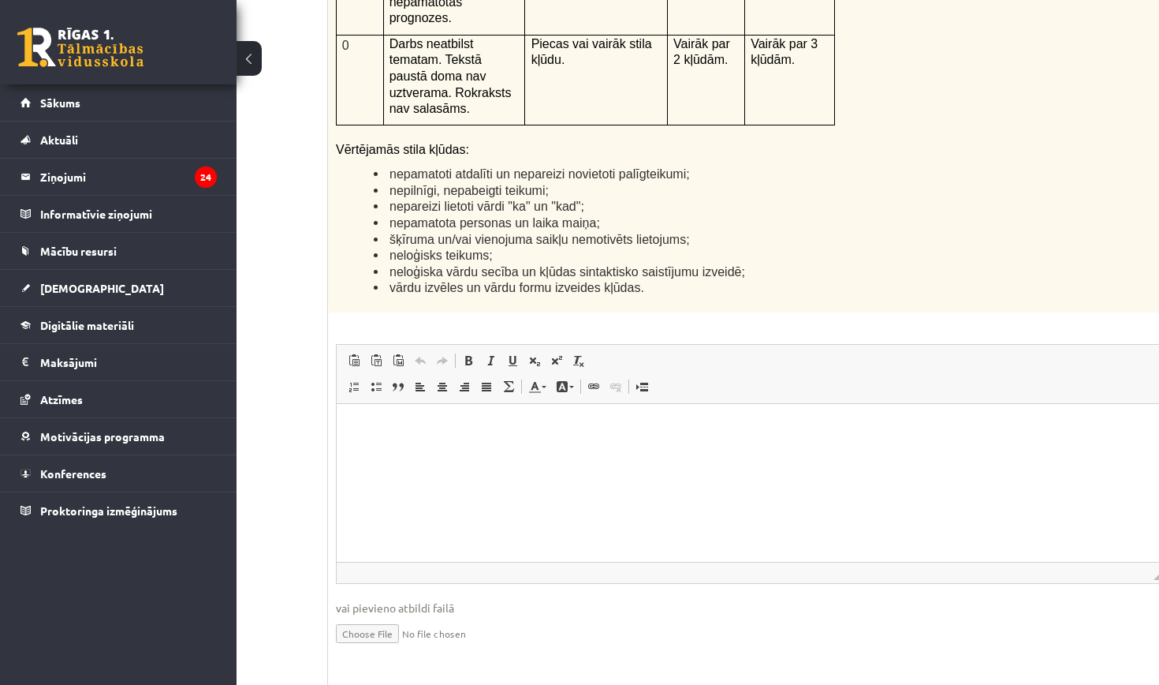
scroll to position [3872, 104]
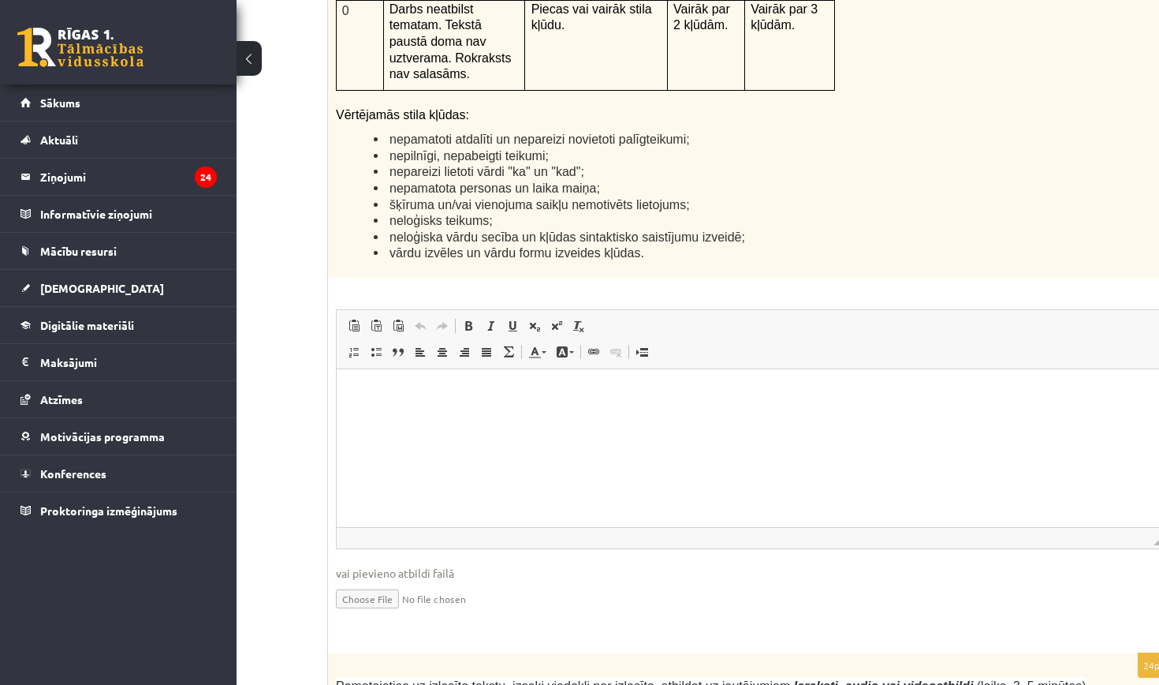
click at [557, 416] on html at bounding box center [751, 392] width 828 height 48
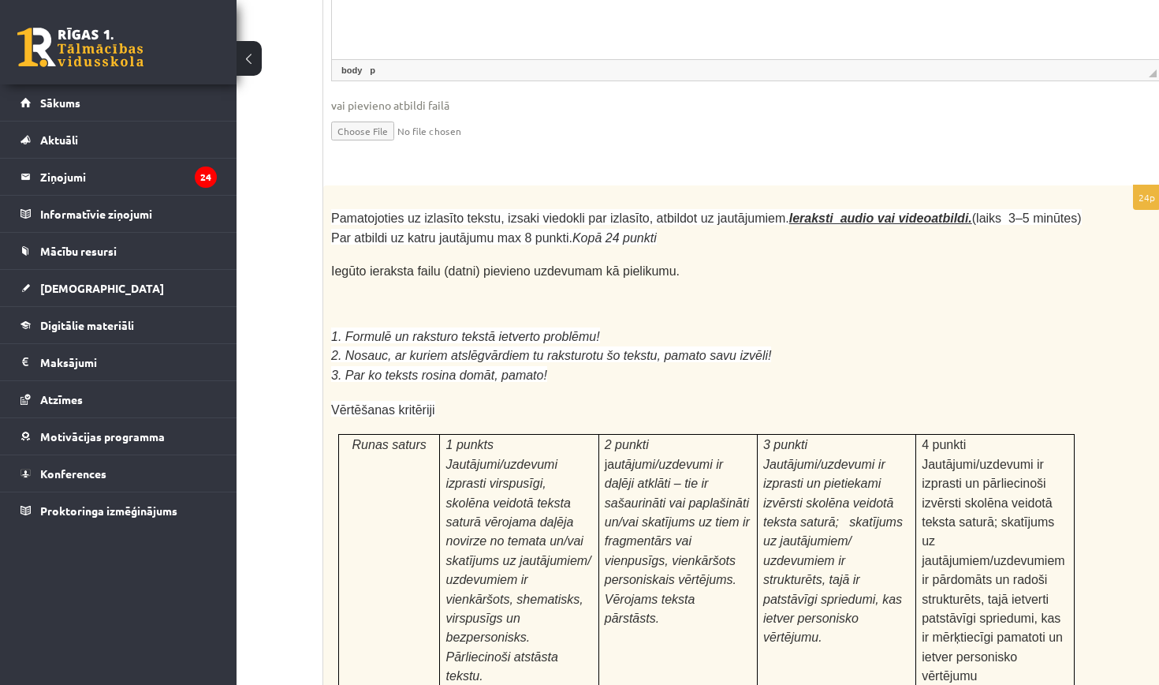
scroll to position [4337, 109]
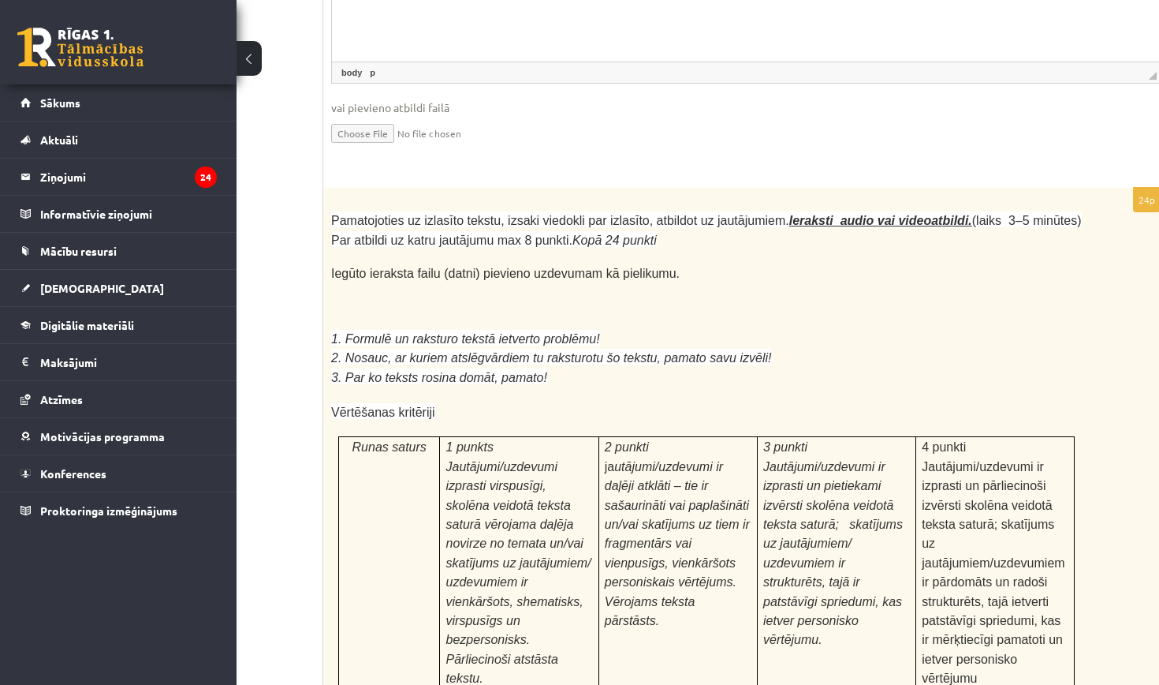
click at [330, 188] on div "Pamatojoties uz izlasīto tekstu, izsaki viedokli par izlasīto, atbildot uz jaut…" at bounding box center [745, 616] width 845 height 856
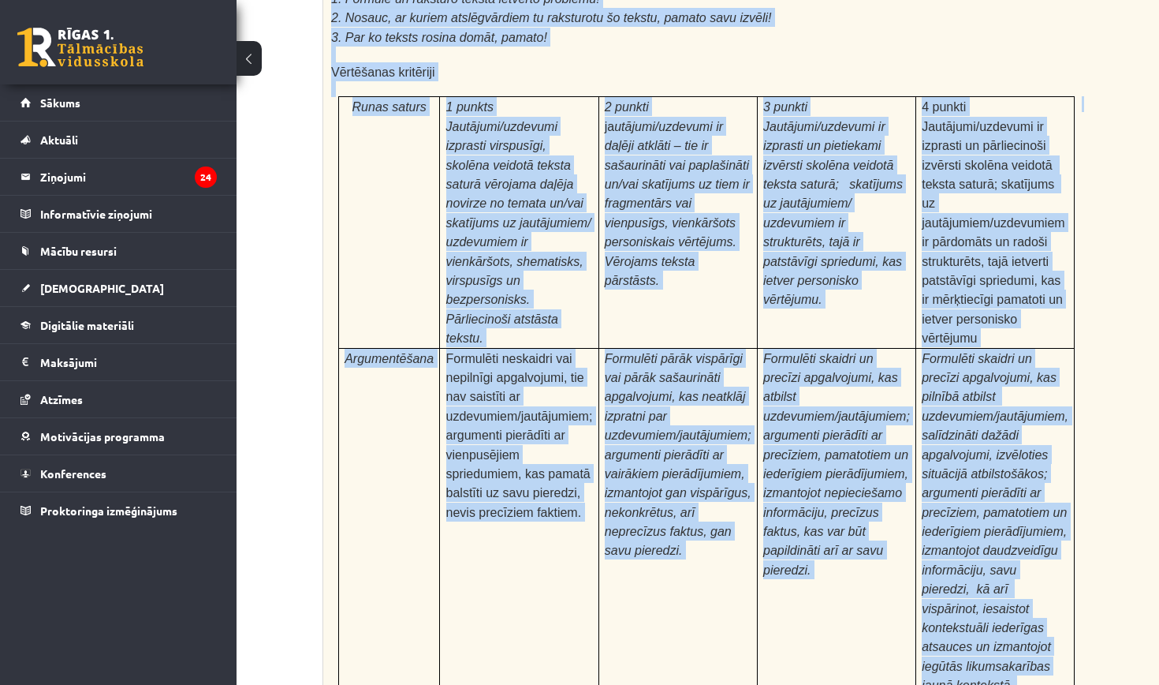
scroll to position [4684, 109]
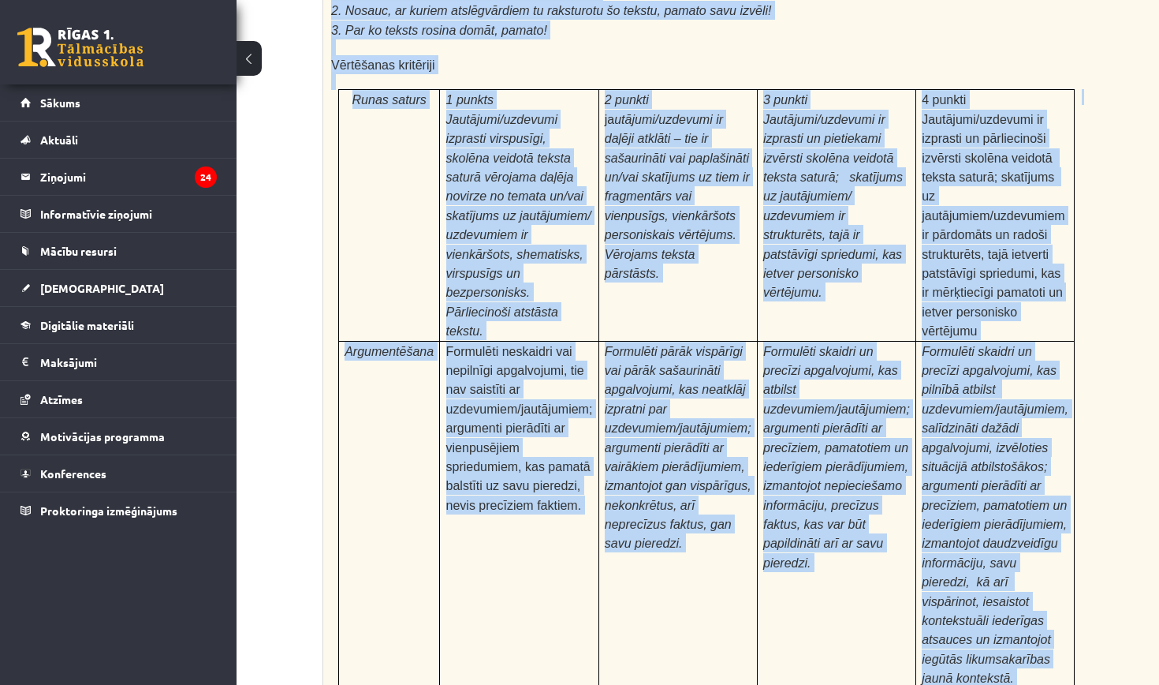
drag, startPoint x: 330, startPoint y: 147, endPoint x: 1086, endPoint y: 599, distance: 880.4
click at [1086, 599] on div "24p Pamatojoties uz izlasīto tekstu, izsaki viedokli par izlasīto, atbildot uz …" at bounding box center [745, 448] width 845 height 1215
copy div "Loremipsumdo si ametcons adipis, elitse doeiusmo tem incididu, utlabore et dolo…"
click at [1127, 521] on div "Pamatojoties uz izlasīto tekstu, izsaki viedokli par izlasīto, atbildot uz jaut…" at bounding box center [745, 269] width 845 height 856
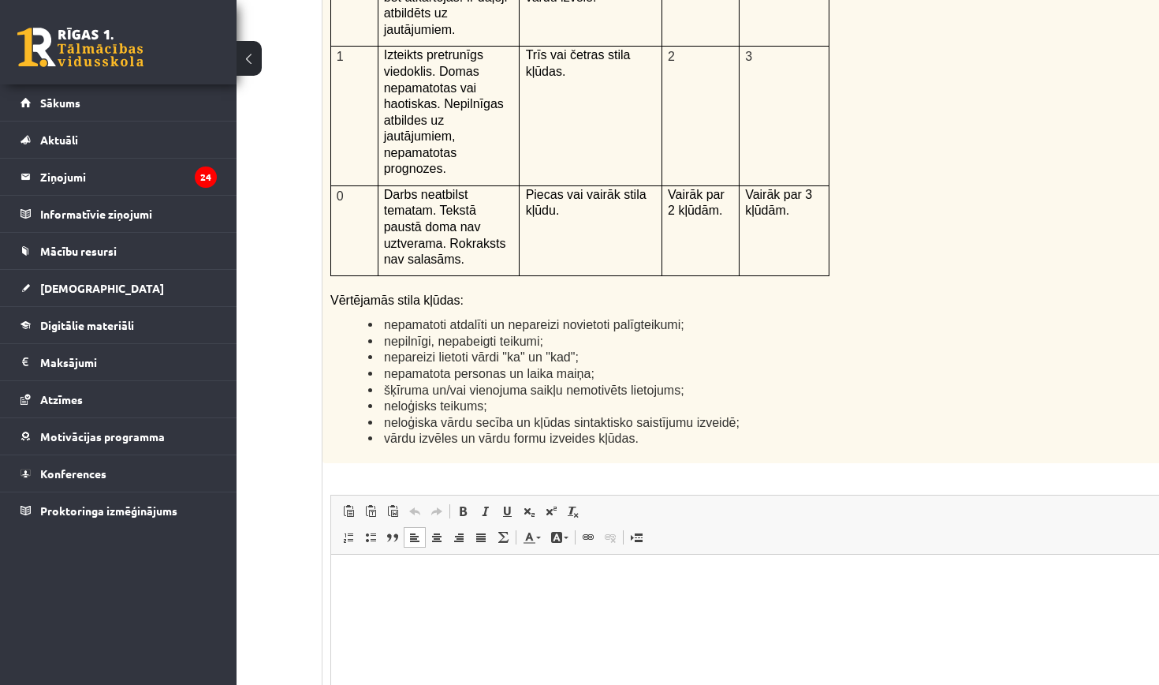
scroll to position [3735, 109]
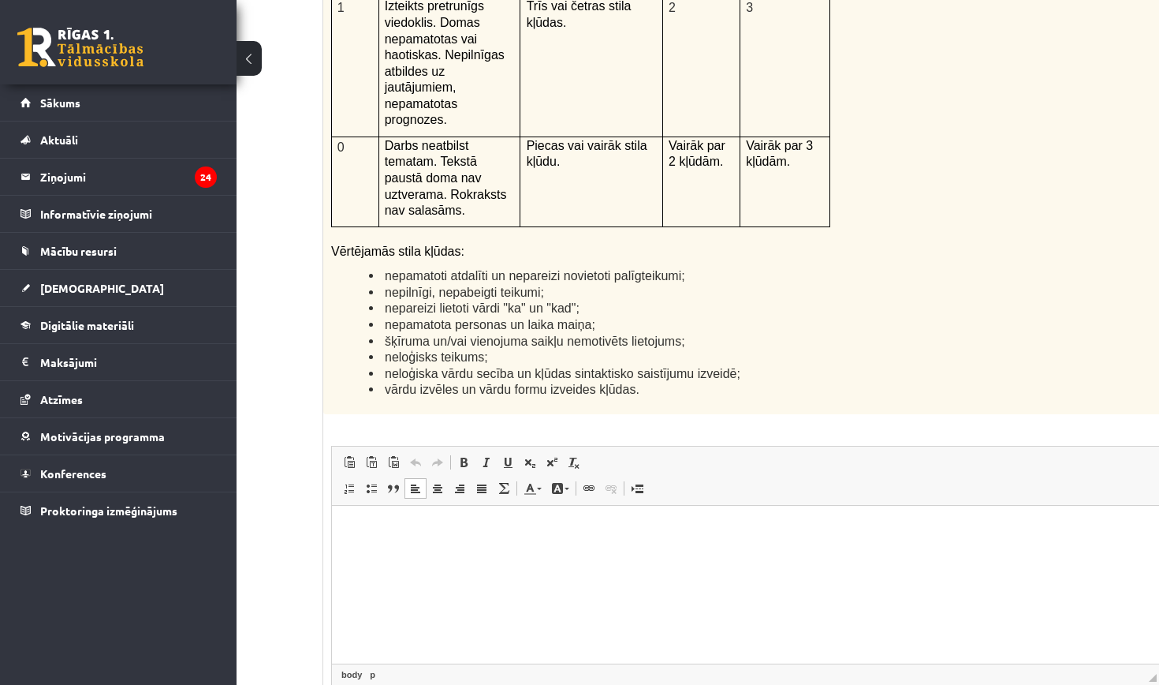
click at [394, 549] on html at bounding box center [746, 529] width 828 height 48
click at [581, 527] on p "**********" at bounding box center [746, 529] width 797 height 16
click at [752, 530] on p "**********" at bounding box center [746, 529] width 797 height 16
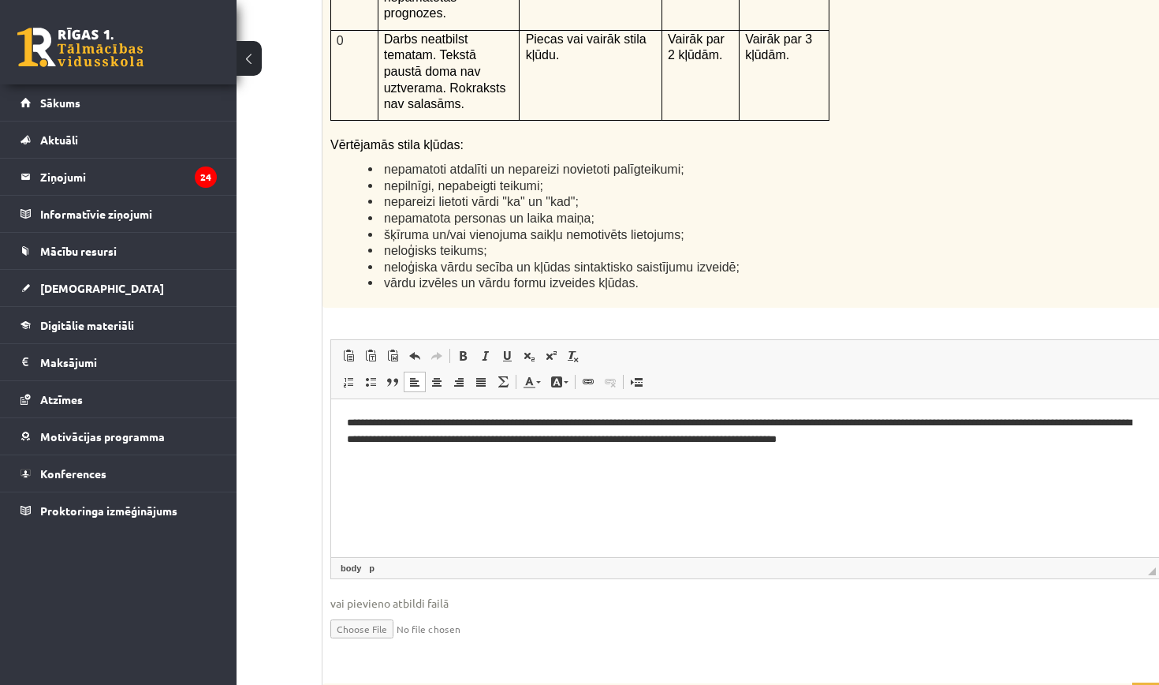
scroll to position [3842, 110]
click at [719, 418] on p "**********" at bounding box center [745, 429] width 797 height 32
click at [953, 434] on p "**********" at bounding box center [745, 429] width 797 height 32
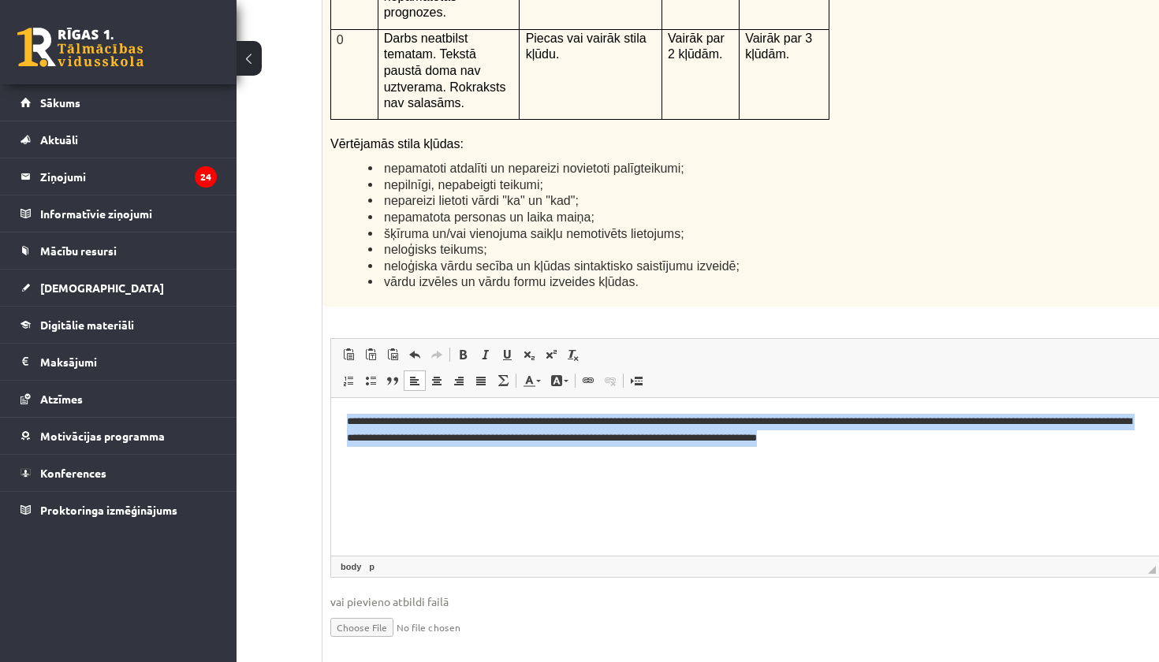
drag, startPoint x: 942, startPoint y: 436, endPoint x: 256, endPoint y: 409, distance: 686.7
click at [331, 409] on html "**********" at bounding box center [745, 428] width 828 height 63
copy p "**********"
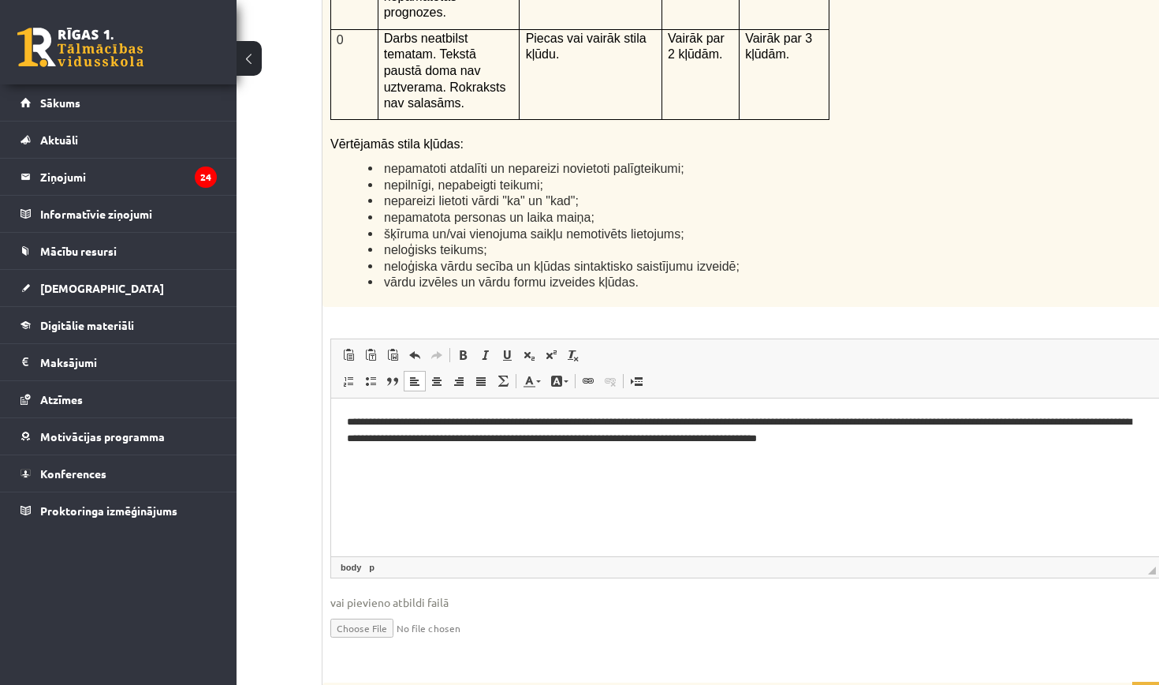
click at [486, 436] on p "**********" at bounding box center [745, 429] width 797 height 32
click at [883, 476] on html "**********" at bounding box center [745, 436] width 828 height 79
click at [770, 436] on p "**********" at bounding box center [745, 436] width 797 height 47
click at [921, 439] on p "**********" at bounding box center [745, 436] width 797 height 47
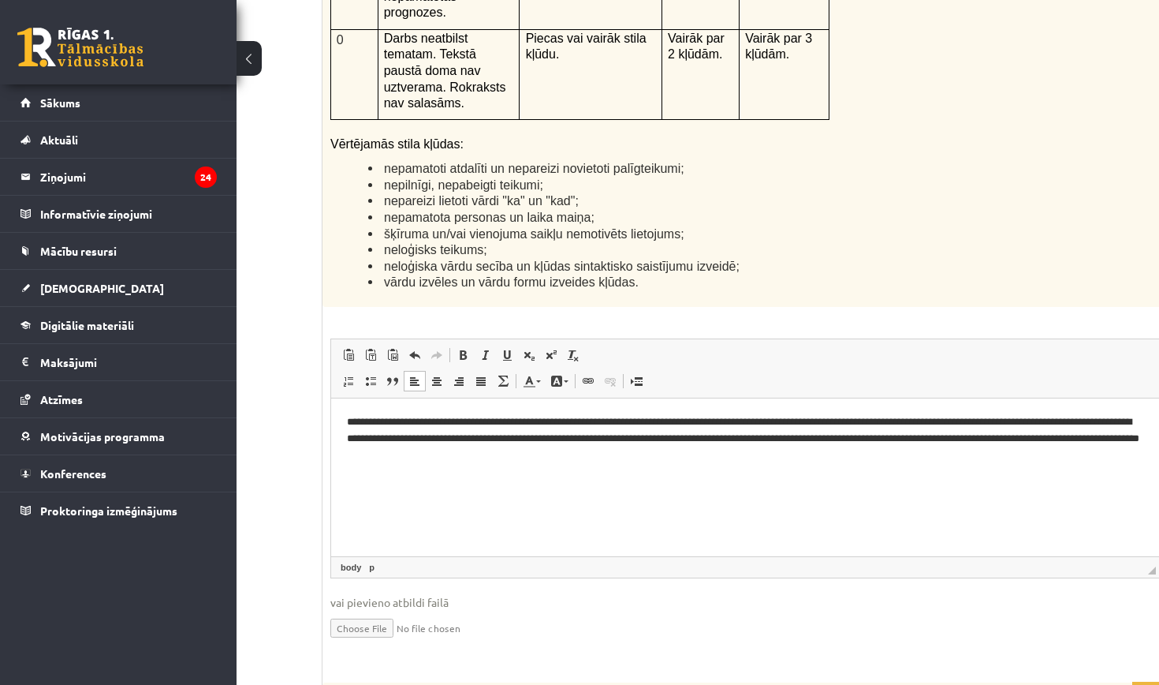
click at [413, 453] on p "**********" at bounding box center [745, 436] width 797 height 47
drag, startPoint x: 461, startPoint y: 452, endPoint x: 447, endPoint y: 456, distance: 14.0
click at [447, 456] on p "**********" at bounding box center [745, 436] width 797 height 47
click at [586, 476] on html "**********" at bounding box center [745, 436] width 828 height 79
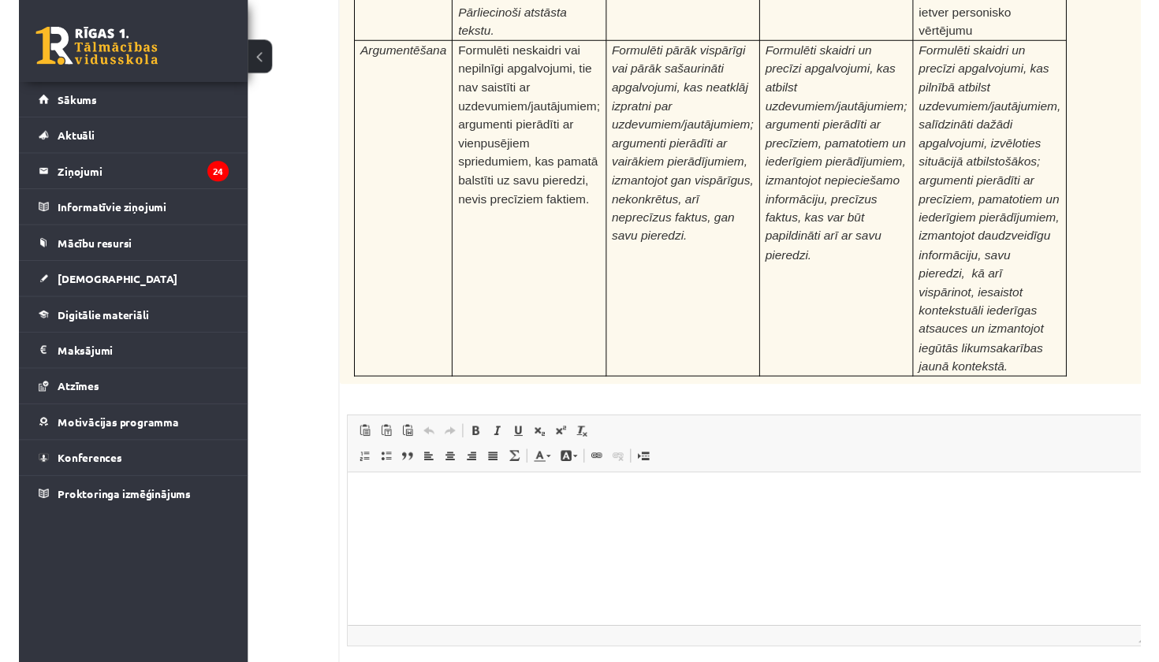
scroll to position [4983, 101]
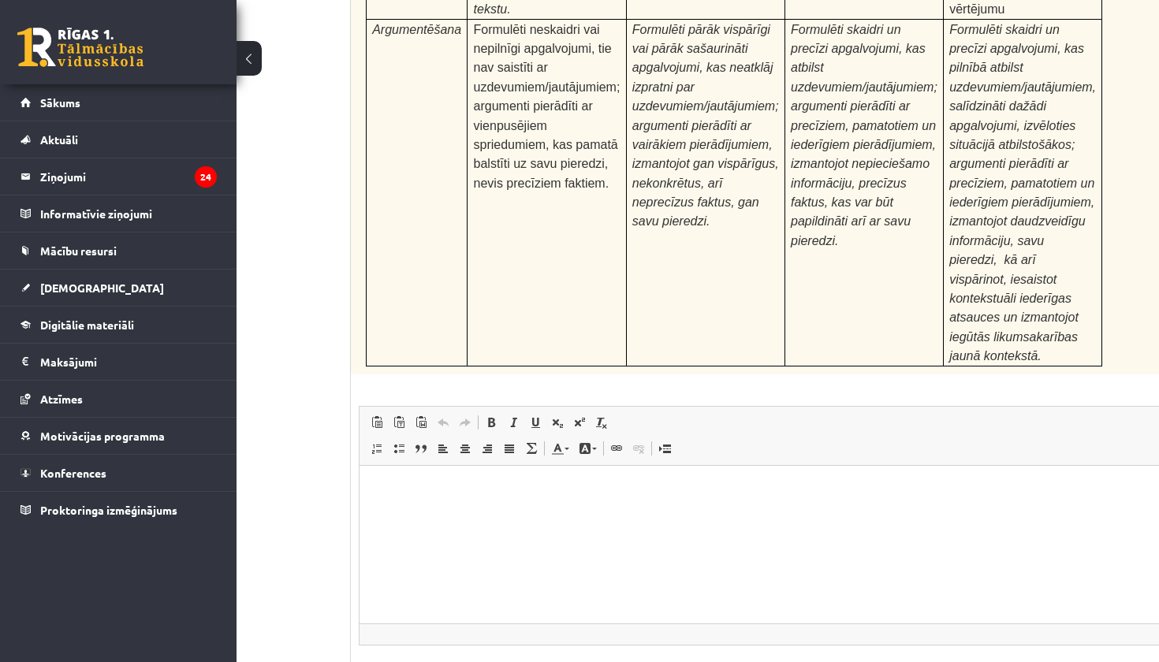
scroll to position [5005, 81]
click at [421, 503] on html at bounding box center [774, 490] width 828 height 48
type input "**********"
click at [710, 529] on fieldset "**********" at bounding box center [774, 575] width 830 height 337
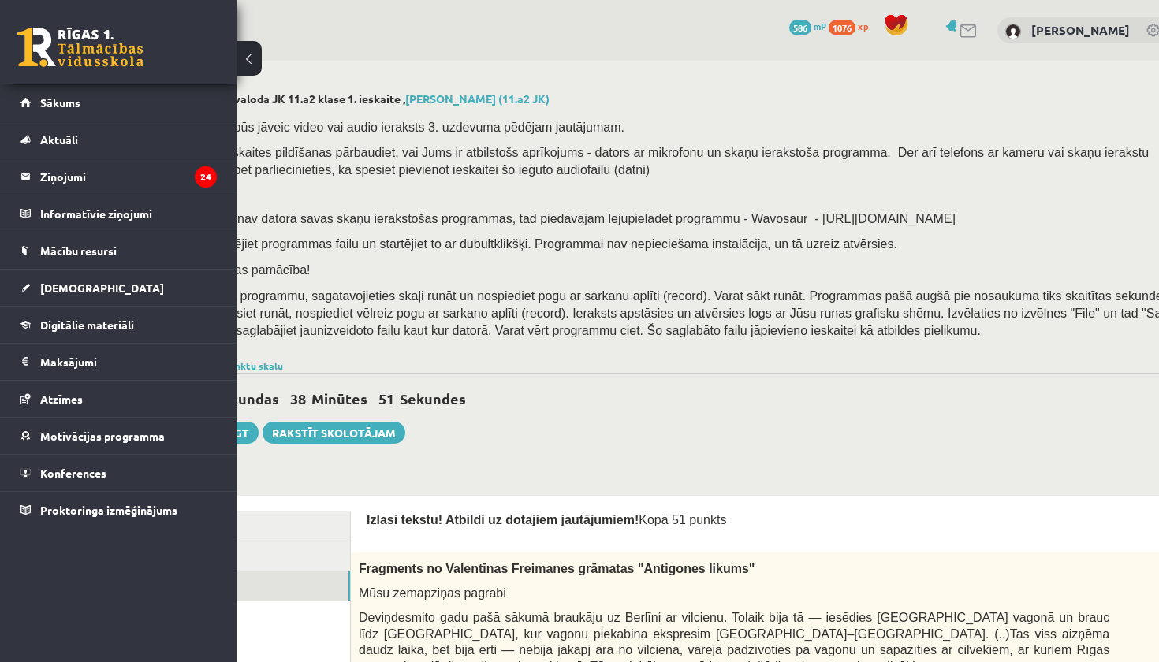
scroll to position [0, 0]
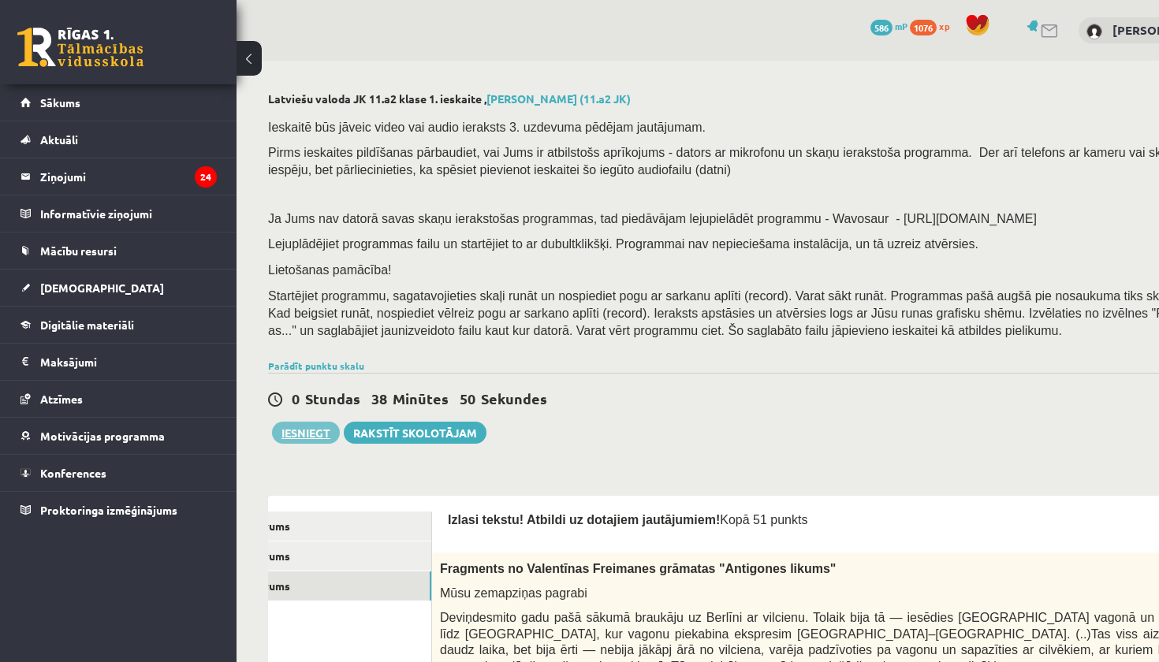
click at [293, 424] on button "Iesniegt" at bounding box center [306, 433] width 68 height 22
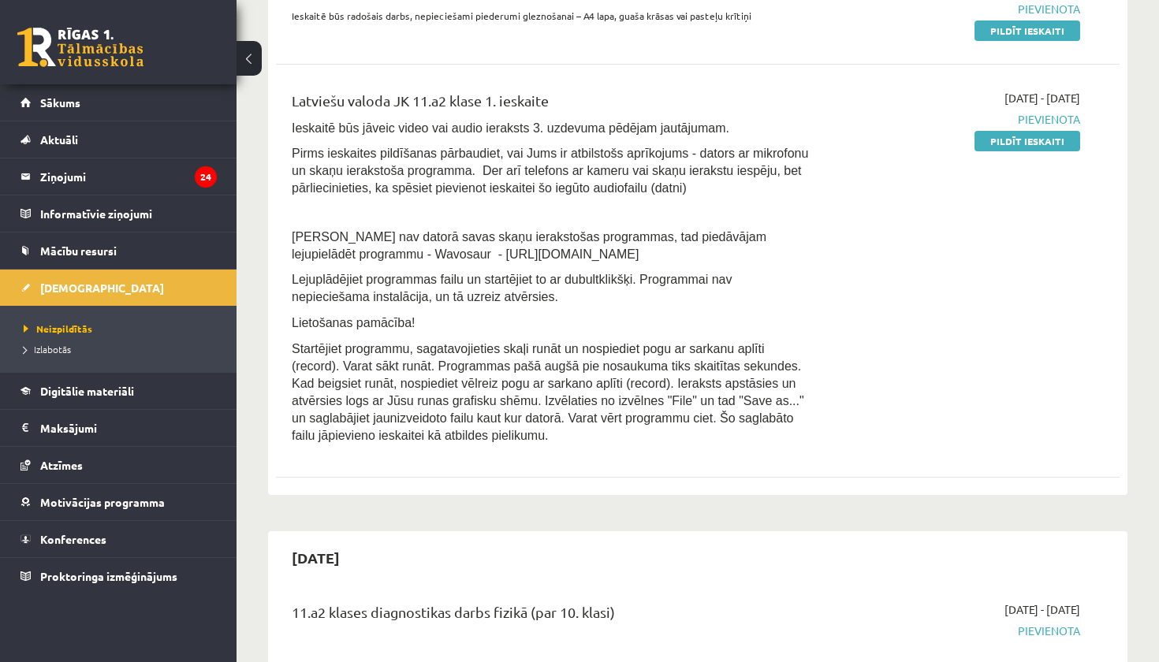
scroll to position [455, 0]
click at [1000, 142] on link "Pildīt ieskaiti" at bounding box center [1028, 141] width 106 height 21
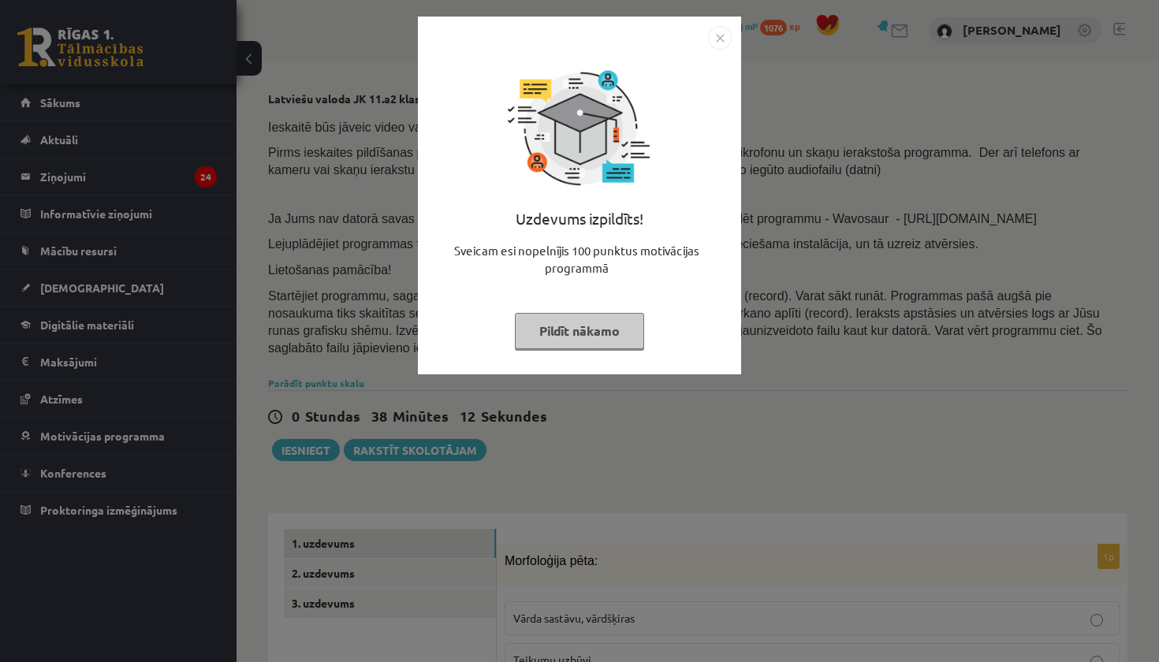
click at [593, 332] on button "Pildīt nākamo" at bounding box center [579, 331] width 129 height 36
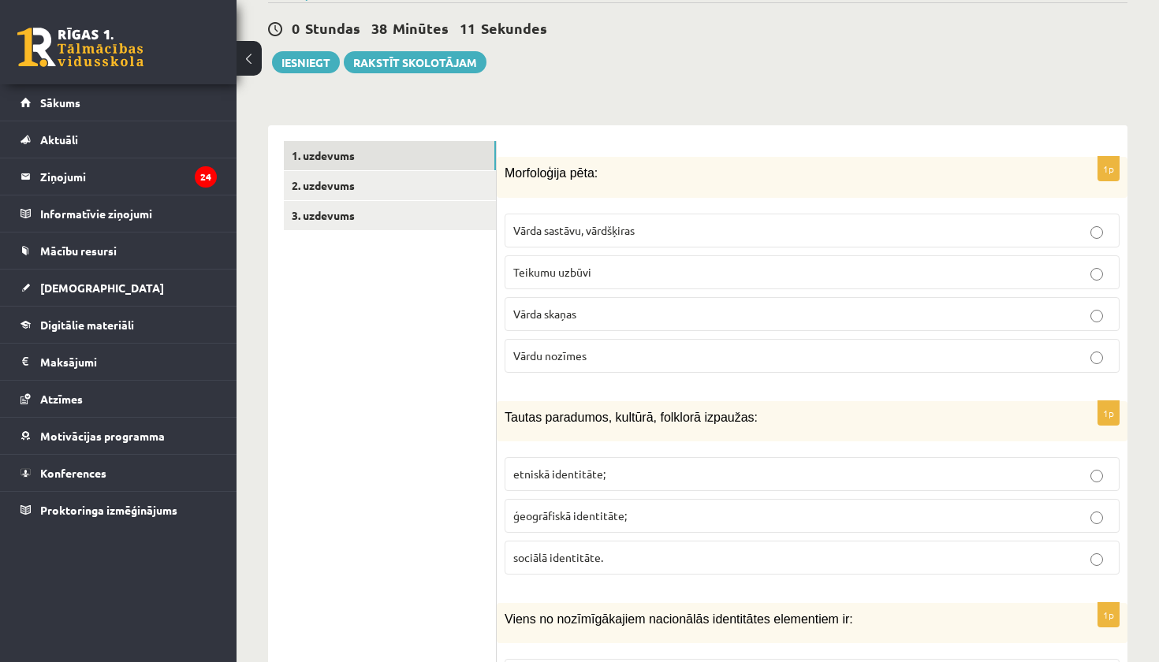
scroll to position [397, 0]
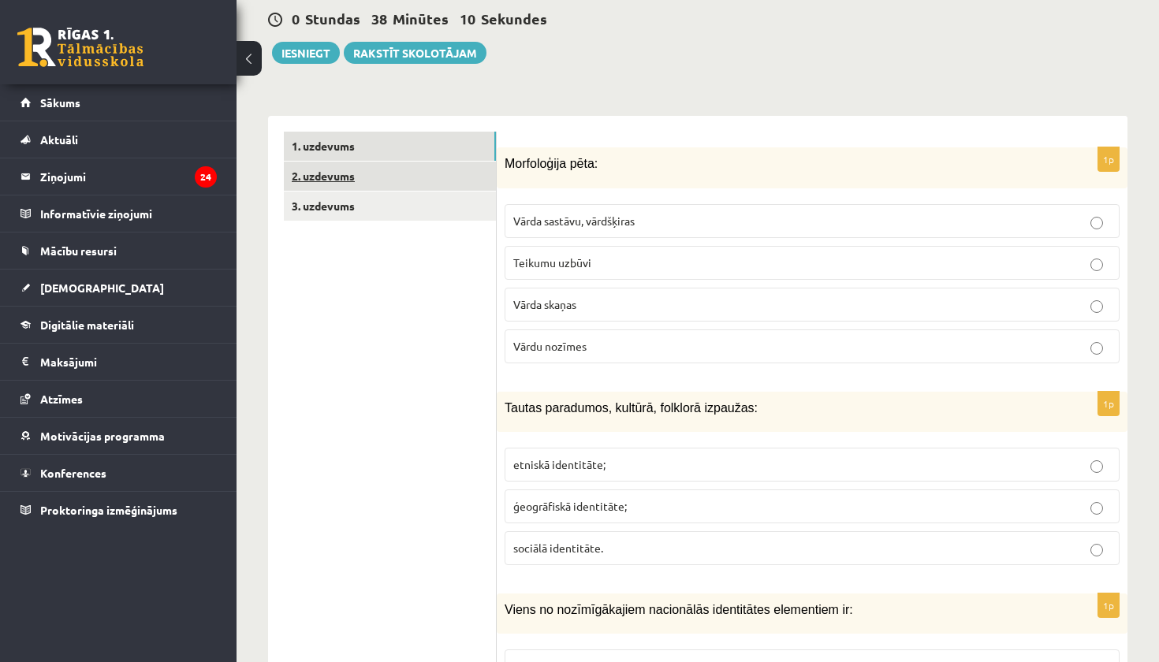
click at [386, 175] on link "2. uzdevums" at bounding box center [390, 176] width 212 height 29
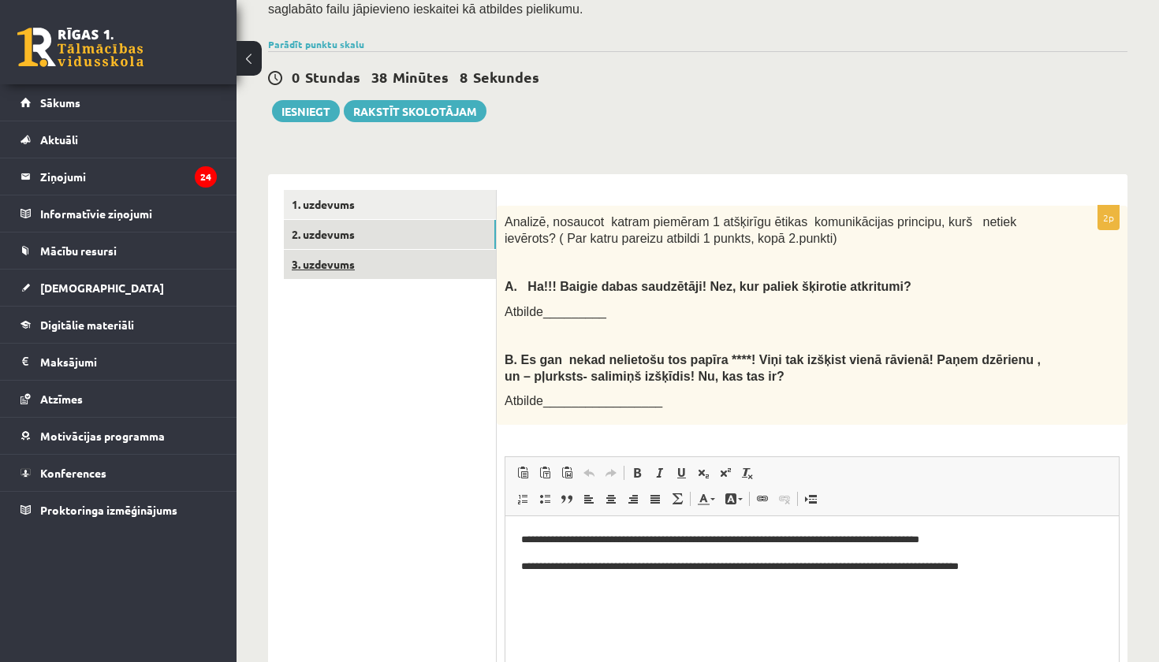
scroll to position [0, 0]
click at [377, 265] on link "3. uzdevums" at bounding box center [390, 264] width 212 height 29
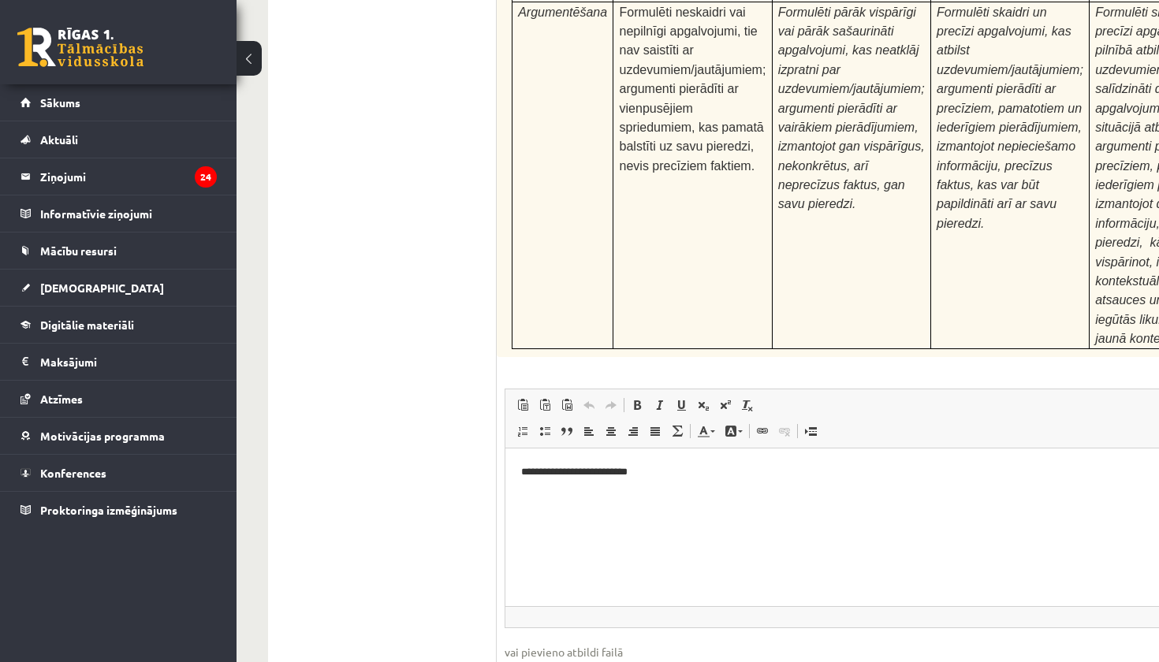
scroll to position [5022, 0]
type input "**********"
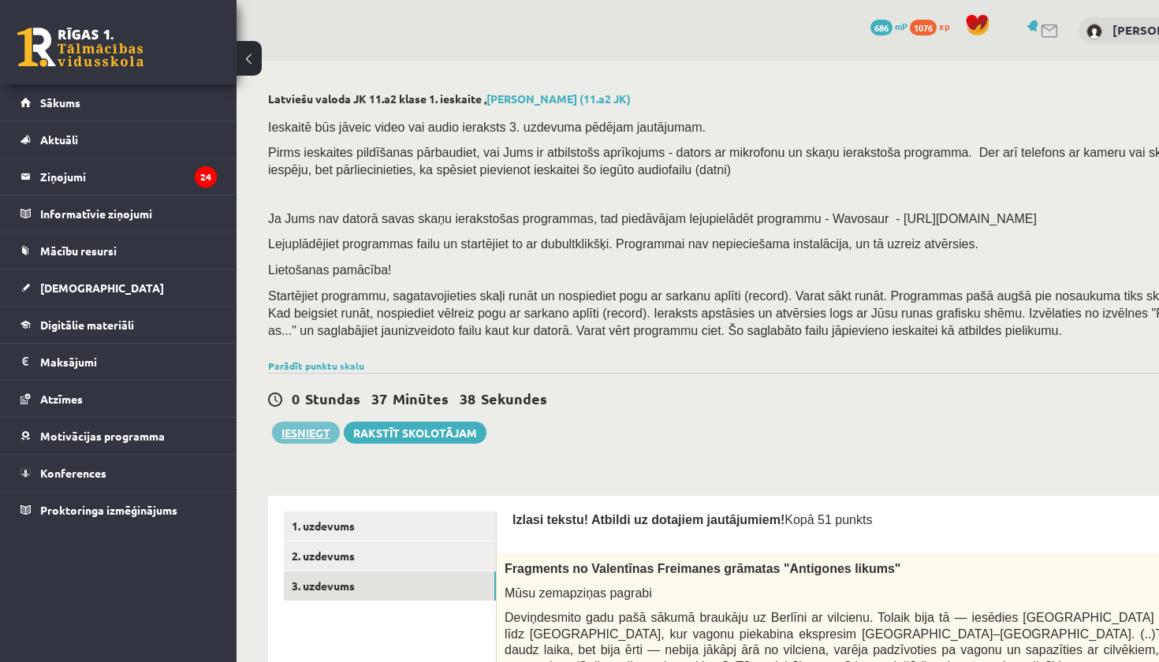
scroll to position [0, 0]
click at [315, 430] on button "Iesniegt" at bounding box center [306, 433] width 68 height 22
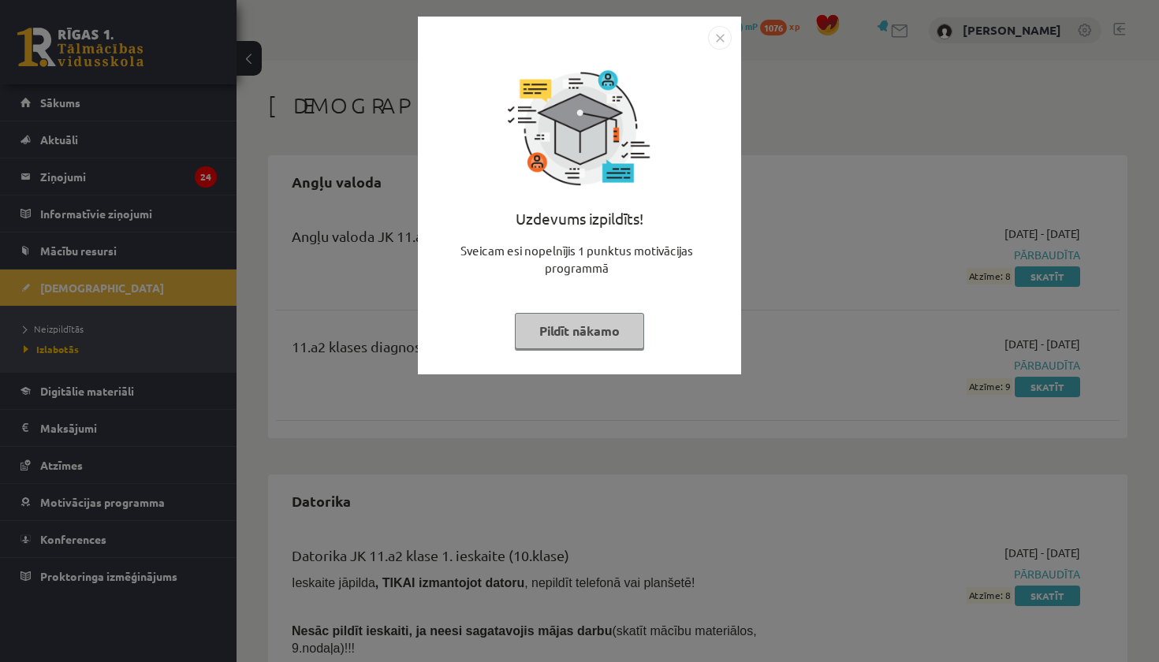
click at [591, 320] on button "Pildīt nākamo" at bounding box center [579, 331] width 129 height 36
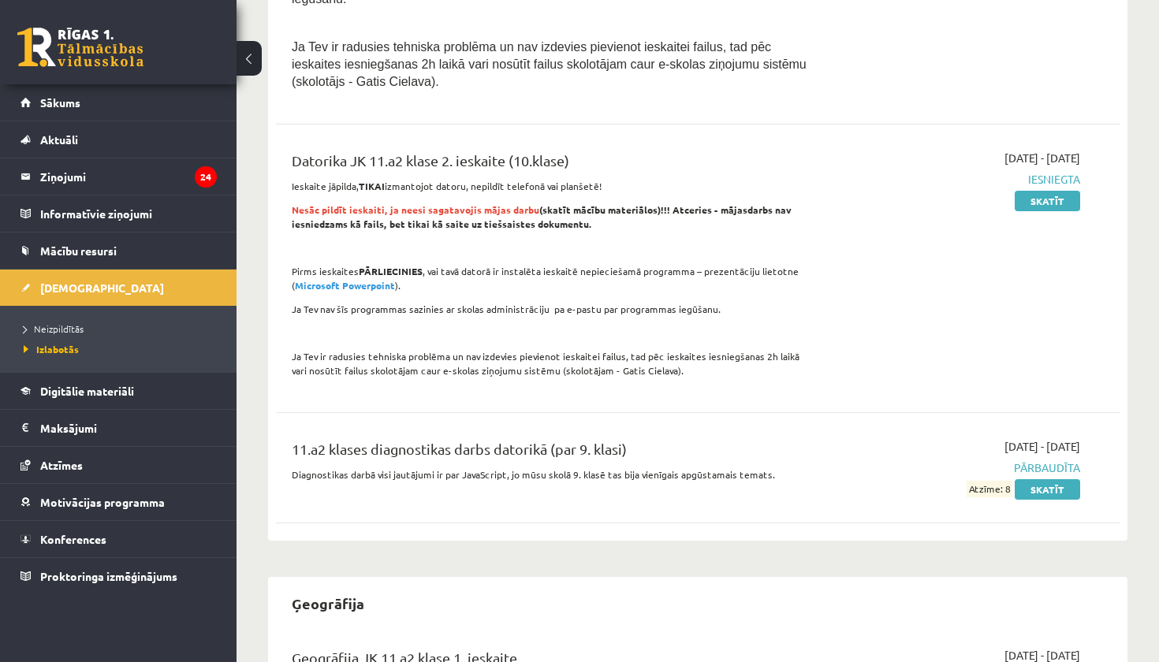
scroll to position [856, 0]
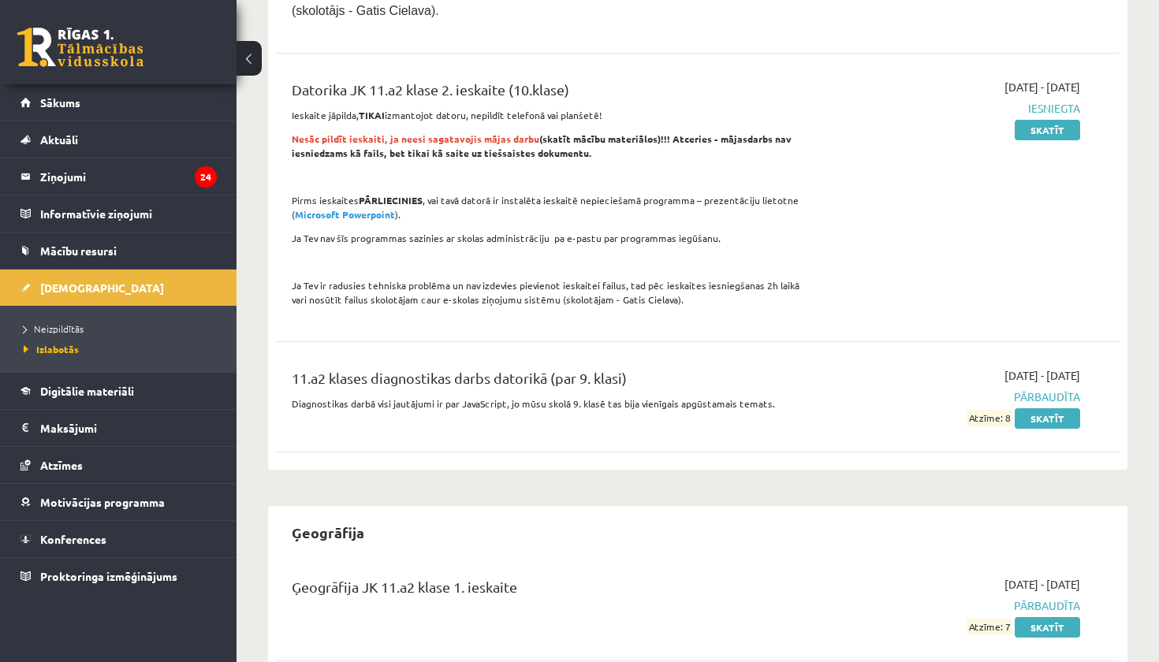
click at [61, 336] on li "Neizpildītās" at bounding box center [122, 329] width 197 height 21
click at [61, 334] on link "Neizpildītās" at bounding box center [122, 329] width 197 height 14
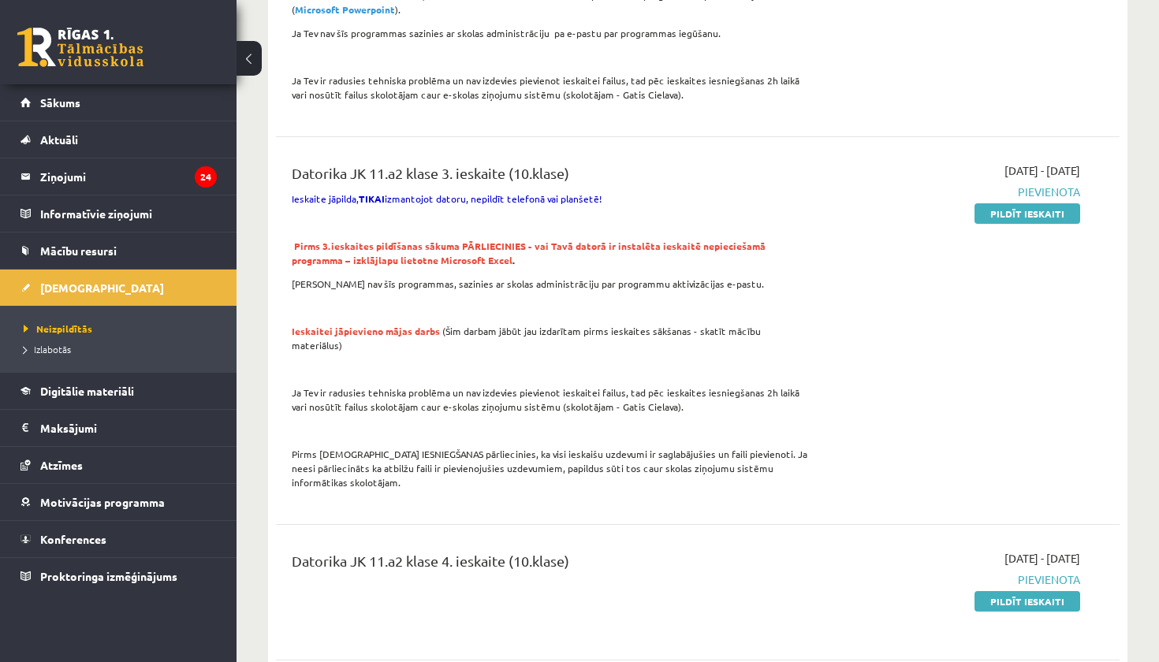
scroll to position [1207, 0]
